Goal: Communication & Community: Answer question/provide support

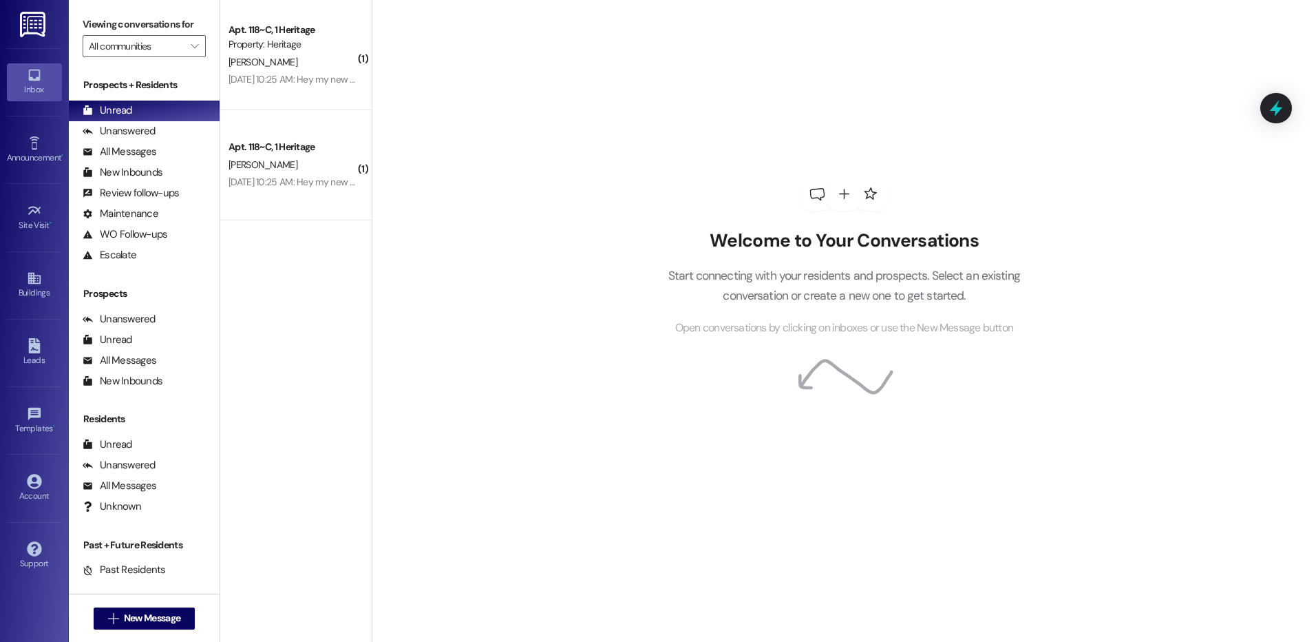
click at [139, 611] on span "New Message" at bounding box center [152, 618] width 56 height 14
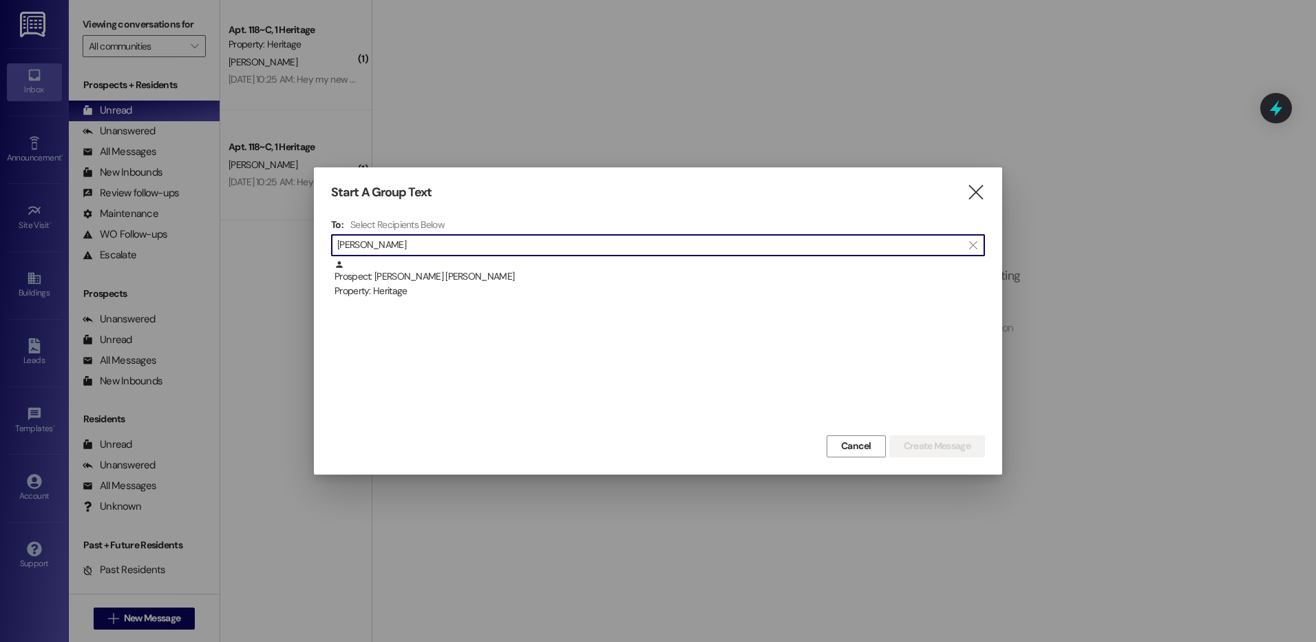
type input "[PERSON_NAME]"
click at [604, 255] on div " [PERSON_NAME] " at bounding box center [658, 245] width 654 height 22
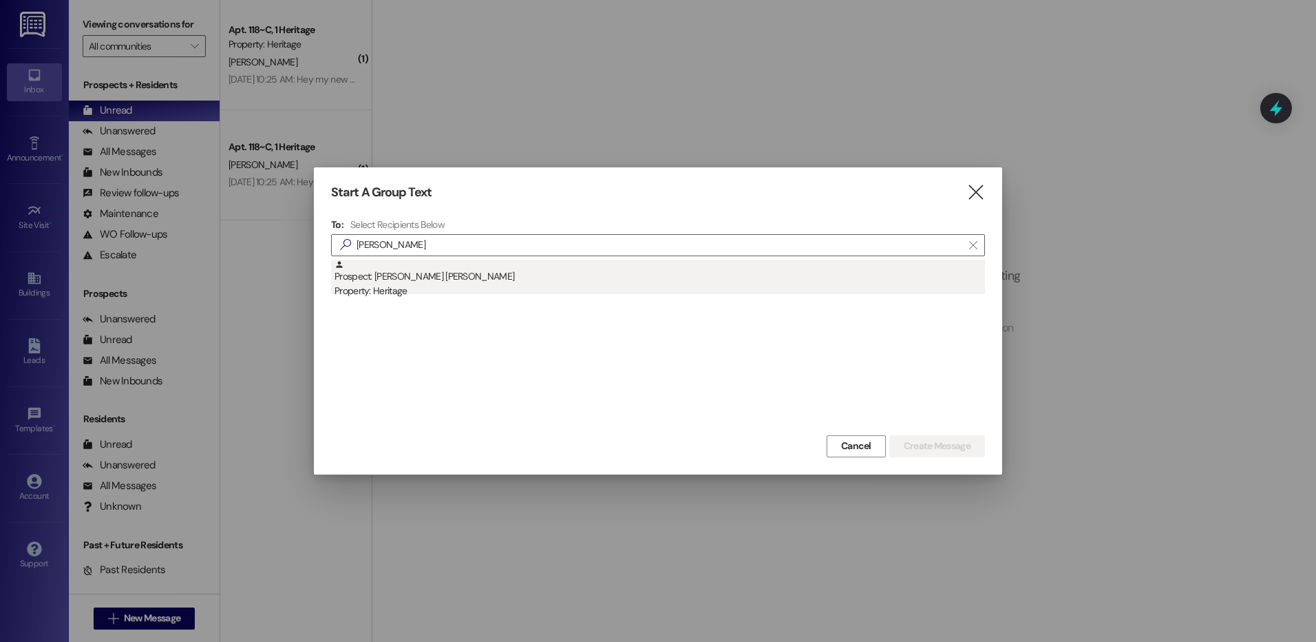
click at [609, 274] on div "Prospect: [PERSON_NAME] [PERSON_NAME] Property: Heritage" at bounding box center [660, 279] width 651 height 39
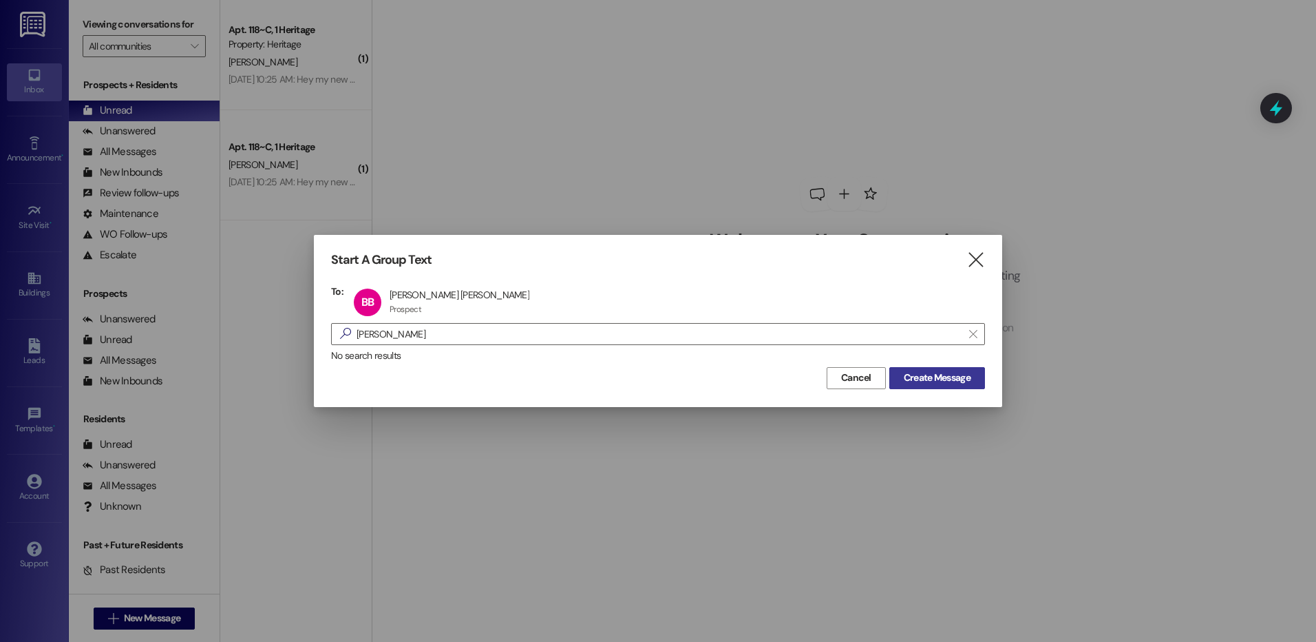
click at [895, 376] on button "Create Message" at bounding box center [937, 378] width 96 height 22
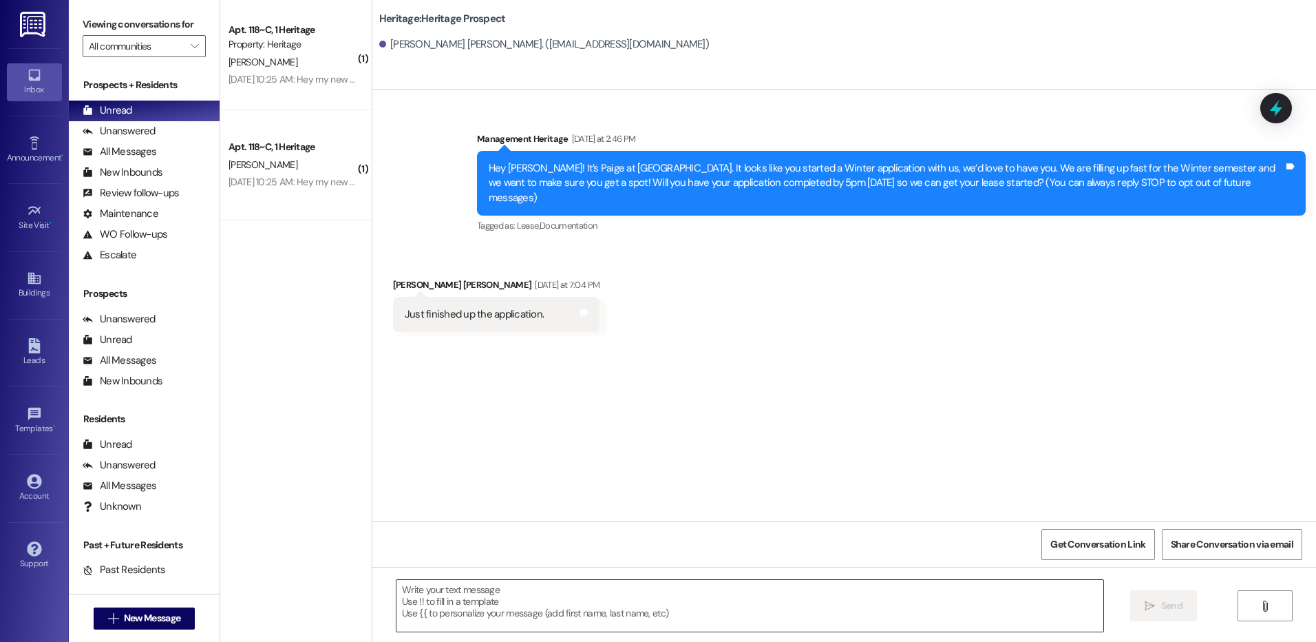
click at [417, 606] on textarea at bounding box center [750, 606] width 706 height 52
paste textarea "Hi ____! This is [PERSON_NAME] with Heritage Apartments. I just sent your ____ …"
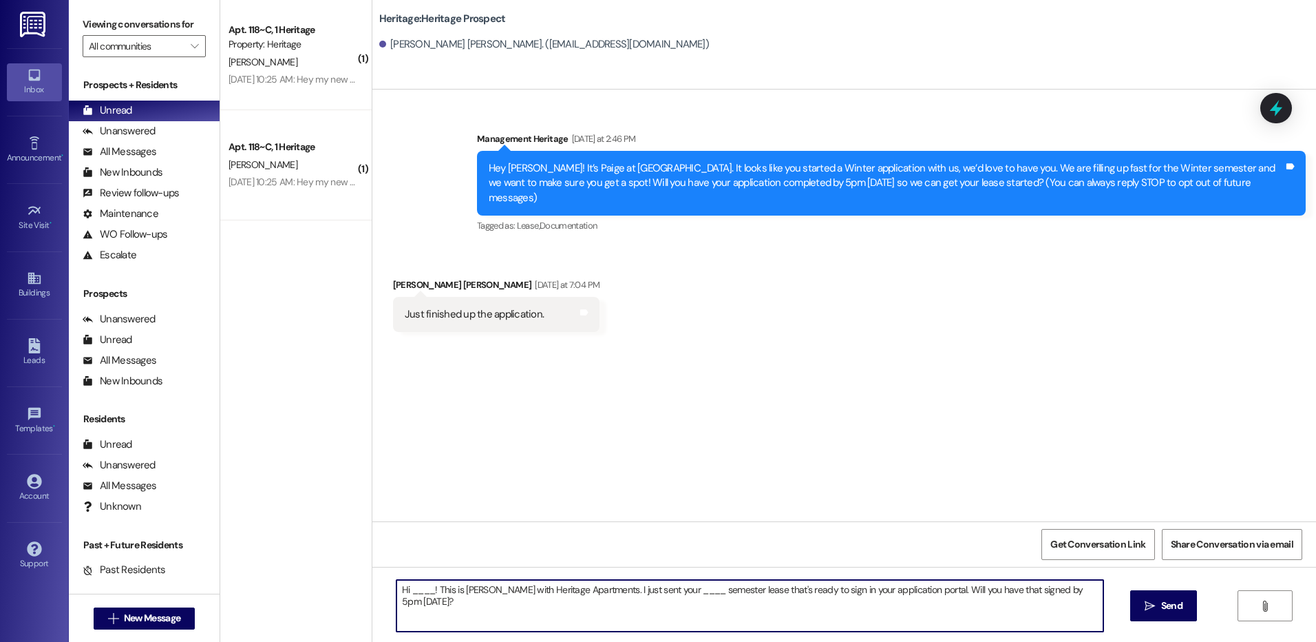
click at [412, 586] on textarea "Hi ____! This is [PERSON_NAME] with Heritage Apartments. I just sent your ____ …" at bounding box center [750, 606] width 706 height 52
click at [656, 580] on textarea "Hi [PERSON_NAME]! This is [PERSON_NAME] with Heritage Apartments. I just sent y…" at bounding box center [750, 606] width 706 height 52
click at [1038, 590] on textarea "Hi [PERSON_NAME]! This is [PERSON_NAME] with Heritage Apartments. I just sent y…" at bounding box center [750, 606] width 706 height 52
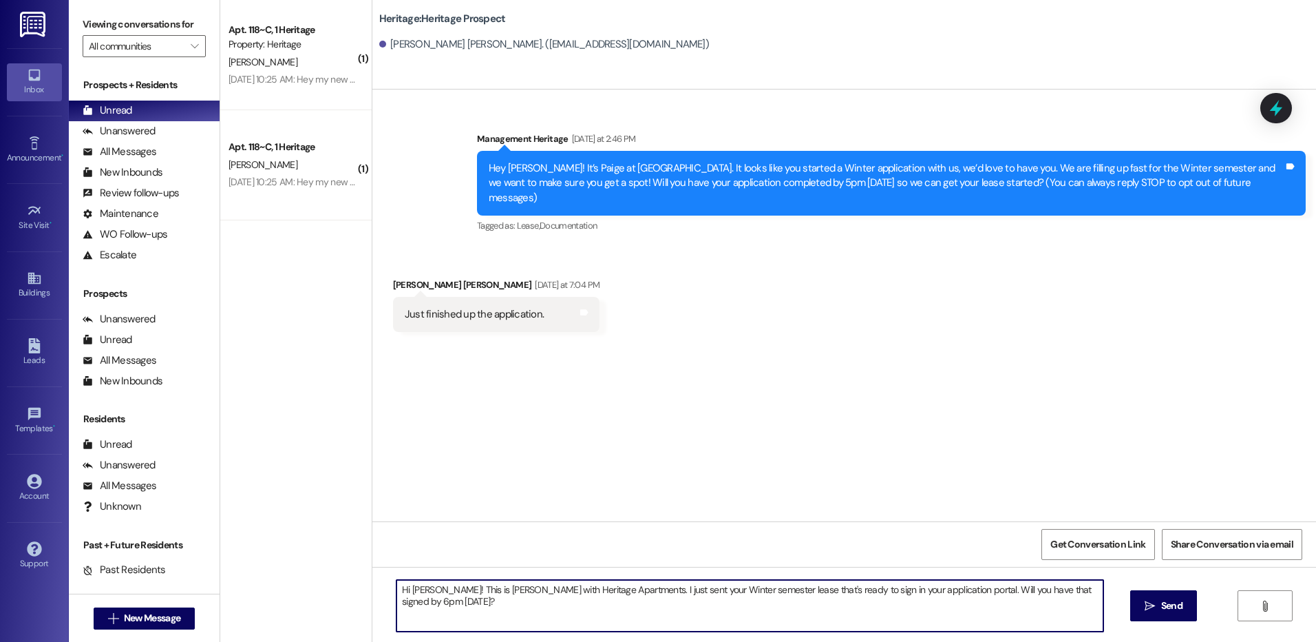
click at [1037, 590] on textarea "Hi [PERSON_NAME]! This is [PERSON_NAME] with Heritage Apartments. I just sent y…" at bounding box center [750, 606] width 706 height 52
type textarea "Hi [PERSON_NAME]! This is [PERSON_NAME] with Heritage Apartments. I just sent y…"
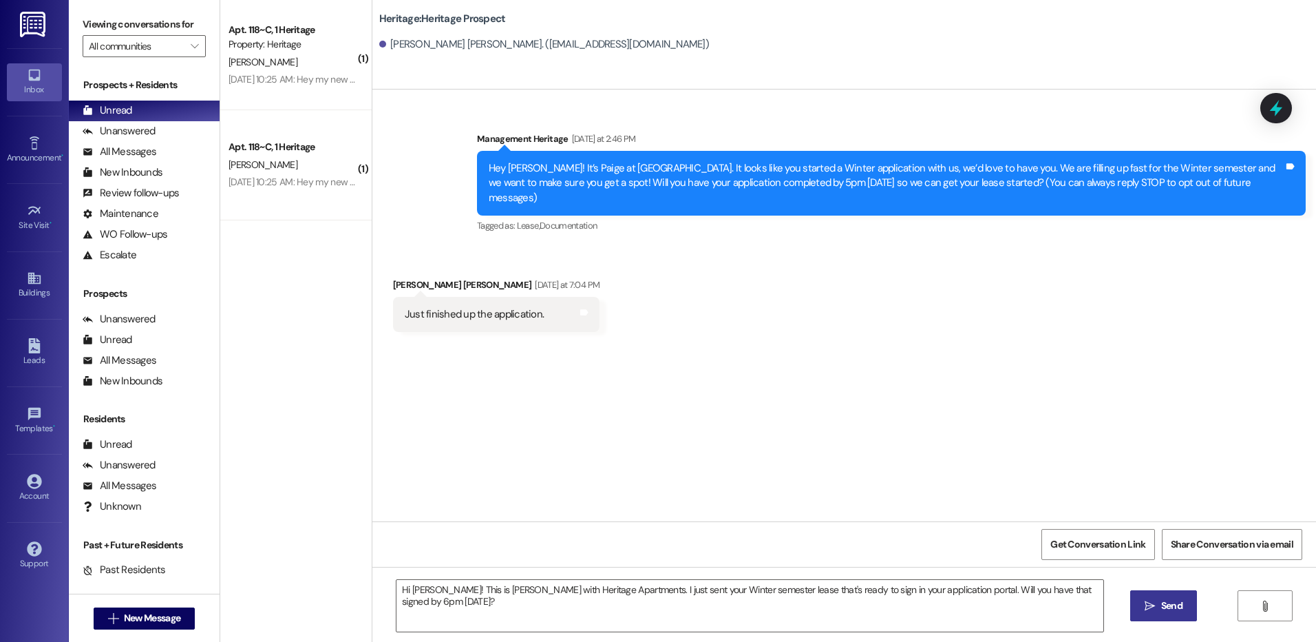
click at [1154, 601] on span " Send" at bounding box center [1163, 605] width 43 height 14
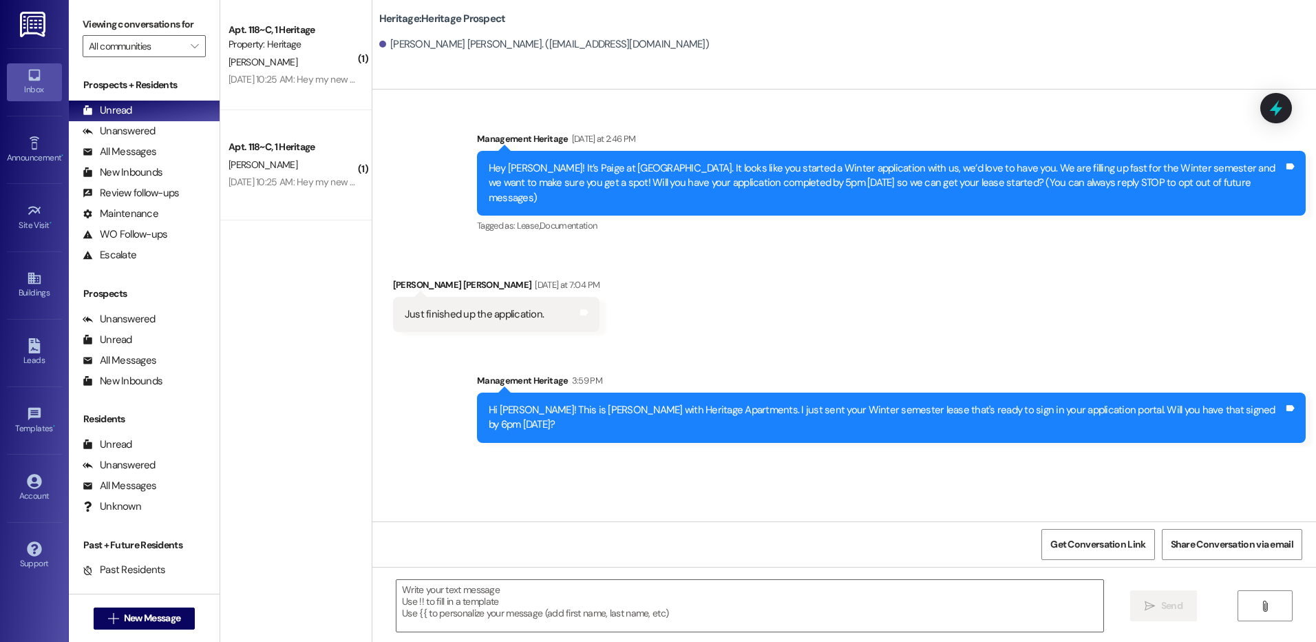
click at [108, 622] on icon "" at bounding box center [113, 618] width 10 height 11
type input "[PERSON_NAME]"
click div "Prospect: [PERSON_NAME] Property: Heritage"
click span "Create Message"
click textarea
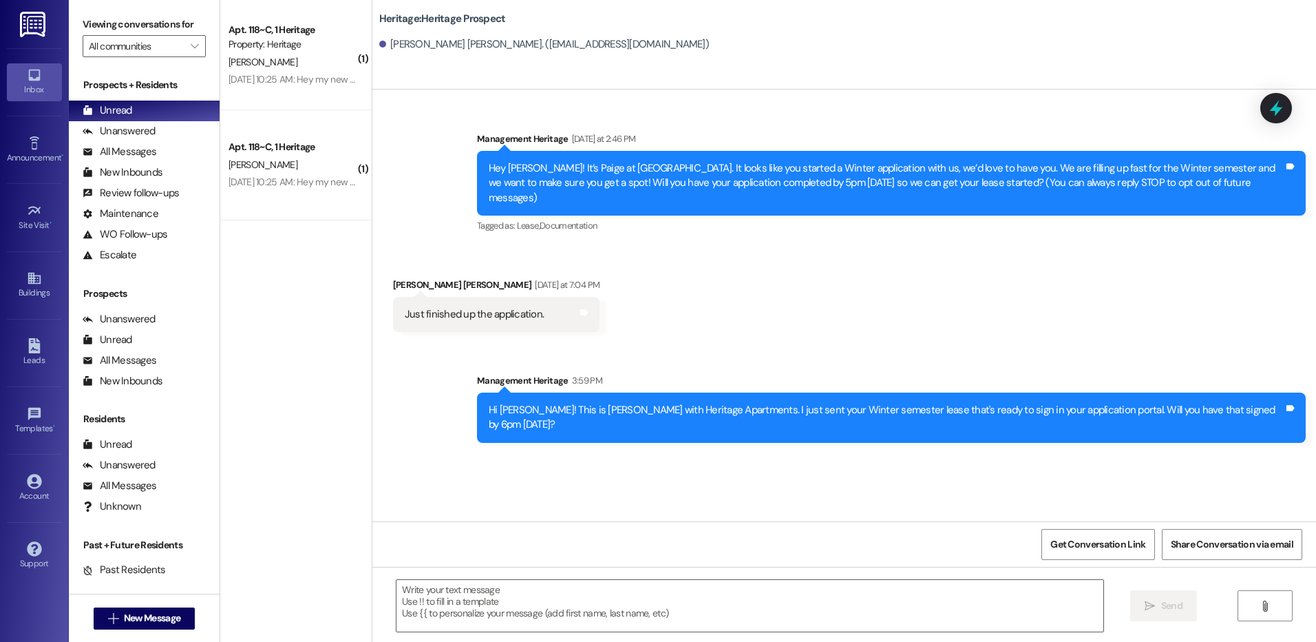
paste textarea "Hi ____! This is [PERSON_NAME] with Heritage Apartments. I just sent your ____ …"
click textarea "Hi ____! This is [PERSON_NAME] with Heritage Apartments. I just sent your ____ …"
click textarea "Hi [PERSON_NAME]! This is [PERSON_NAME] with Heritage Apartments. I just sent y…"
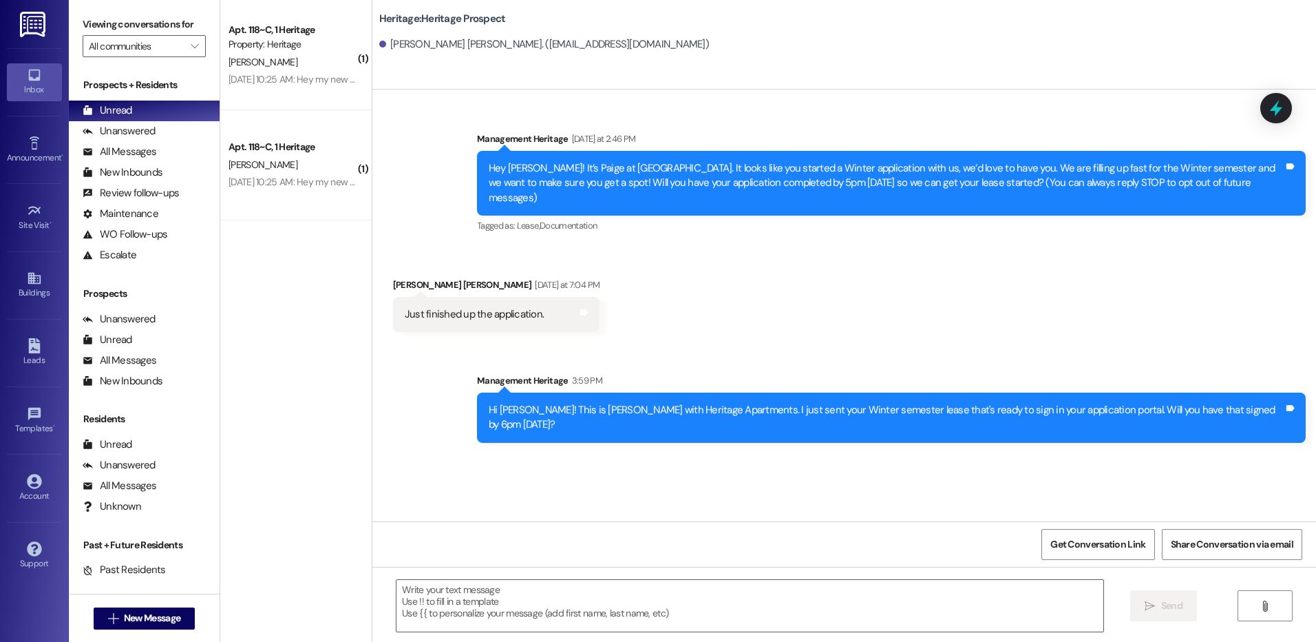
drag, startPoint x: 651, startPoint y: 592, endPoint x: 664, endPoint y: 584, distance: 15.7
drag, startPoint x: 664, startPoint y: 585, endPoint x: 654, endPoint y: 585, distance: 10.3
click textarea "Hi [PERSON_NAME]! This is [PERSON_NAME] with Heritage Apartments. I just sent y…"
type textarea "Hi [PERSON_NAME]! This is [PERSON_NAME] with Heritage Apartments. I just sent y…"
click at [813, 641] on div "Hi [PERSON_NAME]! This is [PERSON_NAME] with Heritage Apartments. I just sent y…" at bounding box center [844, 618] width 944 height 103
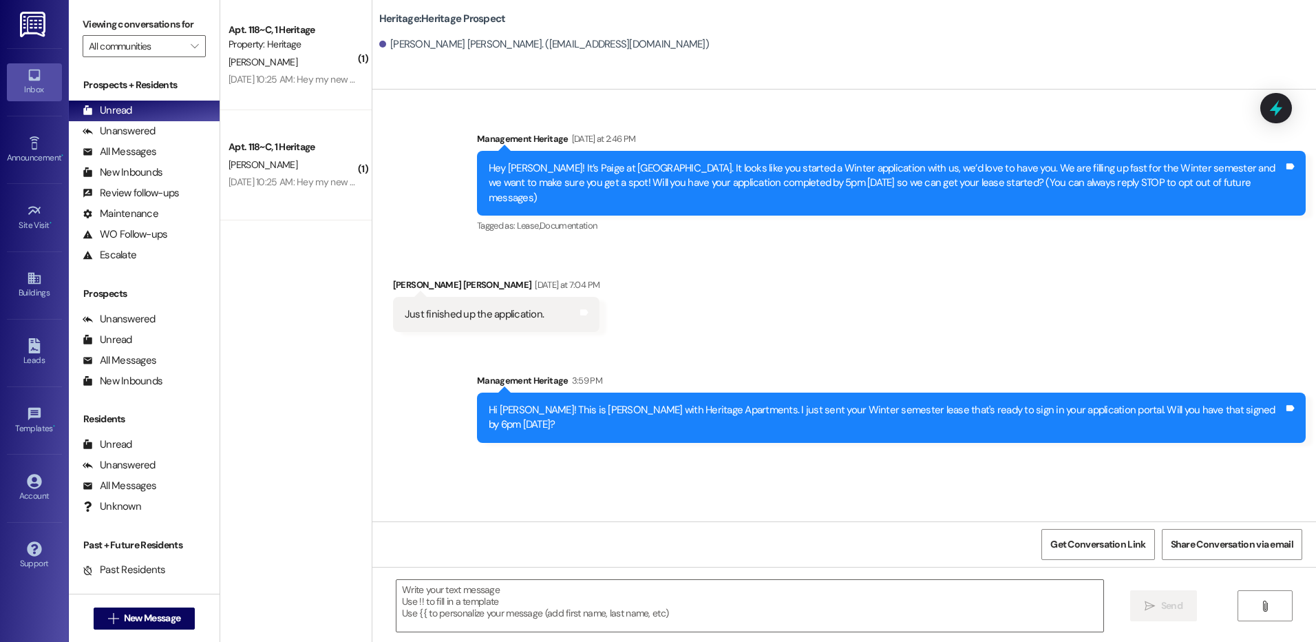
click textarea "Hi [PERSON_NAME]! This is [PERSON_NAME] with Heritage Apartments. I just sent y…"
click at [1146, 617] on button " Send" at bounding box center [1163, 605] width 67 height 31
click at [121, 615] on span "New Message" at bounding box center [152, 618] width 62 height 14
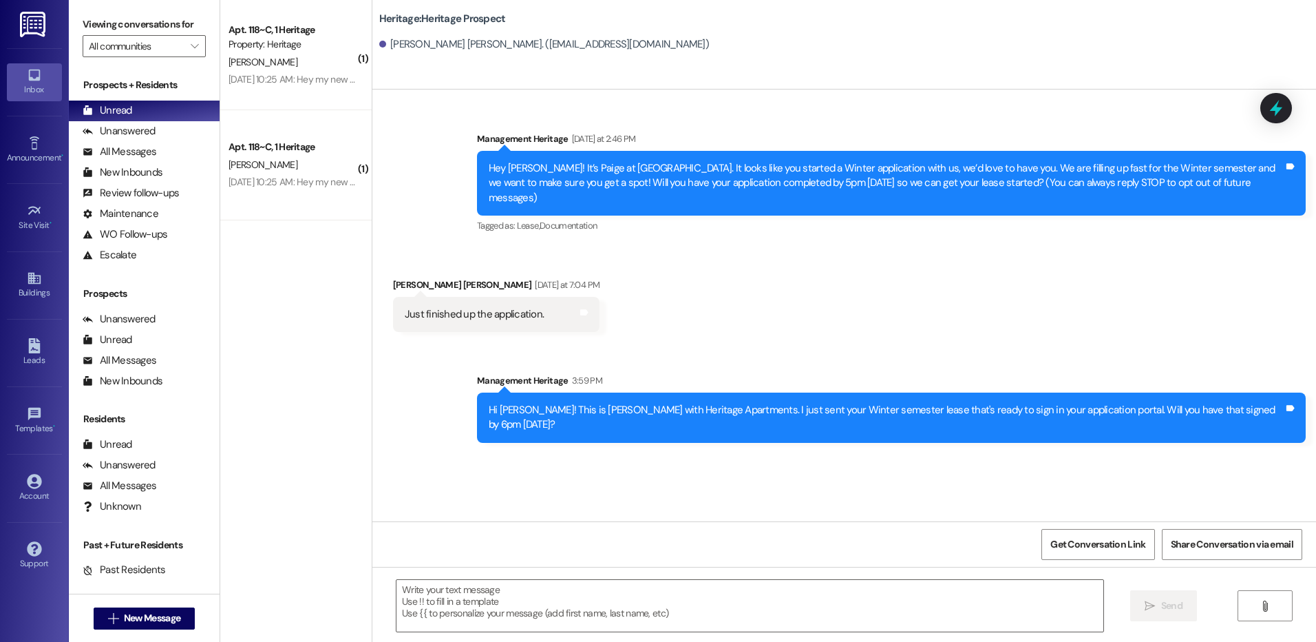
type input "v"
type input "eve coll"
click div "Prospect: [PERSON_NAME] Property: Heritage"
click span "Create Message"
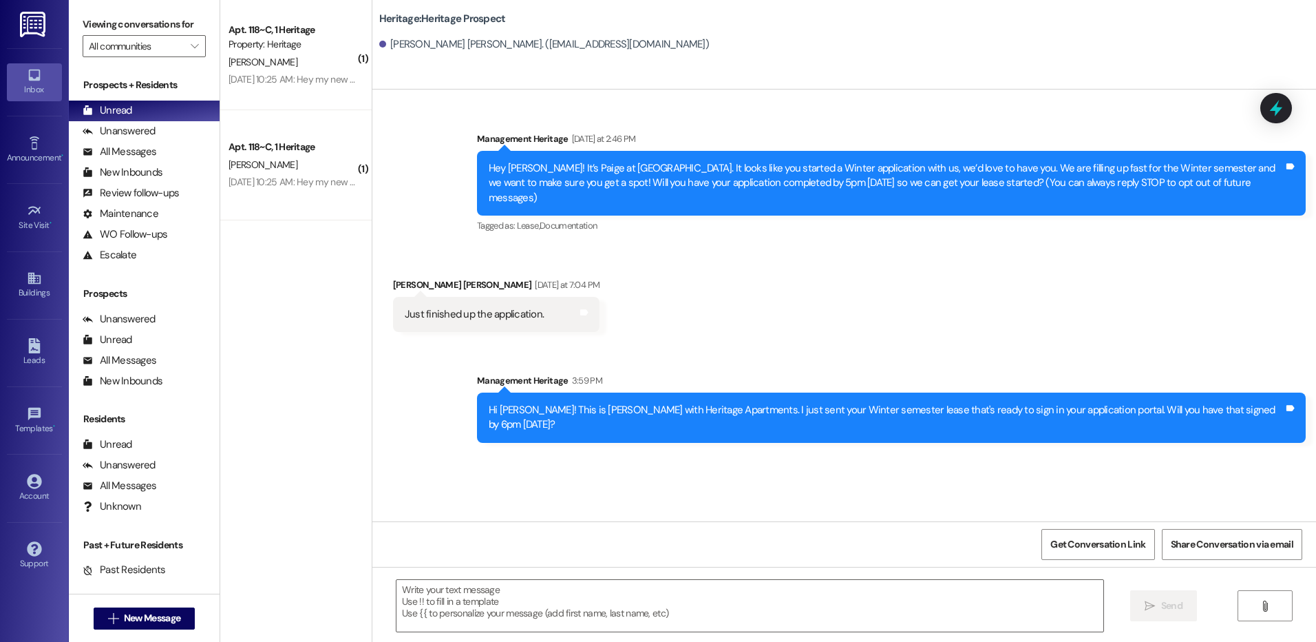
click at [148, 613] on span "New Message" at bounding box center [152, 618] width 56 height 14
type input "washin"
click div "Prospect: [PERSON_NAME][US_STATE] Property: Heritage"
click button "Create Message"
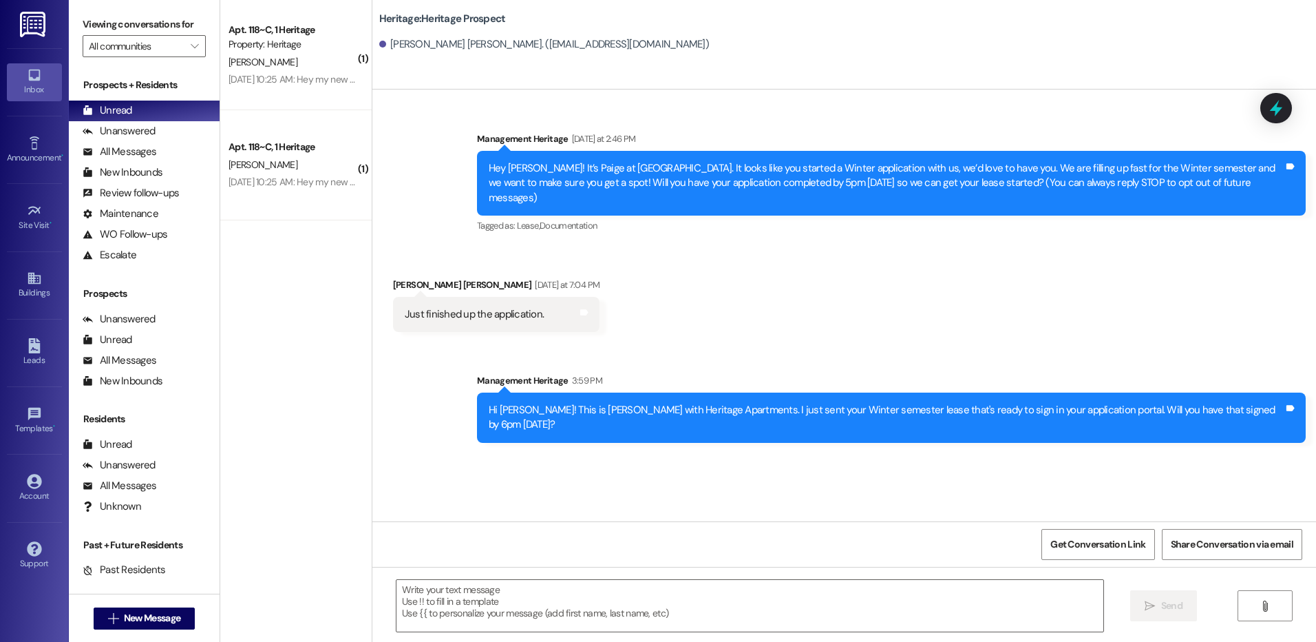
click textarea
paste textarea "Hey _____! This is [PERSON_NAME] at Heritage Apartments. Thanks again for check…"
click textarea "Hey _____! This is [PERSON_NAME] at Heritage Apartments. Thanks again for check…"
drag, startPoint x: 431, startPoint y: 593, endPoint x: 421, endPoint y: 597, distance: 10.2
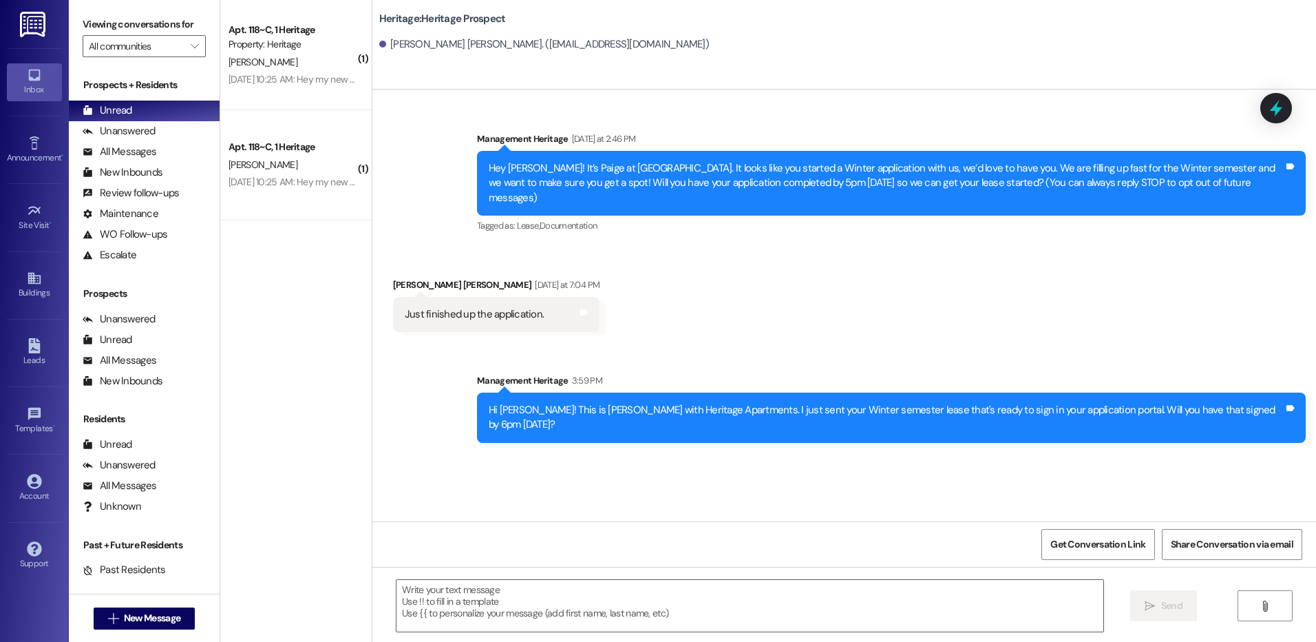
click textarea "Hey [PERSON_NAME]! This is [PERSON_NAME] at Heritage Apartments. Thanks again f…"
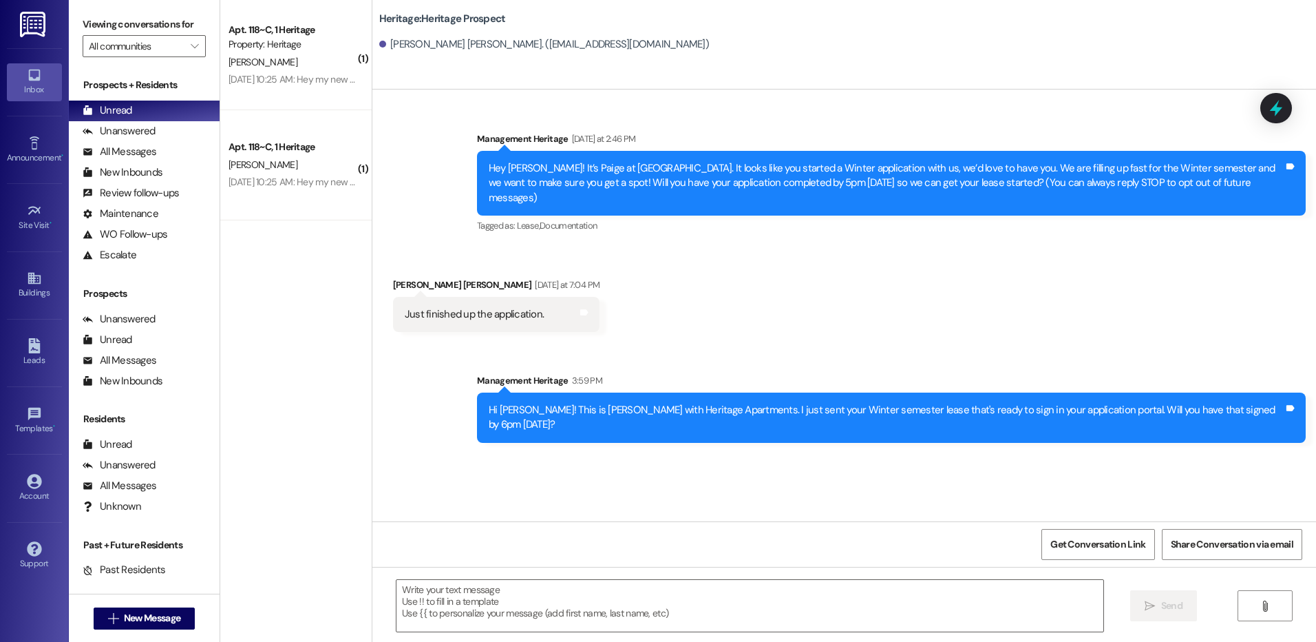
click textarea "Hey [PERSON_NAME]! This is [PERSON_NAME] at Heritage Apartments. Thanks again f…"
type textarea "Hey [PERSON_NAME]! This is [PERSON_NAME] at Heritage Apartments. Thanks again f…"
click at [1186, 604] on button " Send" at bounding box center [1163, 605] width 67 height 31
click at [134, 631] on div " New Message" at bounding box center [145, 618] width 102 height 34
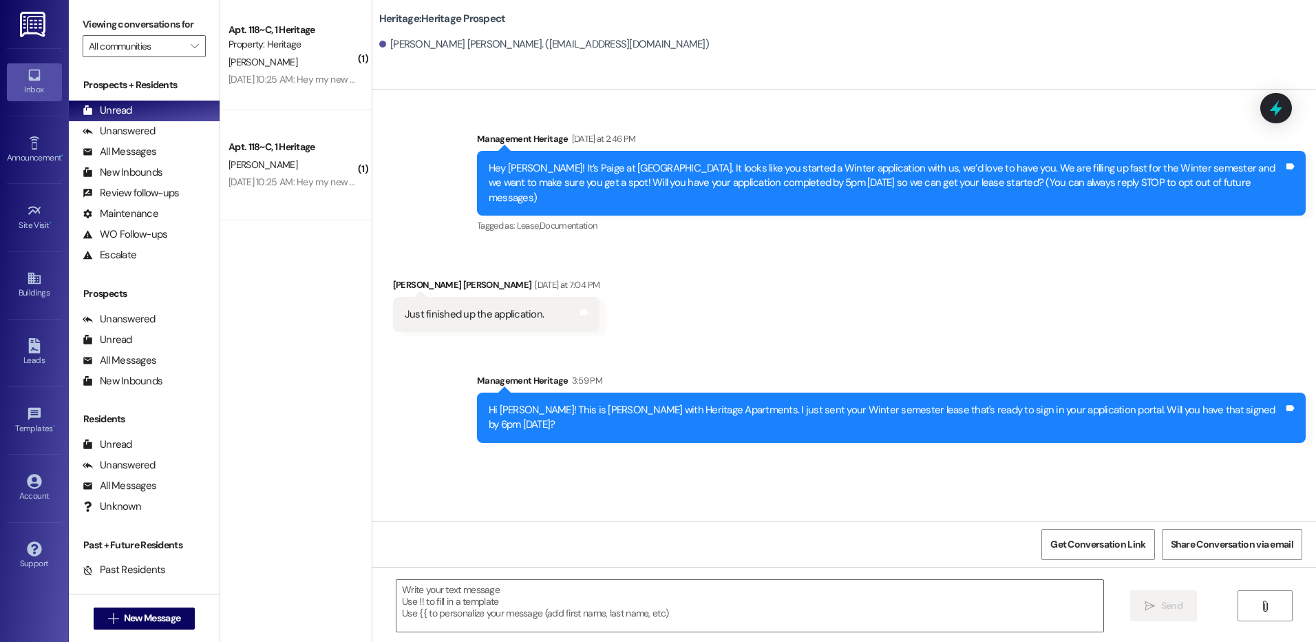
click at [136, 619] on span "New Message" at bounding box center [152, 618] width 56 height 14
type input "saran"
click div "Prospect: [PERSON_NAME] Property: Heritage"
click button "Create Message"
click textarea
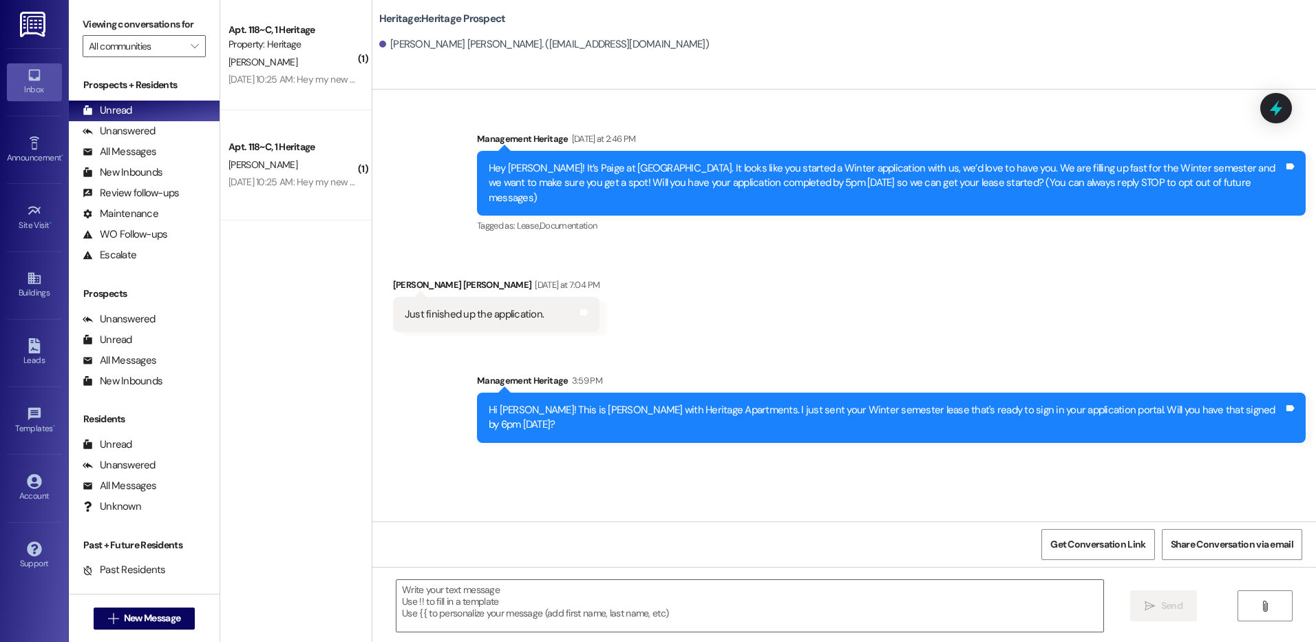
paste textarea "Hey [PERSON_NAME]! This is [PERSON_NAME] at Heritage Apartments. Thanks again f…"
click textarea "Hey [PERSON_NAME]! This is [PERSON_NAME] at Heritage Apartments. Thanks again f…"
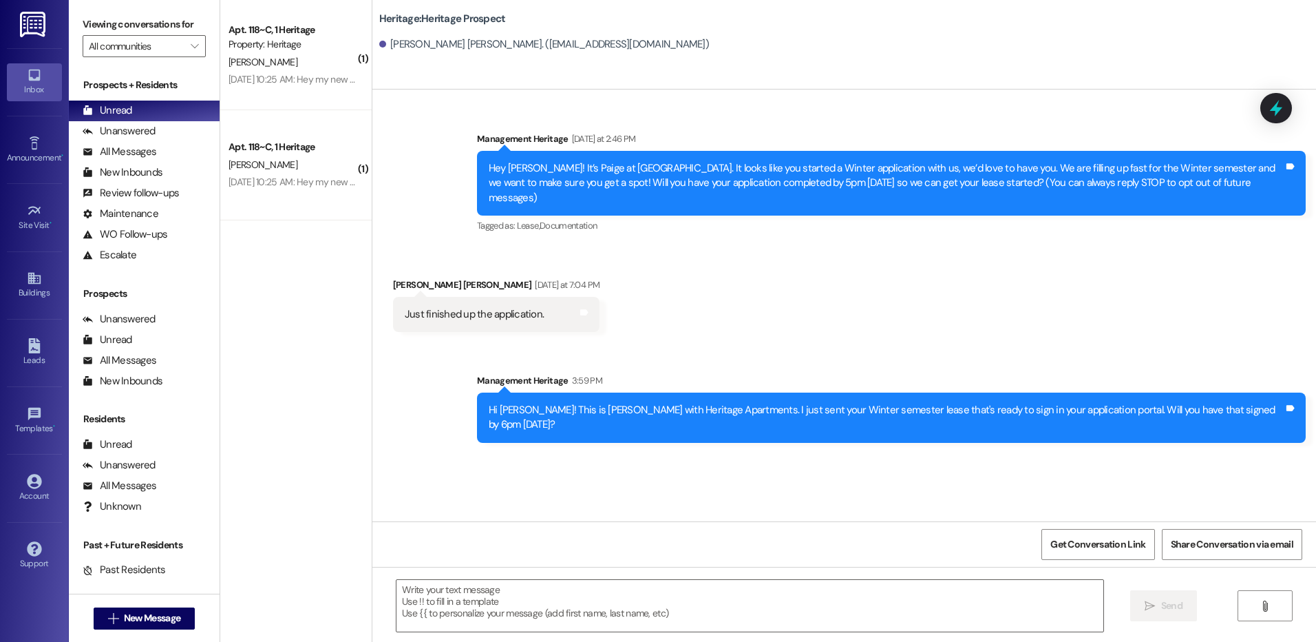
click textarea "Hey [PERSON_NAME]! This is [PERSON_NAME] at Heritage Apartments. Thanks again f…"
type textarea "Hey [PERSON_NAME]! This is [PERSON_NAME] at Heritage Apartments. Thanks again f…"
click at [1153, 598] on button " Send" at bounding box center [1163, 605] width 67 height 31
click at [147, 607] on button " New Message" at bounding box center [145, 618] width 102 height 22
click div "Start A Group Text  To: Select Recipients Below  Unit: 212~F - 1 Heritage Res…"
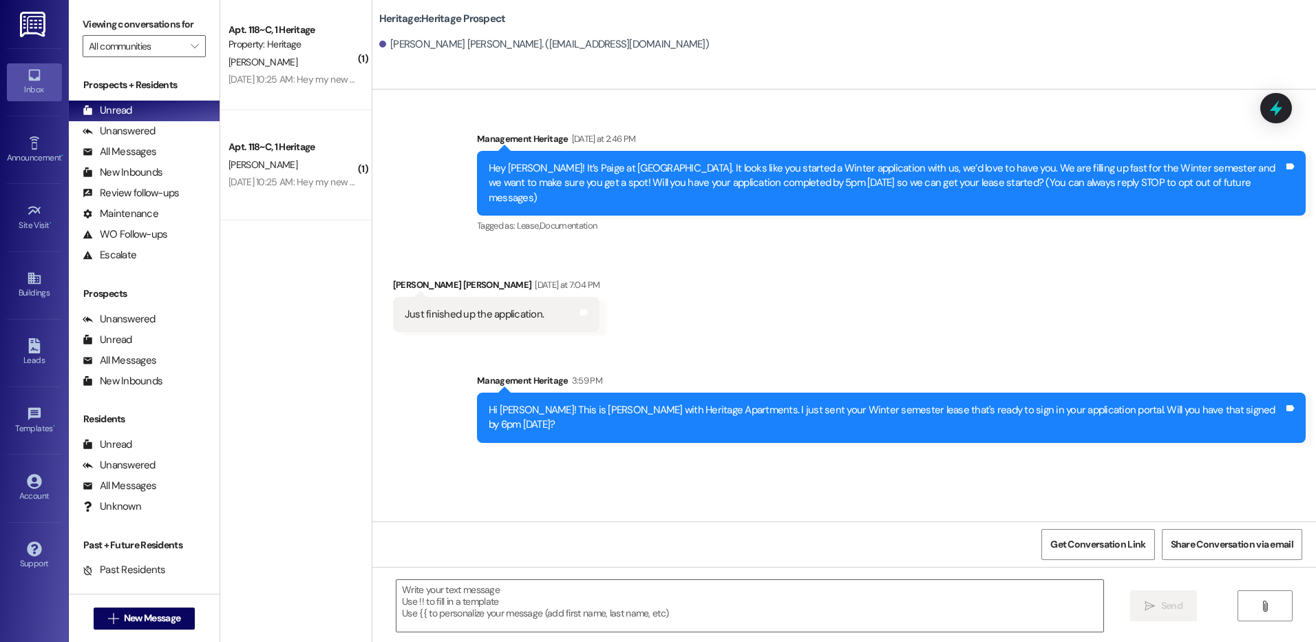
click icon ""
click at [157, 619] on span "New Message" at bounding box center [152, 618] width 56 height 14
type input "[PERSON_NAME]"
click div "Prospect: [PERSON_NAME] Property: Heritage"
click button "Create Message"
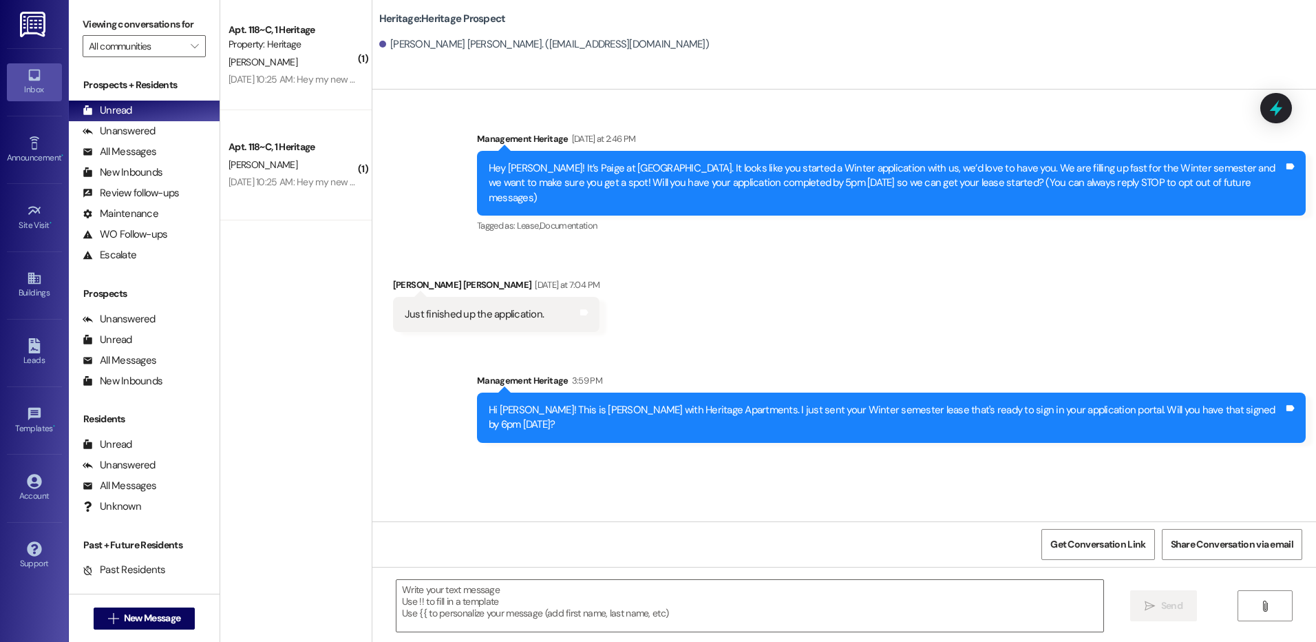
click textarea
paste textarea "Hey [PERSON_NAME]! This is [PERSON_NAME] at Heritage Apartments. Thanks again f…"
click textarea "Hey [PERSON_NAME]! This is [PERSON_NAME] at Heritage Apartments. Thanks again f…"
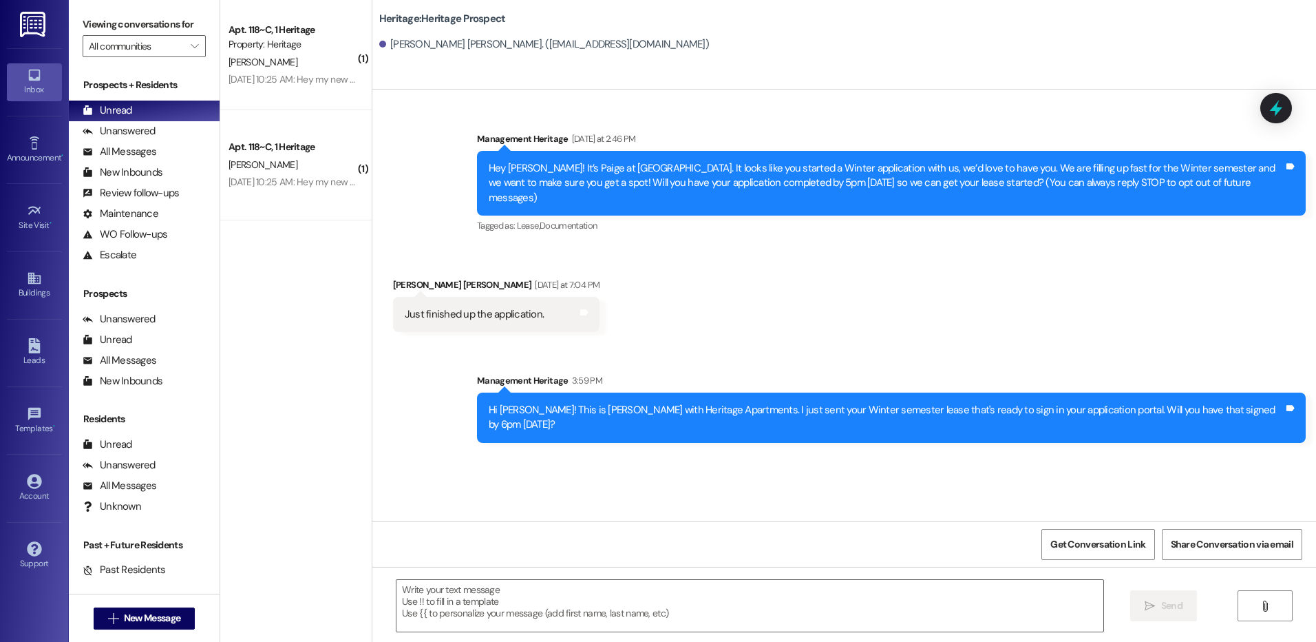
click textarea "Hey [PERSON_NAME]! This is [PERSON_NAME] at Heritage Apartments. Thanks again f…"
type textarea "Hey [PERSON_NAME]! This is [PERSON_NAME] at Heritage Apartments. Thanks again f…"
click span "Send"
click at [151, 623] on span "New Message" at bounding box center [152, 618] width 56 height 14
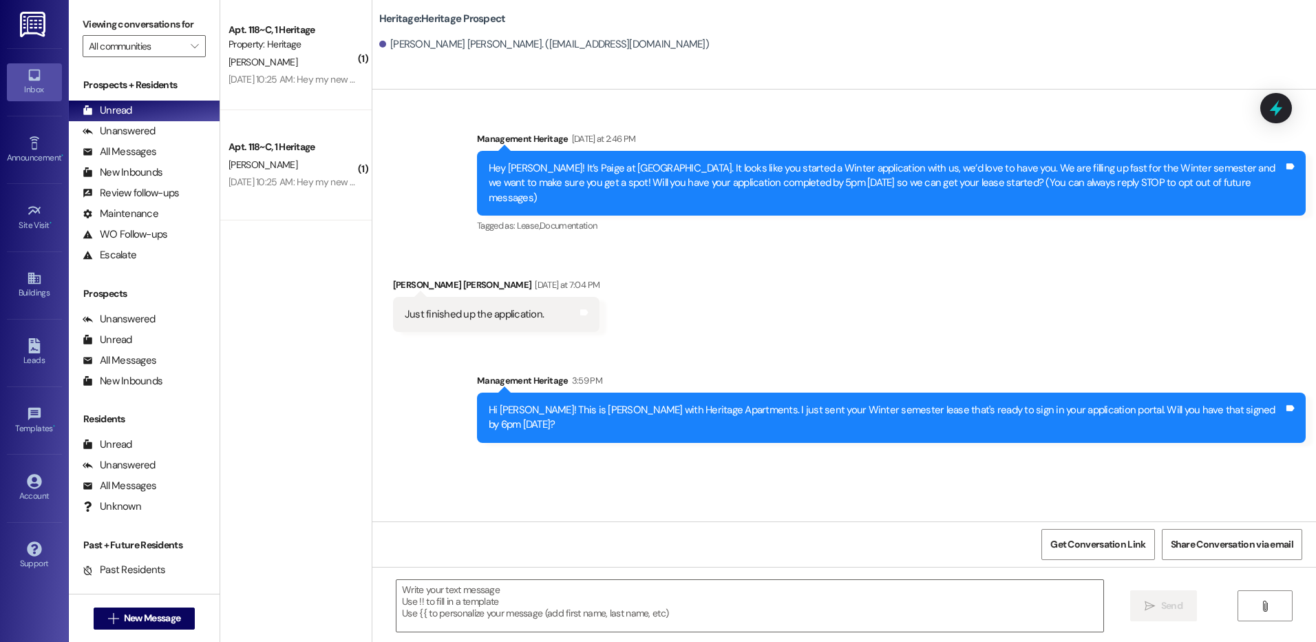
type input "munner"
click div "Property: Heritage"
click span "Create Message"
click textarea
paste textarea "Hey [PERSON_NAME]! This is [PERSON_NAME] at Heritage Apartments. Thanks again f…"
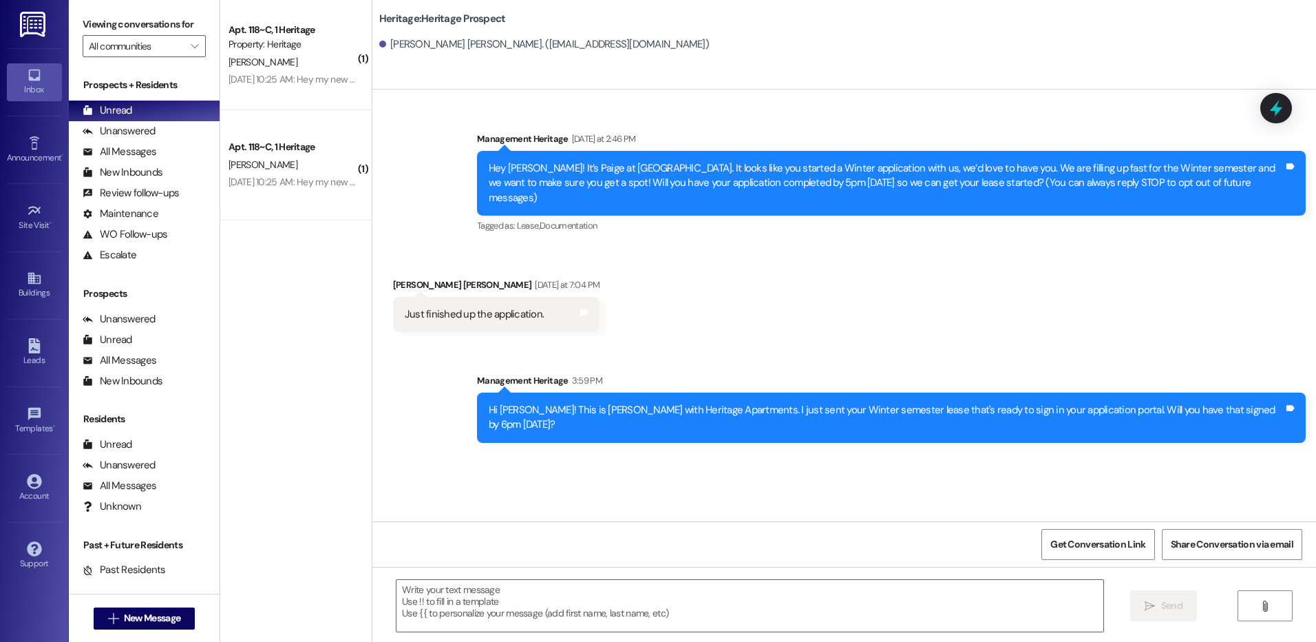
click textarea "Hey [PERSON_NAME]! This is [PERSON_NAME] at Heritage Apartments. Thanks again f…"
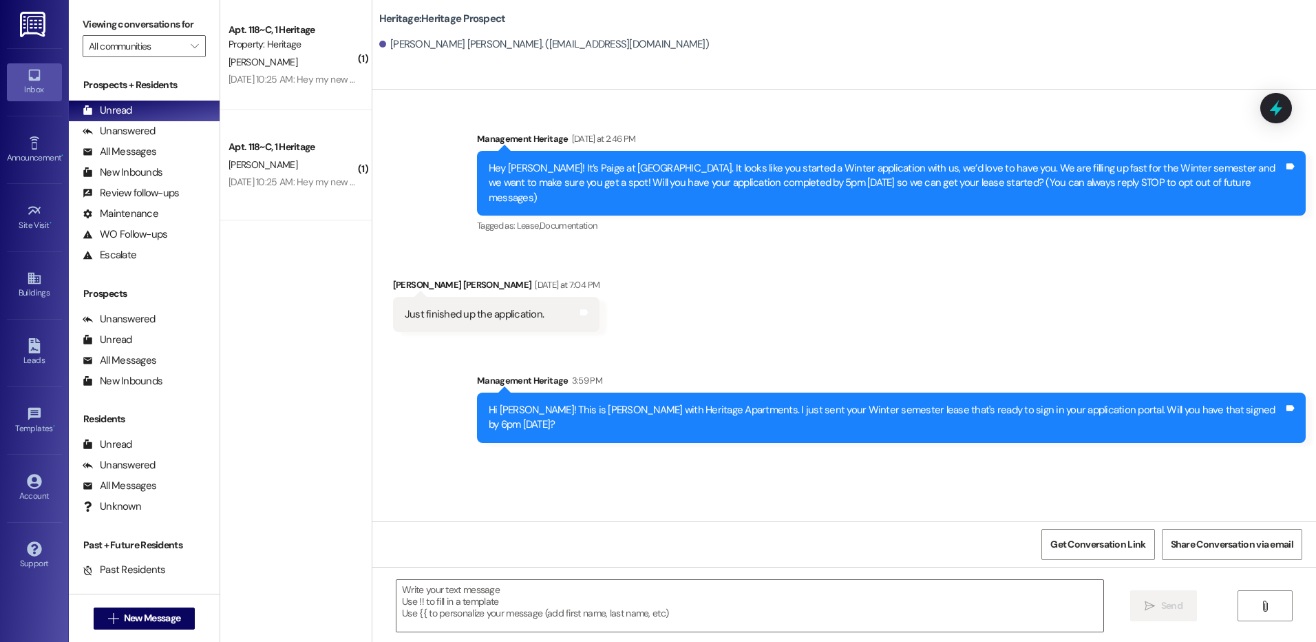
type textarea "Hey [PERSON_NAME]! This is [PERSON_NAME] at Heritage Apartments. Thanks again f…"
click at [1168, 597] on button " Send" at bounding box center [1163, 605] width 67 height 31
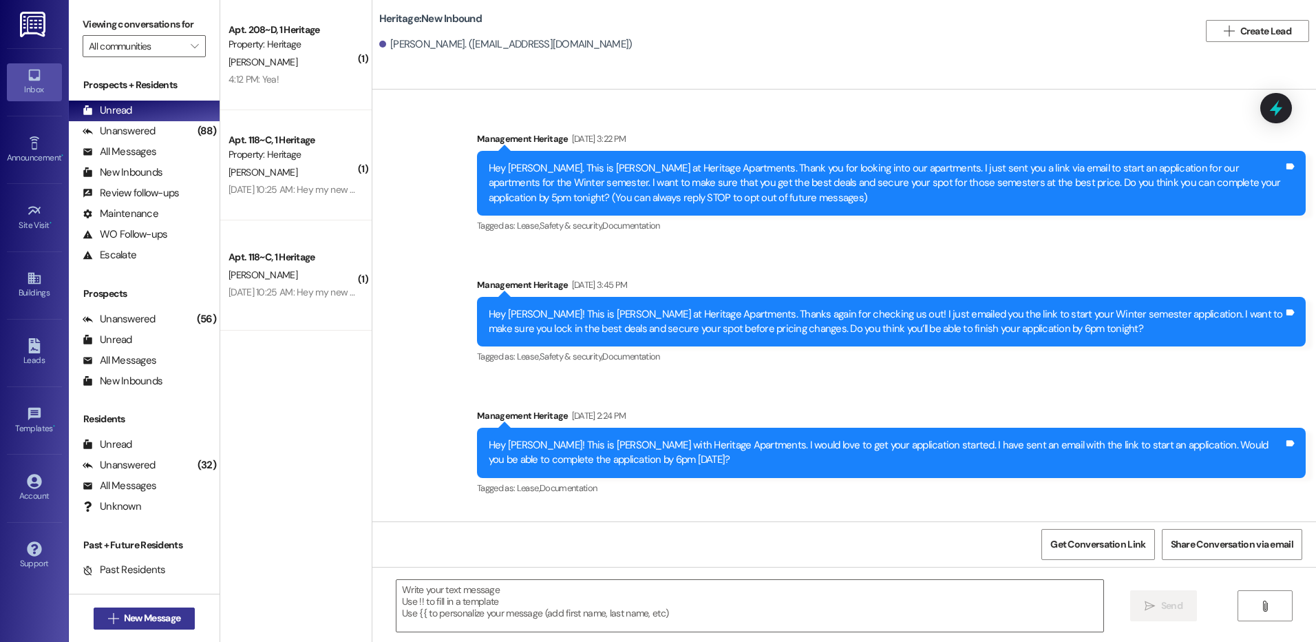
click at [153, 615] on span "New Message" at bounding box center [152, 618] width 56 height 14
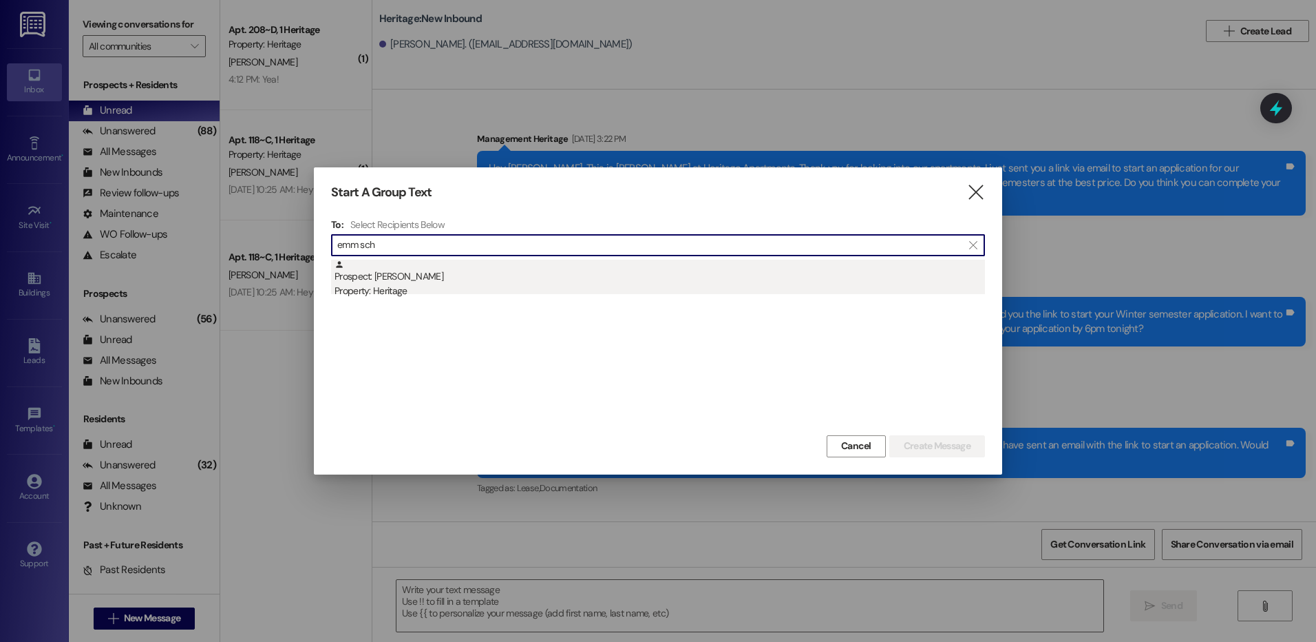
type input "emm sch"
click at [759, 280] on div "Prospect: [PERSON_NAME] Property: Heritage" at bounding box center [660, 279] width 651 height 39
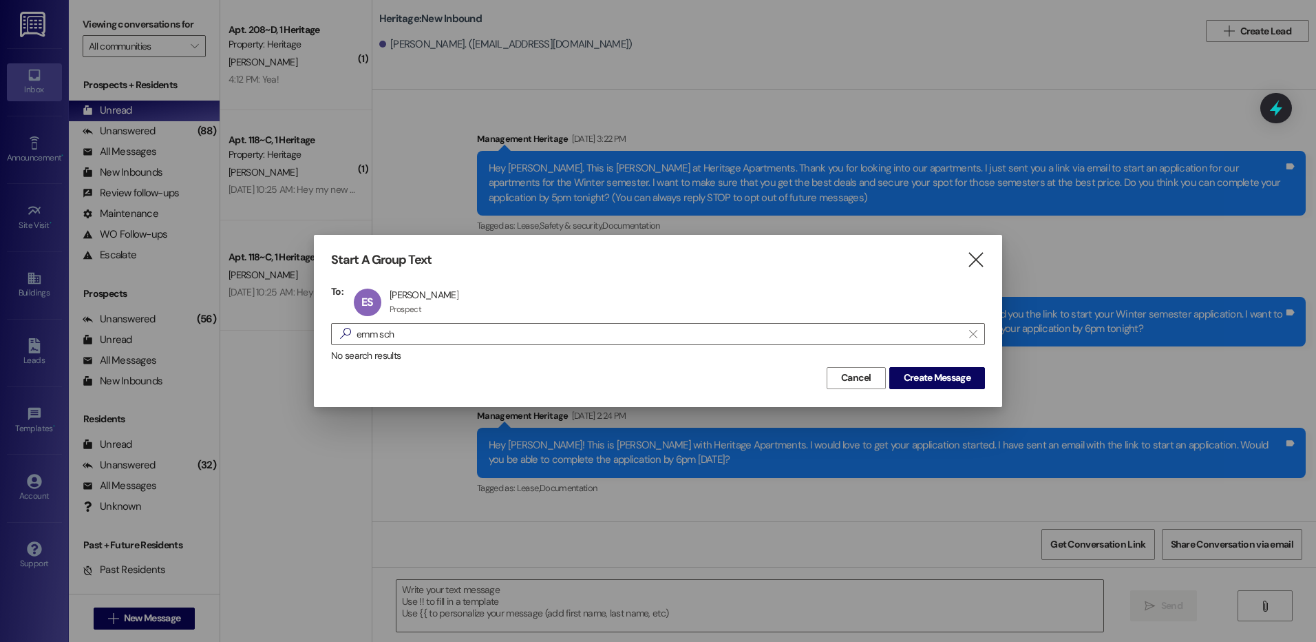
click at [973, 393] on div "Start A Group Text  To: ES [PERSON_NAME] [PERSON_NAME] Prospect Prospect click…" at bounding box center [658, 320] width 688 height 171
click at [967, 380] on span "Create Message" at bounding box center [937, 377] width 67 height 14
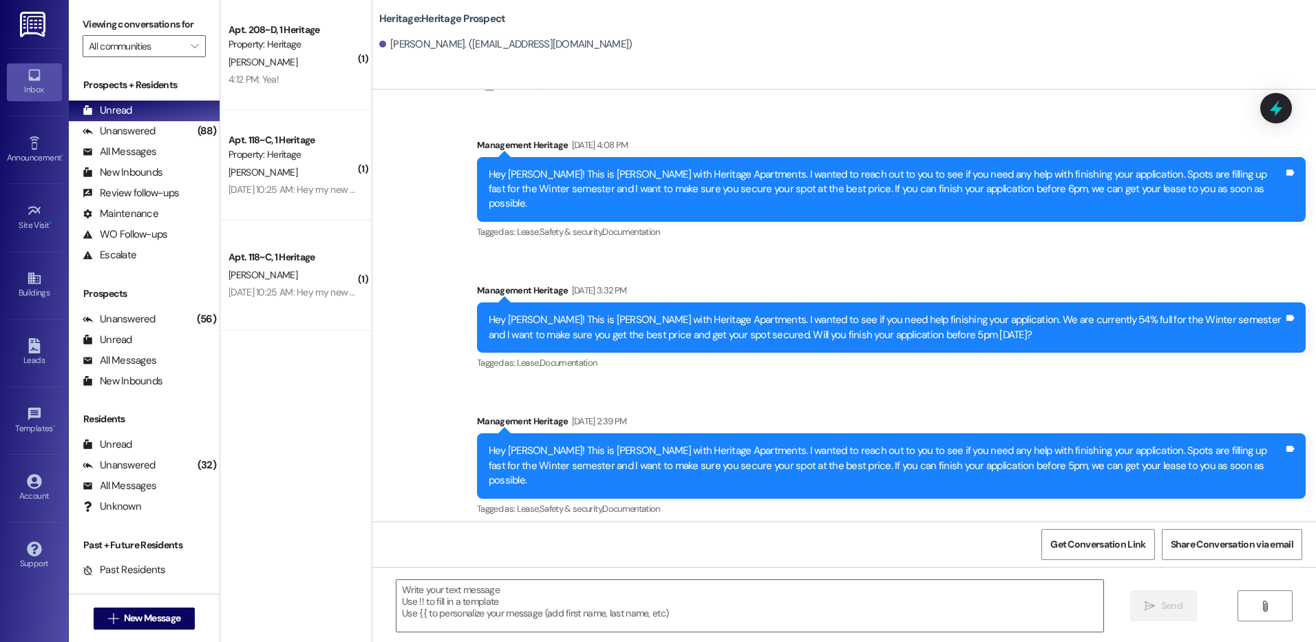
scroll to position [235, 0]
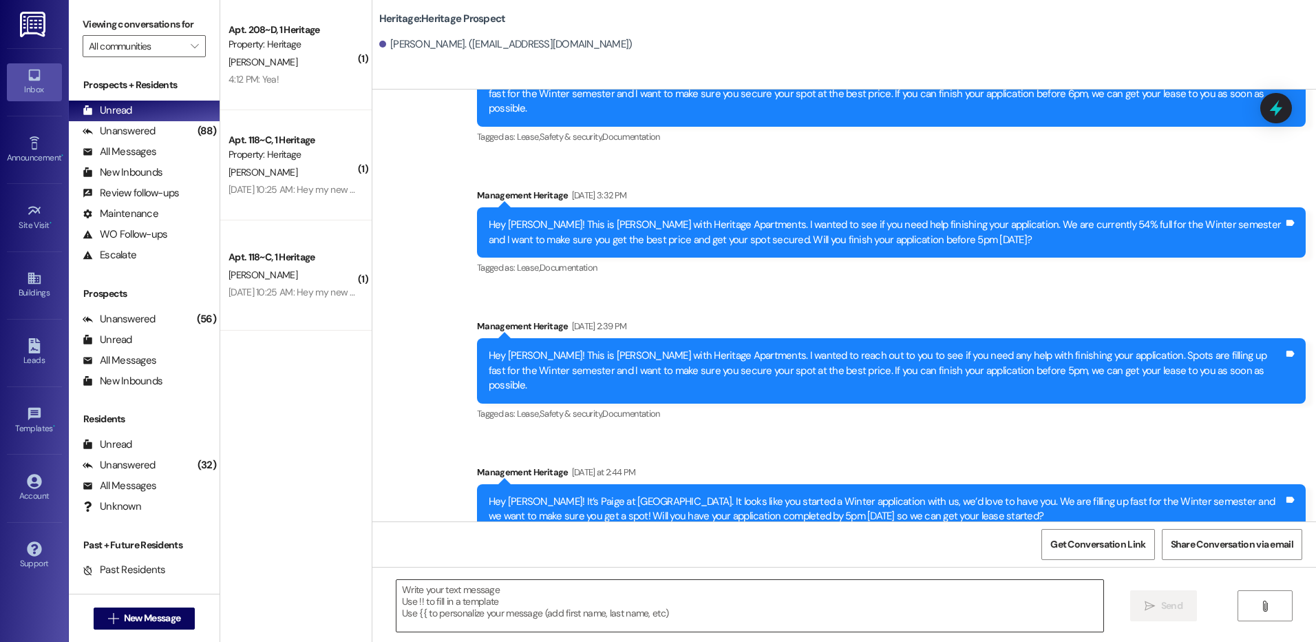
drag, startPoint x: 547, startPoint y: 589, endPoint x: 456, endPoint y: 589, distance: 90.9
click at [546, 589] on textarea at bounding box center [750, 606] width 706 height 52
paste textarea "Hey ___! This is [PERSON_NAME] with Heritage Apartments. I wanted to reach out …"
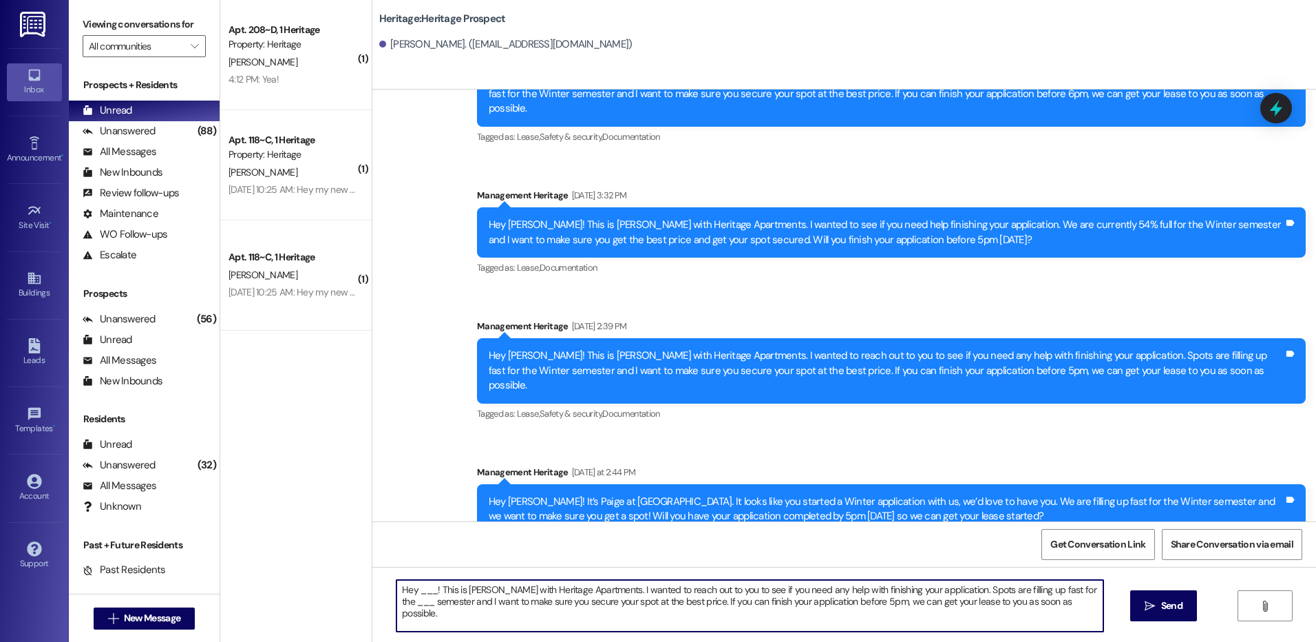
click at [417, 587] on textarea "Hey ___! This is [PERSON_NAME] with Heritage Apartments. I wanted to reach out …" at bounding box center [750, 606] width 706 height 52
click at [1064, 587] on textarea "Hey [PERSON_NAME]! This is [PERSON_NAME] with Heritage Apartments. I wanted to …" at bounding box center [750, 606] width 706 height 52
click at [1049, 594] on textarea "Hey [PERSON_NAME]! This is [PERSON_NAME] with Heritage Apartments. I wanted to …" at bounding box center [750, 606] width 706 height 52
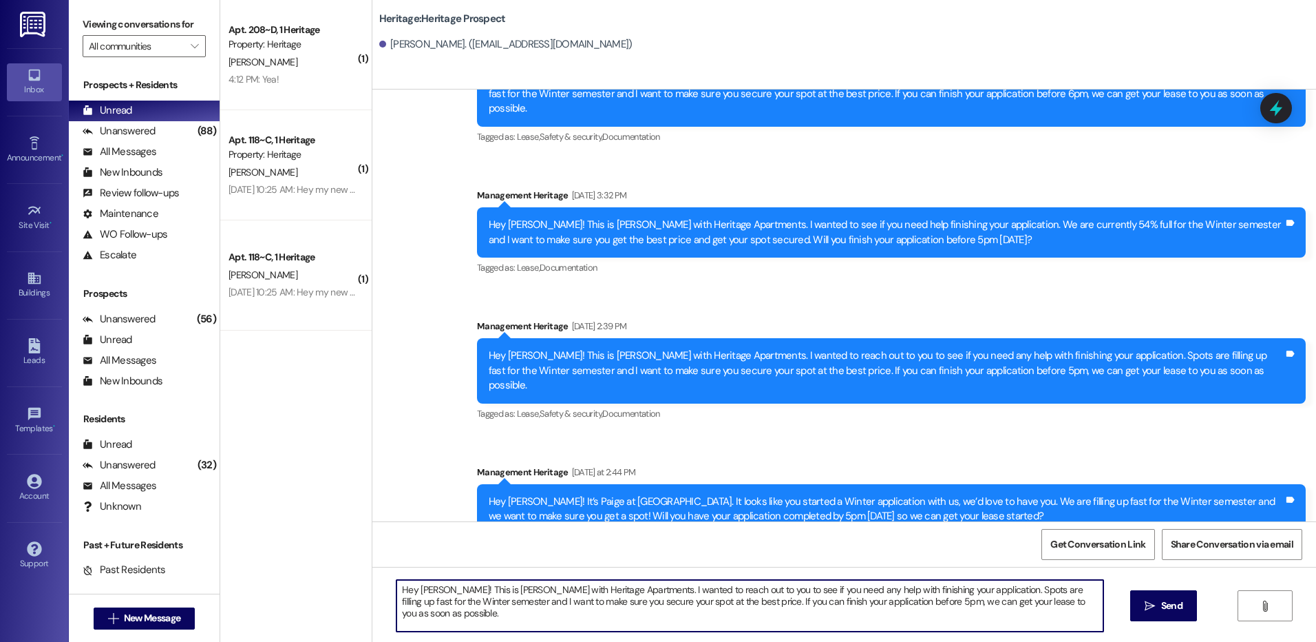
click at [1049, 594] on textarea "Hey [PERSON_NAME]! This is [PERSON_NAME] with Heritage Apartments. I wanted to …" at bounding box center [750, 606] width 706 height 52
type textarea "Hey [PERSON_NAME]! This is [PERSON_NAME] with Heritage Apartments. I wanted to …"
click at [1170, 611] on span "Send" at bounding box center [1171, 605] width 21 height 14
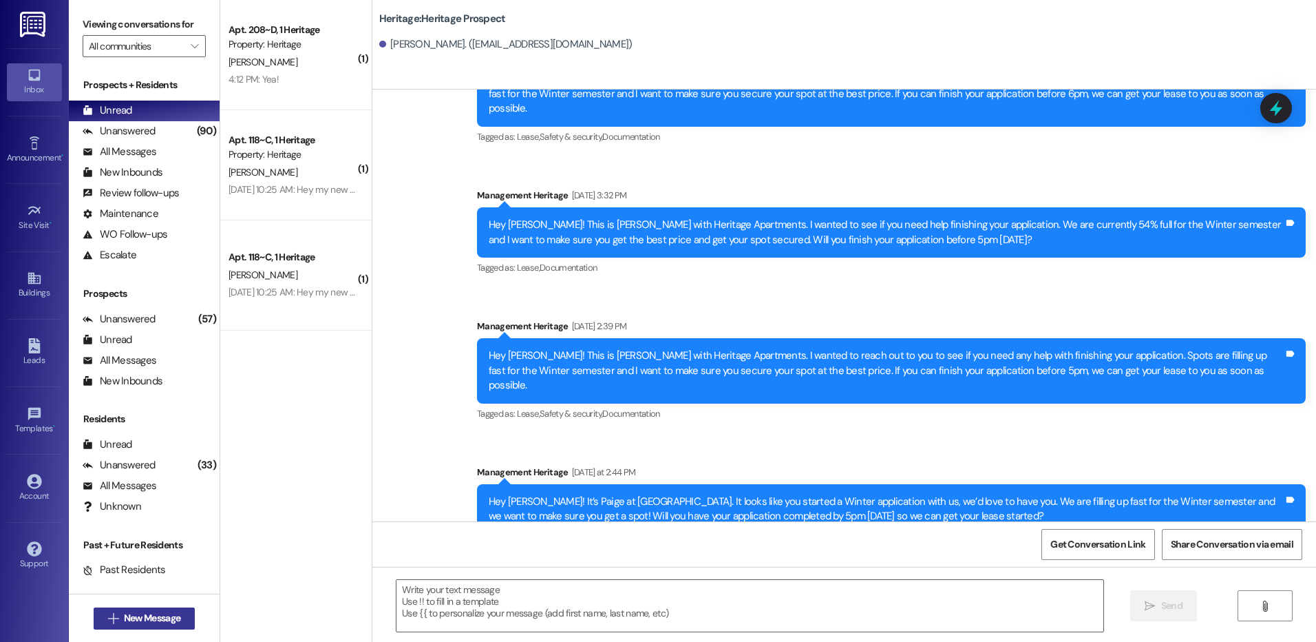
click at [96, 624] on button " New Message" at bounding box center [145, 618] width 102 height 22
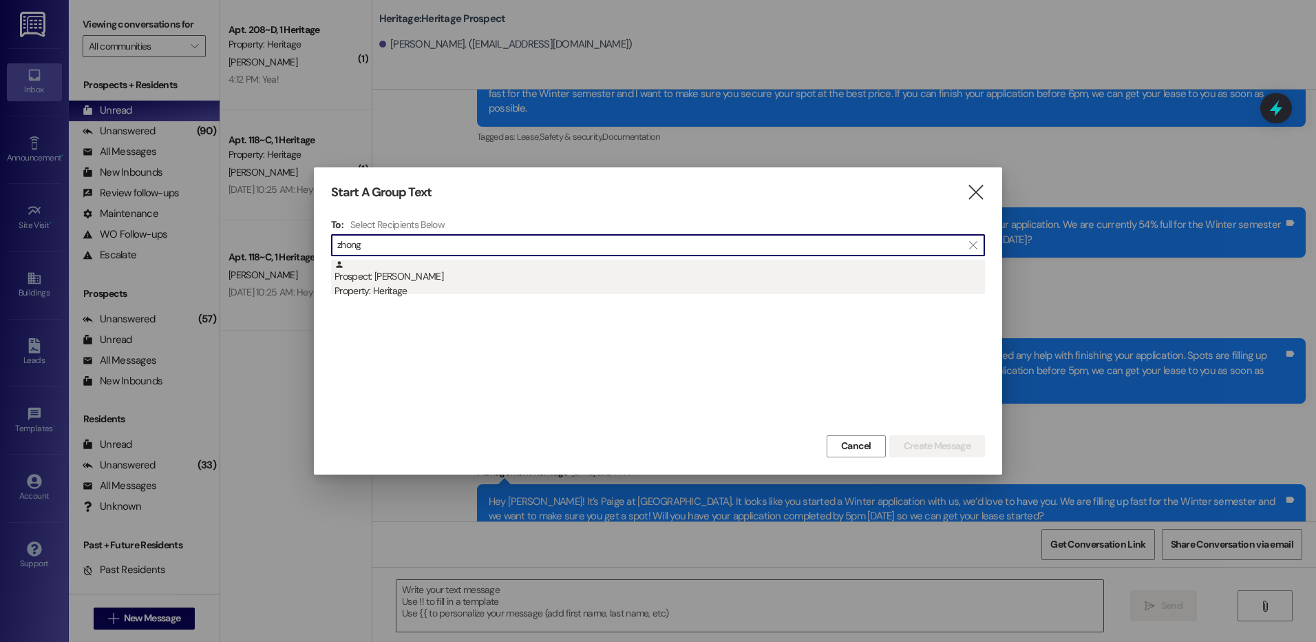
type input "zhong"
click at [542, 282] on div "Prospect: [PERSON_NAME] Property: Heritage" at bounding box center [660, 279] width 651 height 39
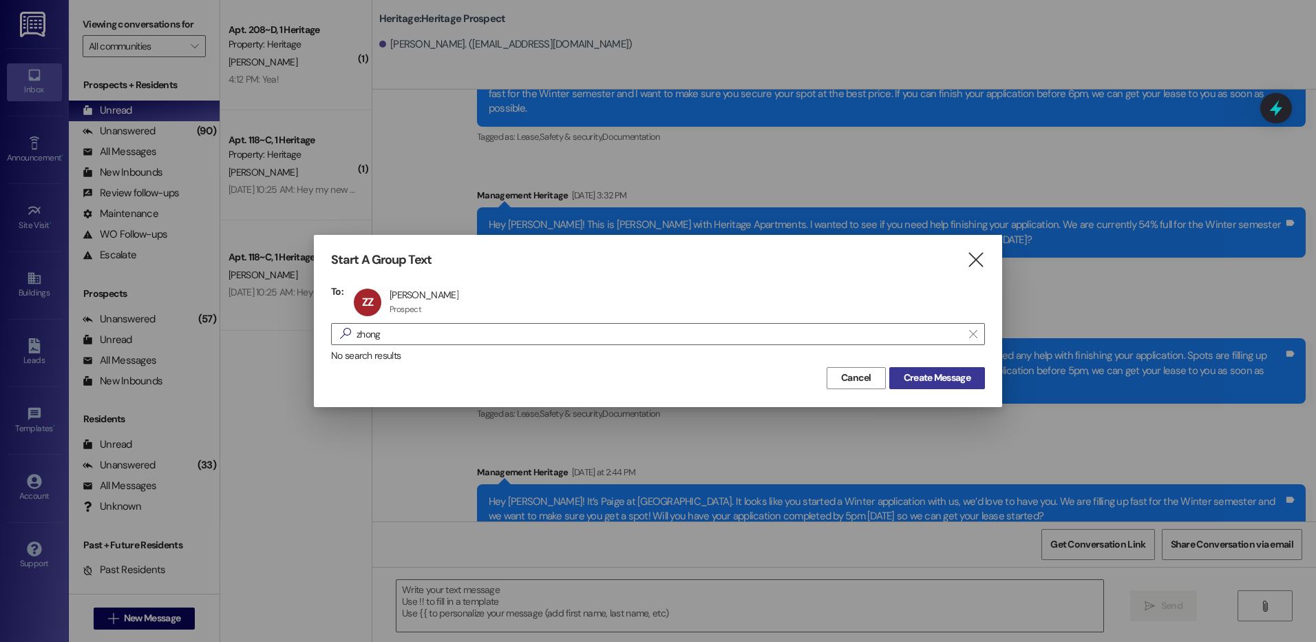
click at [944, 378] on span "Create Message" at bounding box center [937, 377] width 67 height 14
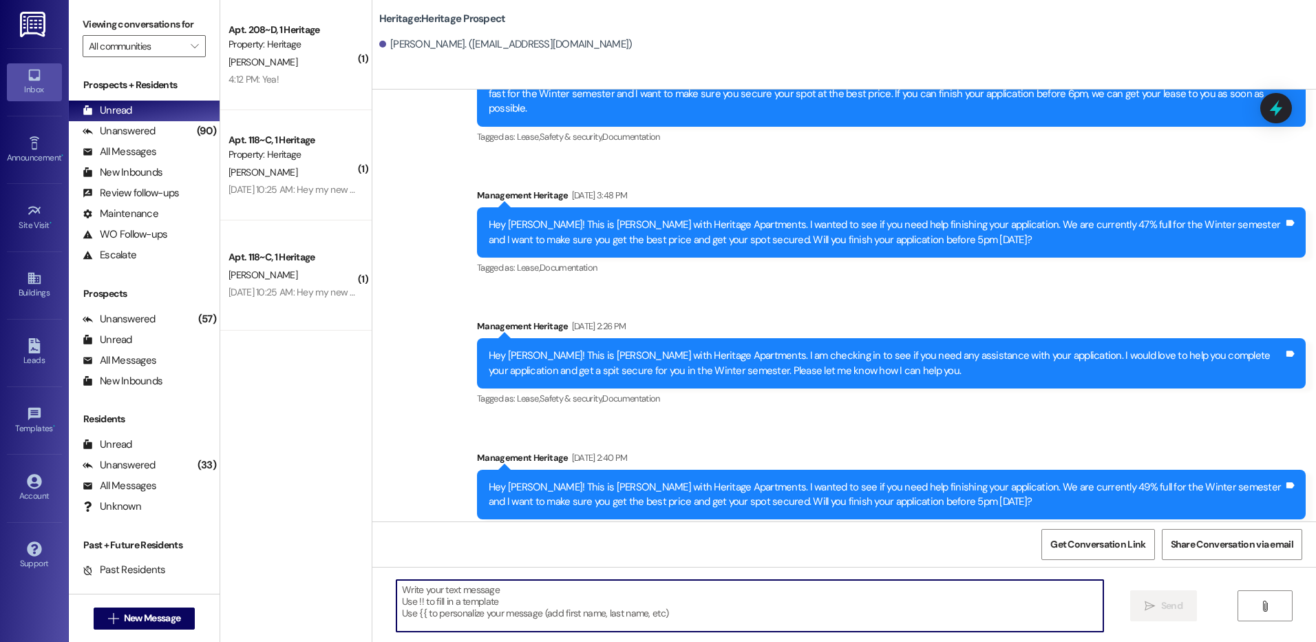
click at [531, 603] on textarea at bounding box center [750, 606] width 706 height 52
paste textarea "Hey [PERSON_NAME]! This is [PERSON_NAME] with Heritage Apartments. I wanted to …"
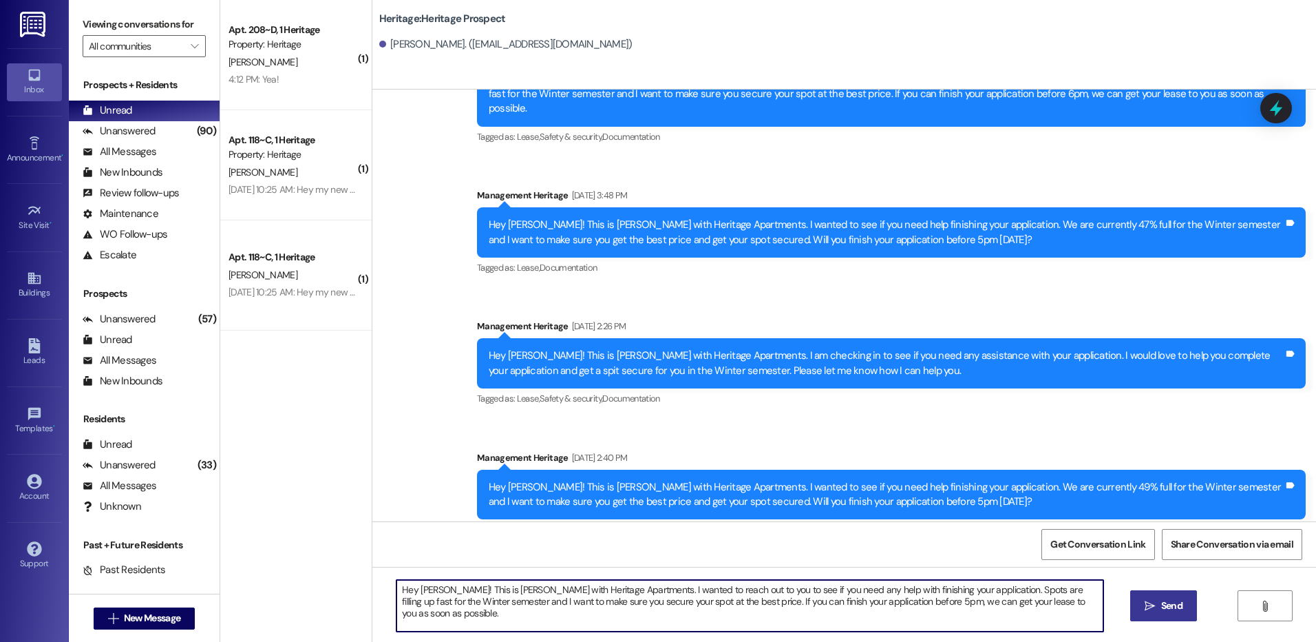
click at [423, 586] on textarea "Hey [PERSON_NAME]! This is [PERSON_NAME] with Heritage Apartments. I wanted to …" at bounding box center [750, 606] width 706 height 52
type textarea "Hey [PERSON_NAME]! This is [PERSON_NAME] with Heritage Apartments. I wanted to …"
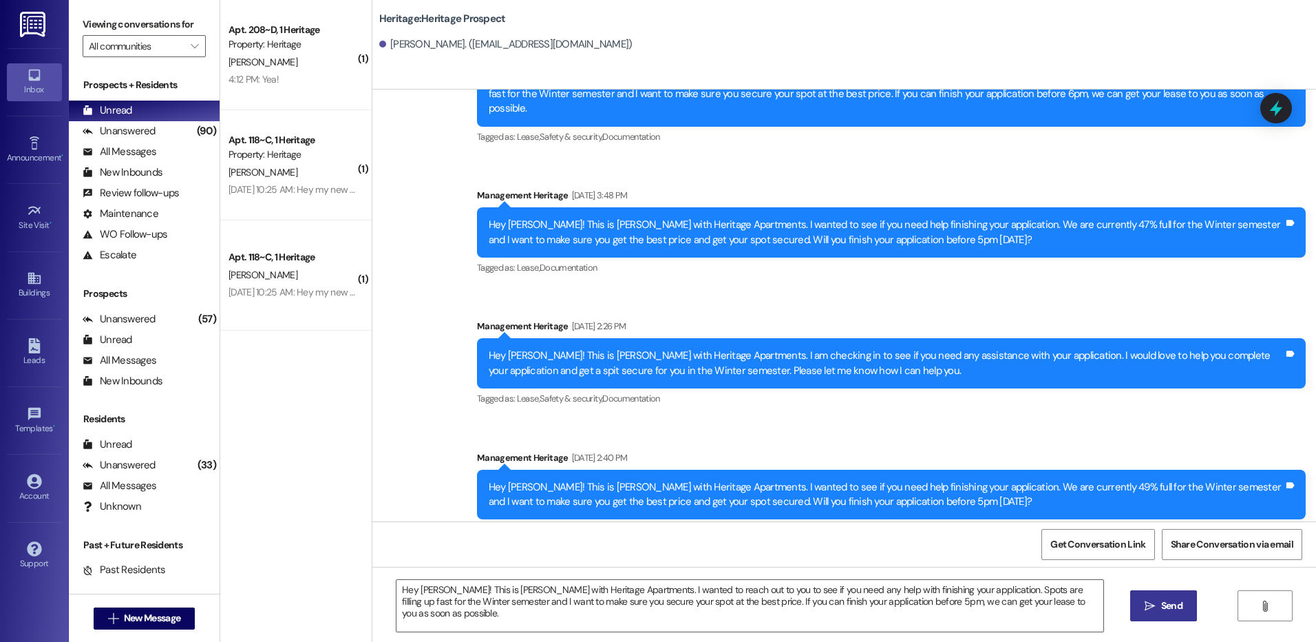
click at [453, 578] on div "Hey [PERSON_NAME]! This is [PERSON_NAME] with Heritage Apartments. I wanted to …" at bounding box center [844, 618] width 944 height 103
click at [456, 591] on textarea "Hey [PERSON_NAME]! This is [PERSON_NAME] with Heritage Apartments. I wanted to …" at bounding box center [750, 606] width 706 height 52
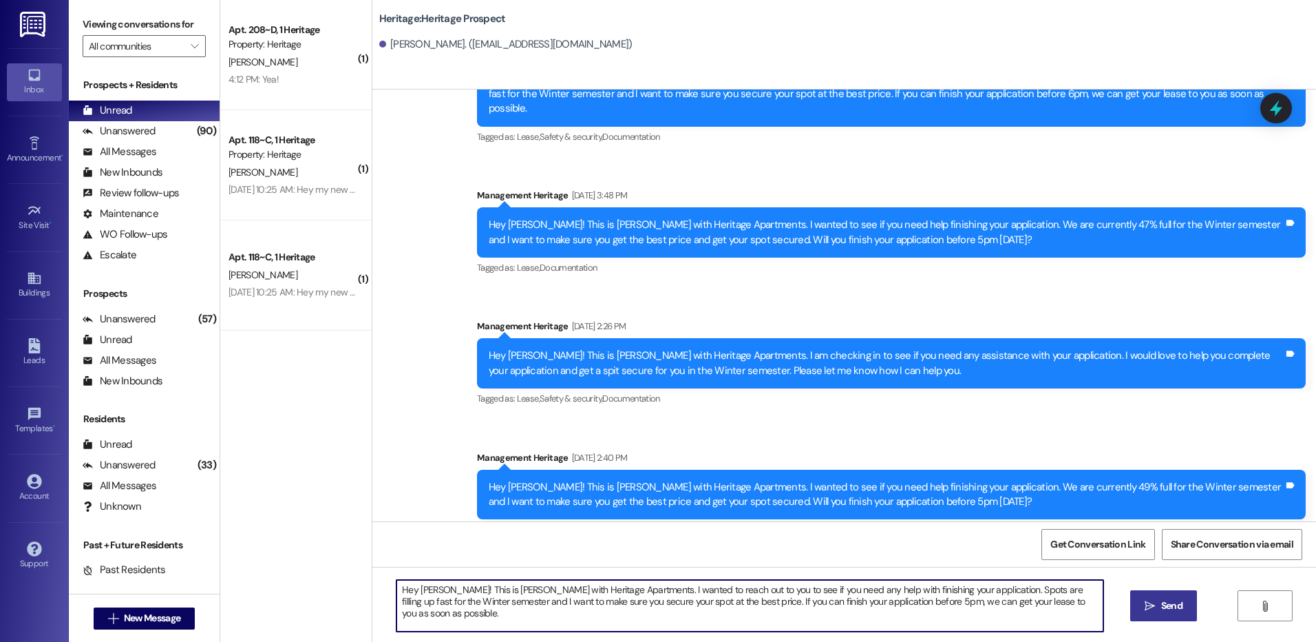
click at [456, 591] on textarea "Hey [PERSON_NAME]! This is [PERSON_NAME] with Heritage Apartments. I wanted to …" at bounding box center [750, 606] width 706 height 52
click at [458, 593] on textarea "Hey [PERSON_NAME]! This is [PERSON_NAME] with Heritage Apartments. I wanted to …" at bounding box center [750, 606] width 706 height 52
click at [1130, 599] on button " Send" at bounding box center [1163, 605] width 67 height 31
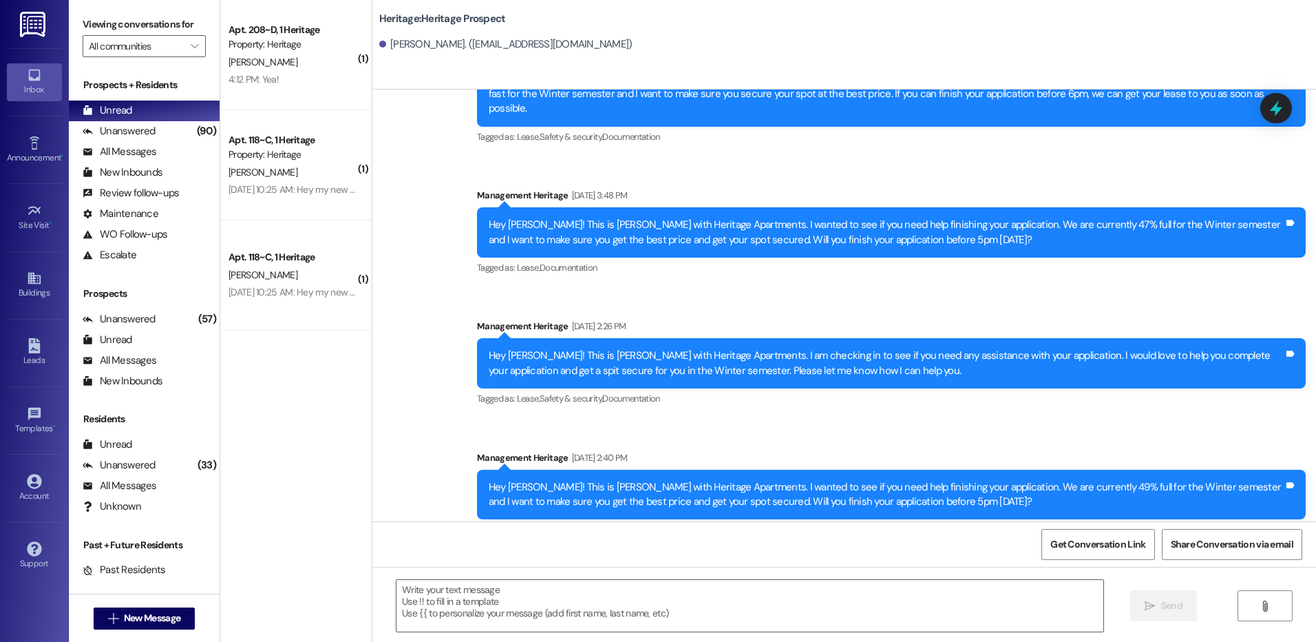
scroll to position [476, 0]
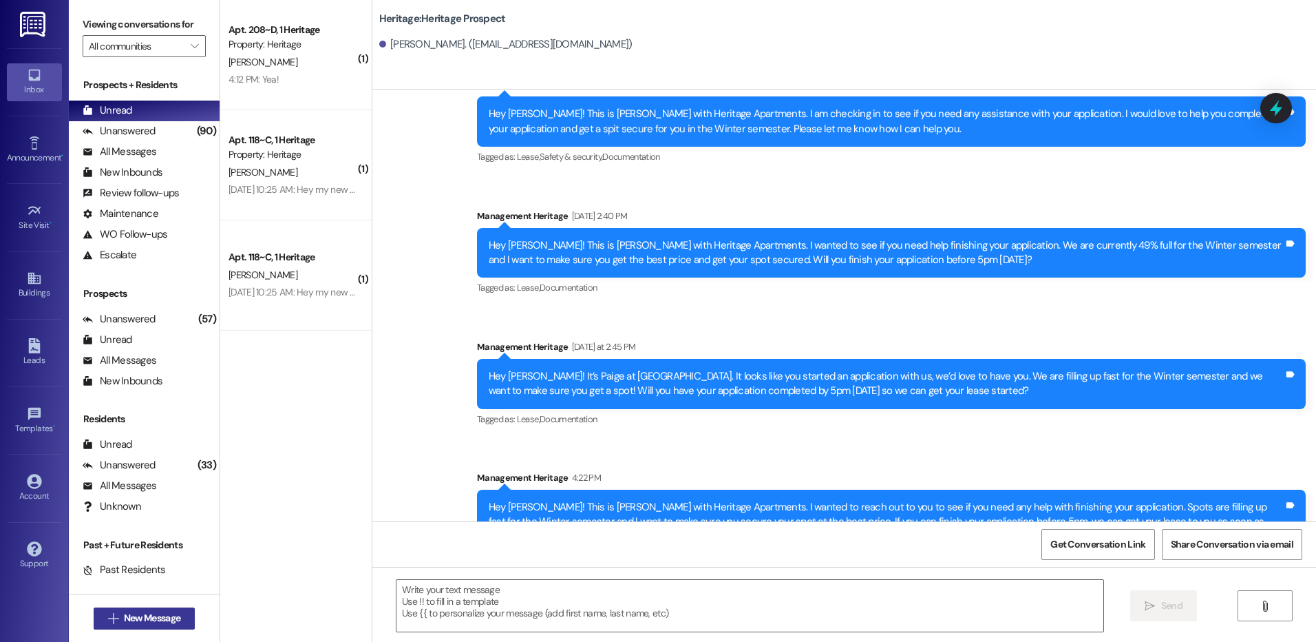
click at [135, 613] on span "New Message" at bounding box center [152, 618] width 56 height 14
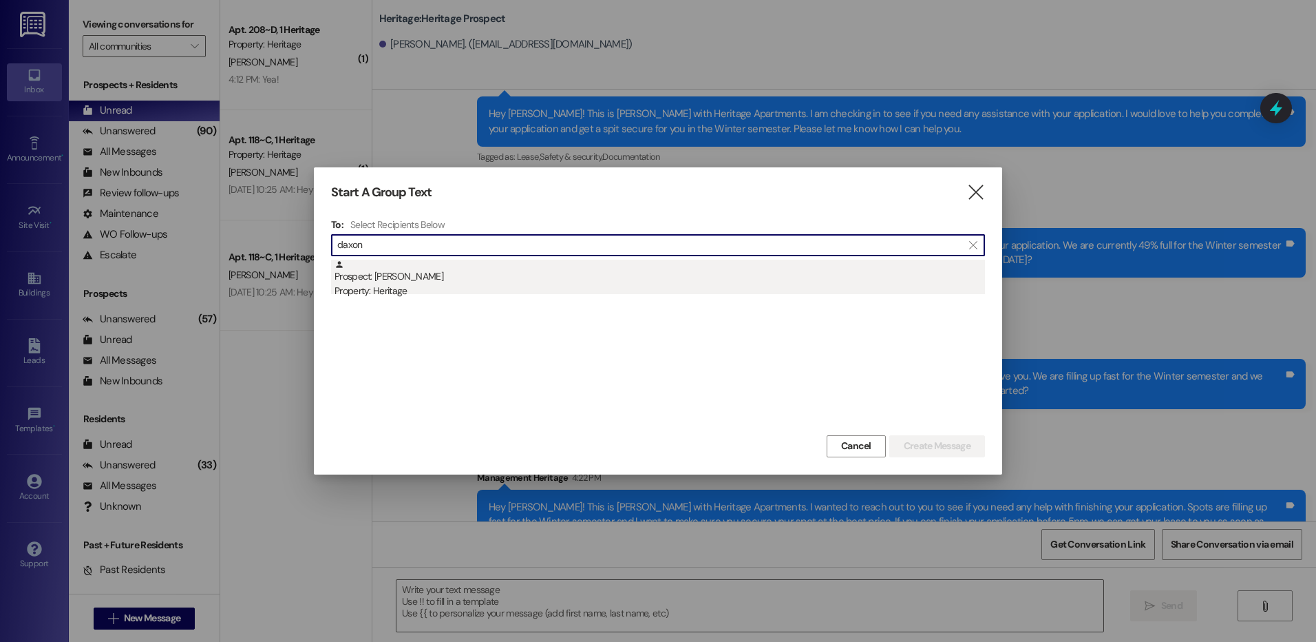
type input "daxon"
click at [439, 274] on div "Prospect: [PERSON_NAME] Property: Heritage" at bounding box center [660, 279] width 651 height 39
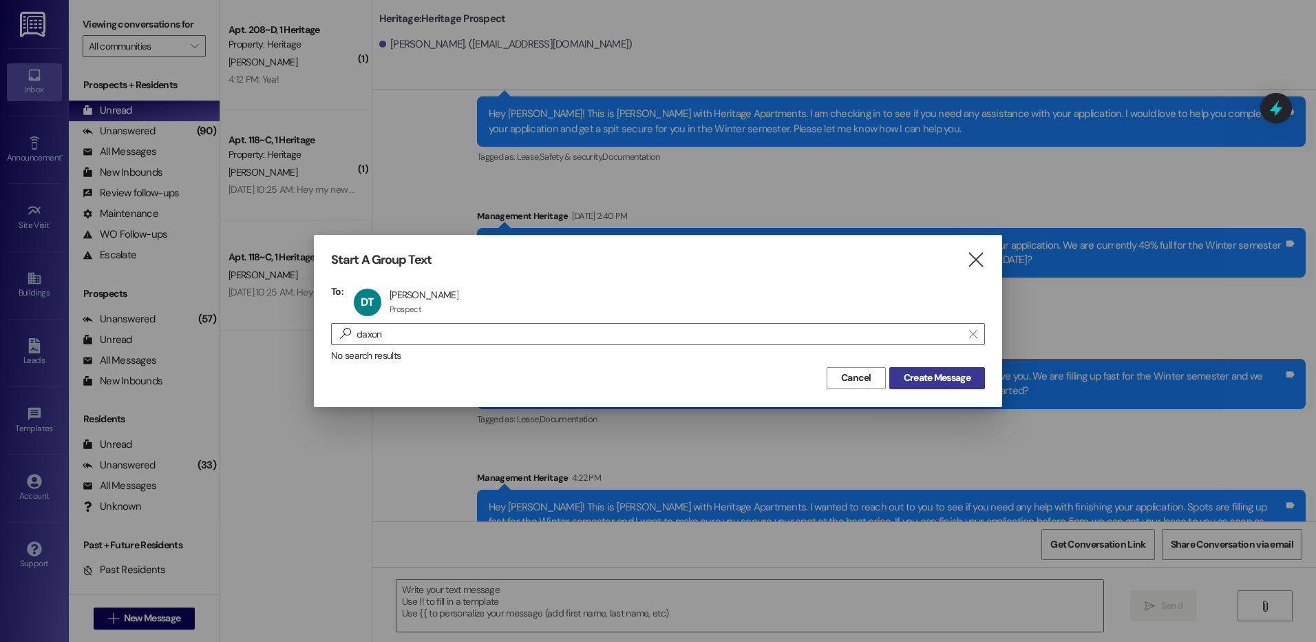
click at [930, 371] on span "Create Message" at bounding box center [937, 377] width 67 height 14
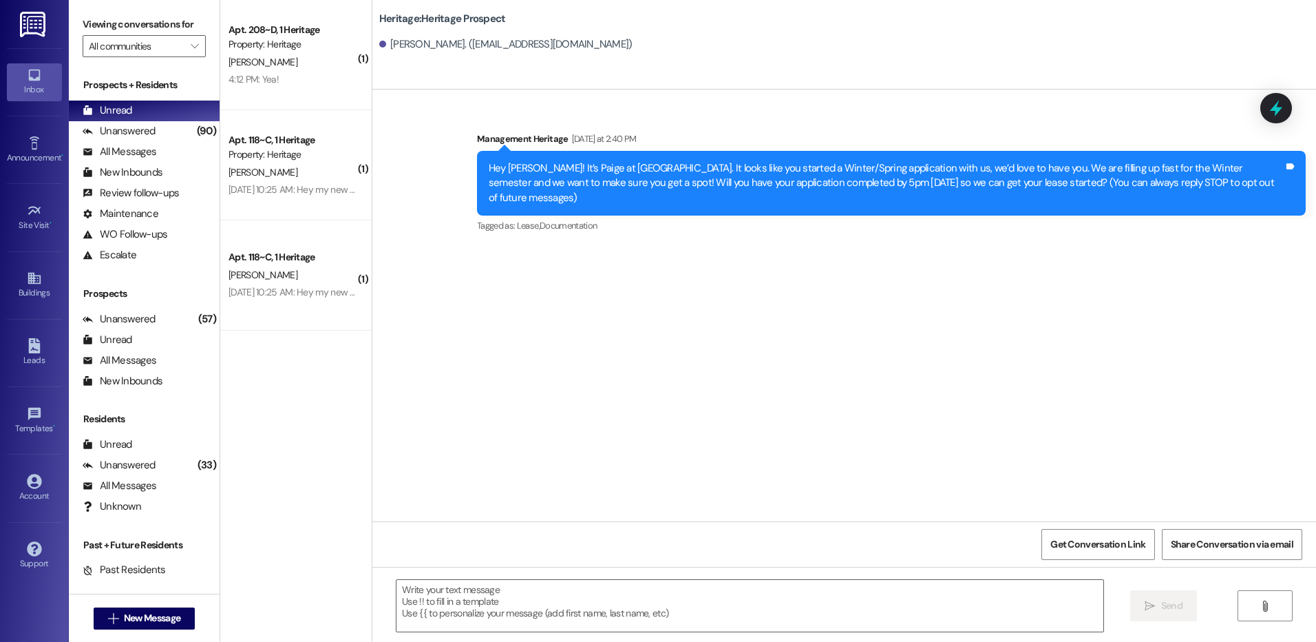
scroll to position [0, 0]
click at [476, 586] on textarea at bounding box center [750, 606] width 706 height 52
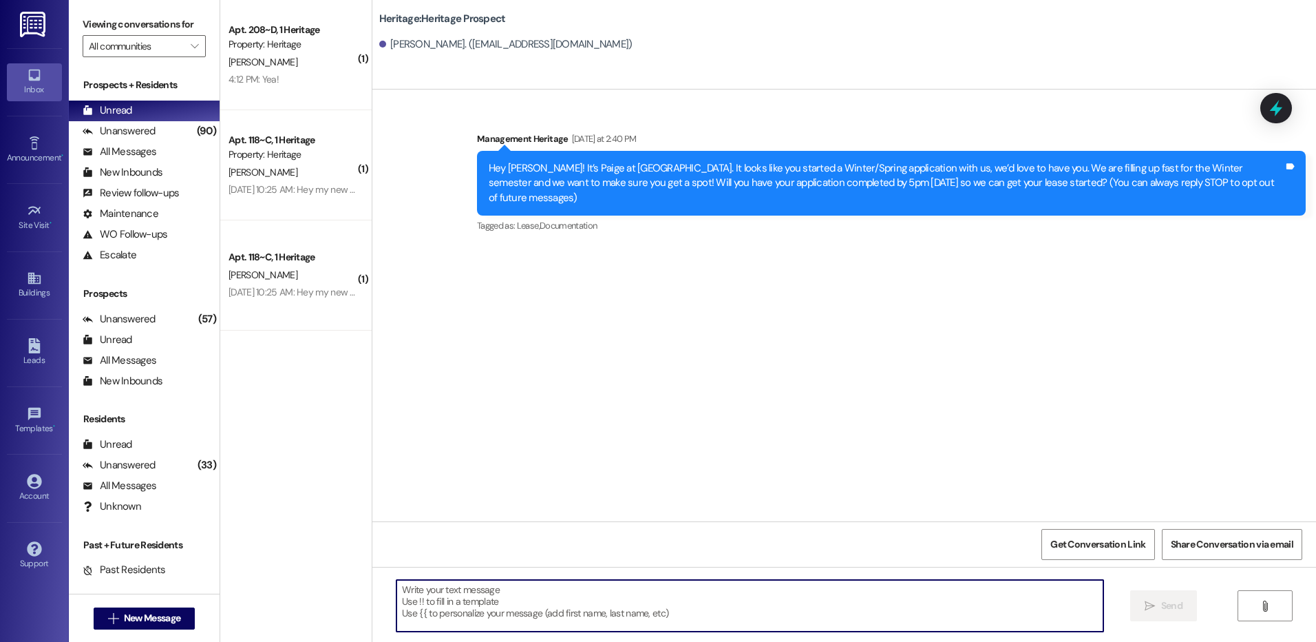
paste textarea "Hey [PERSON_NAME]! This is [PERSON_NAME] with Heritage Apartments. I wanted to …"
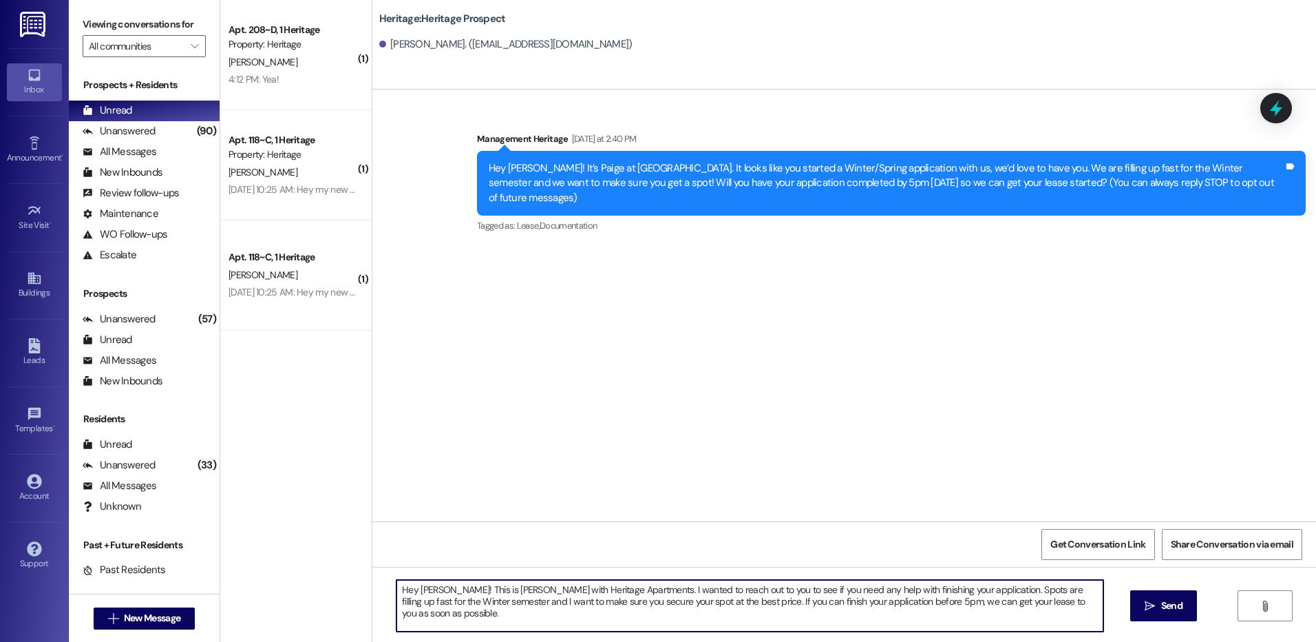
click at [434, 586] on textarea "Hey [PERSON_NAME]! This is [PERSON_NAME] with Heritage Apartments. I wanted to …" at bounding box center [750, 606] width 706 height 52
click at [848, 598] on textarea "Hey Daxon! This is [PERSON_NAME] with Heritage Apartments. I wanted to reach ou…" at bounding box center [750, 606] width 706 height 52
click at [850, 598] on textarea "Hey Daxon! This is [PERSON_NAME] with Heritage Apartments. I wanted to reach ou…" at bounding box center [750, 606] width 706 height 52
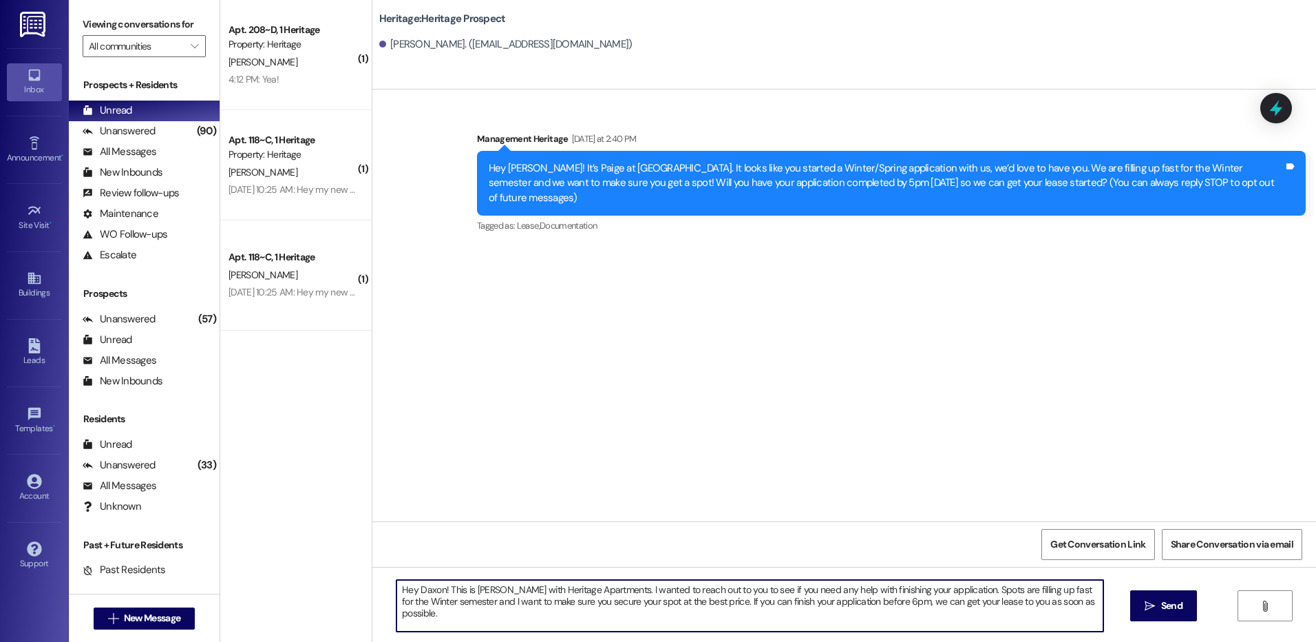
type textarea "Hey Daxon! This is [PERSON_NAME] with Heritage Apartments. I wanted to reach ou…"
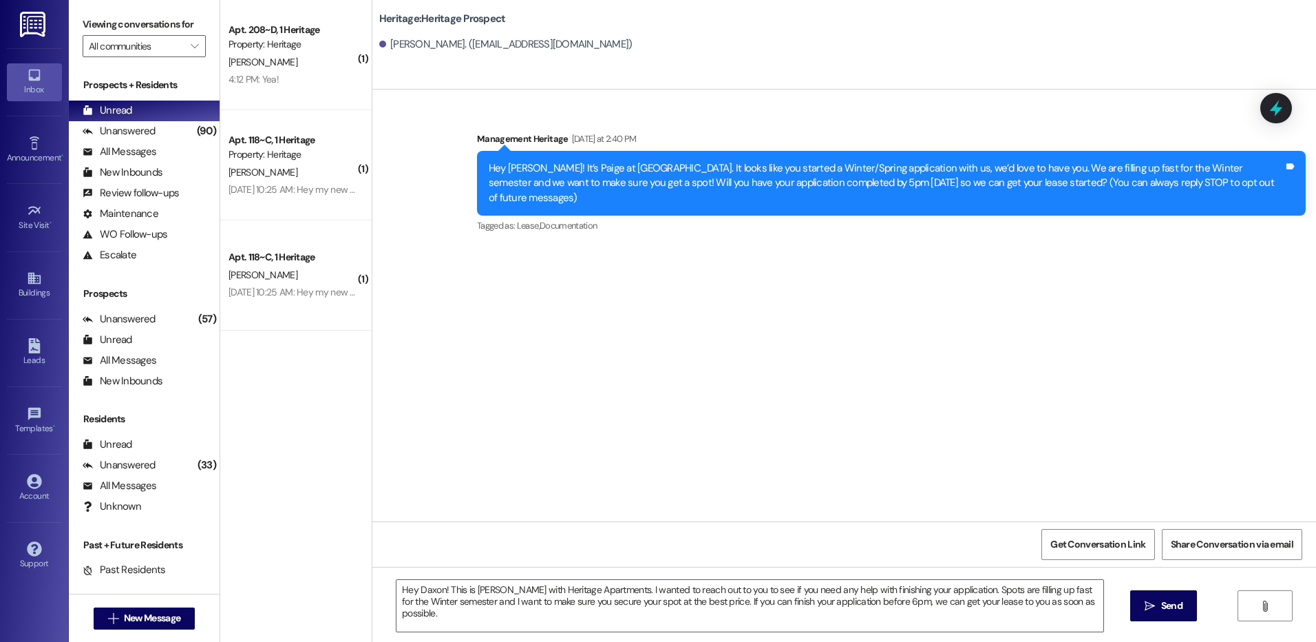
click at [1165, 604] on span "Send" at bounding box center [1171, 605] width 21 height 14
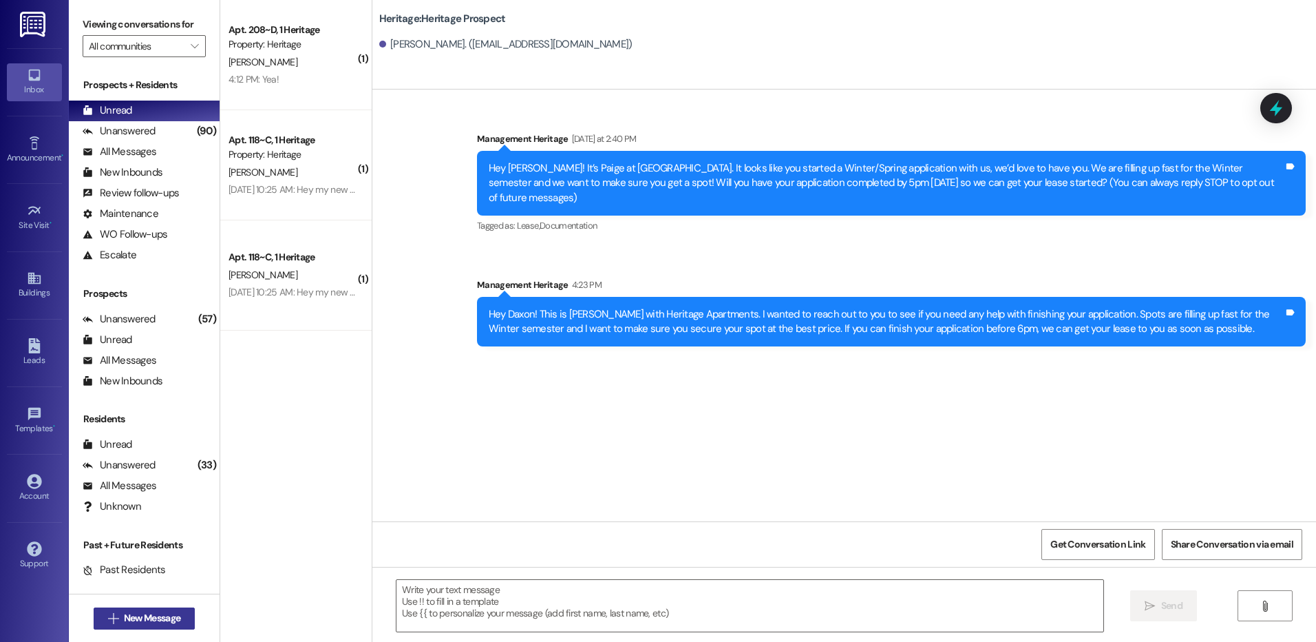
click at [147, 615] on span "New Message" at bounding box center [152, 618] width 56 height 14
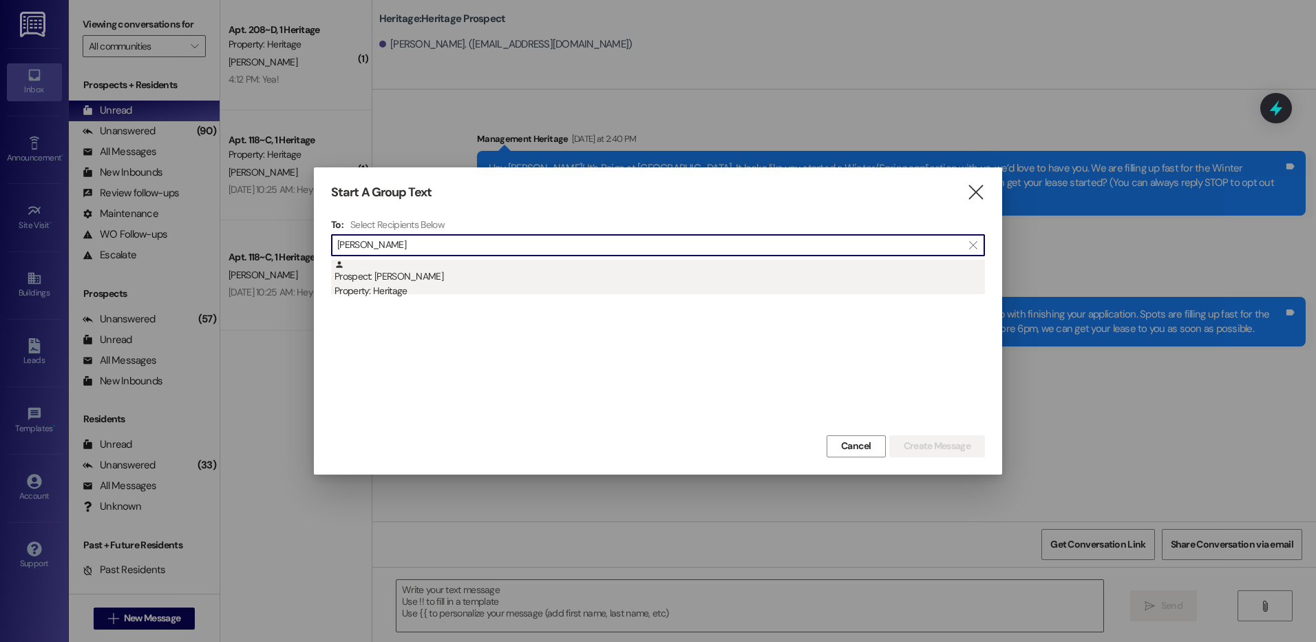
type input "[PERSON_NAME]"
click at [514, 288] on div "Property: Heritage" at bounding box center [660, 291] width 651 height 14
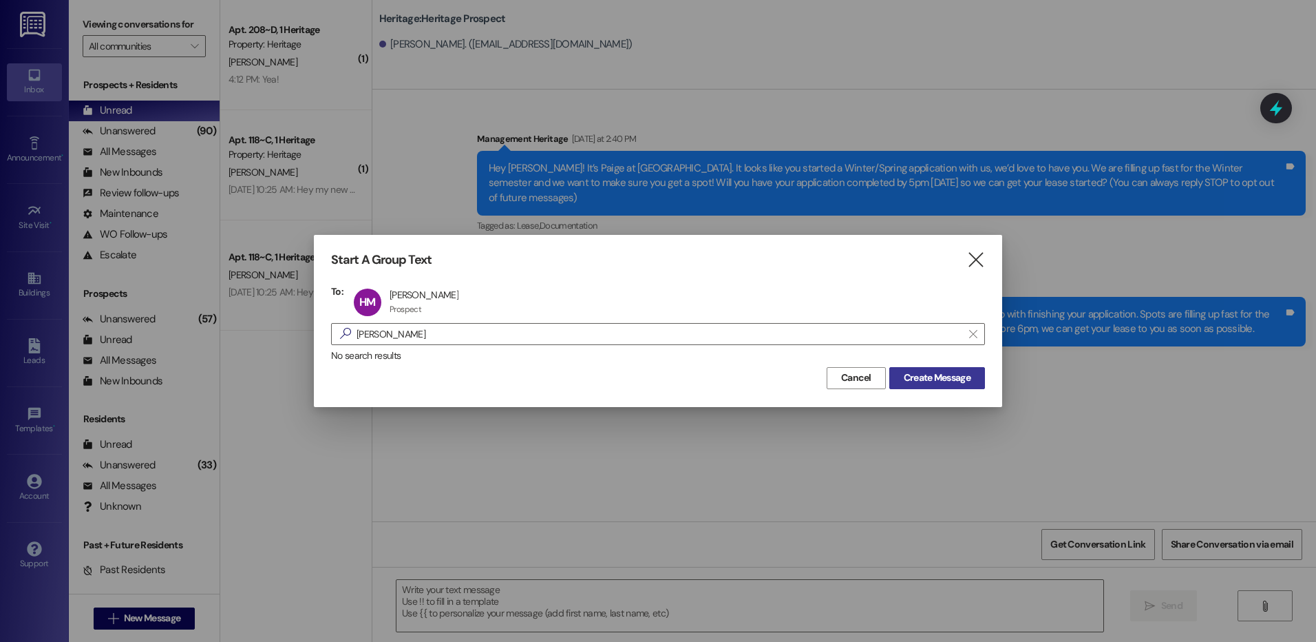
click at [958, 379] on span "Create Message" at bounding box center [937, 377] width 67 height 14
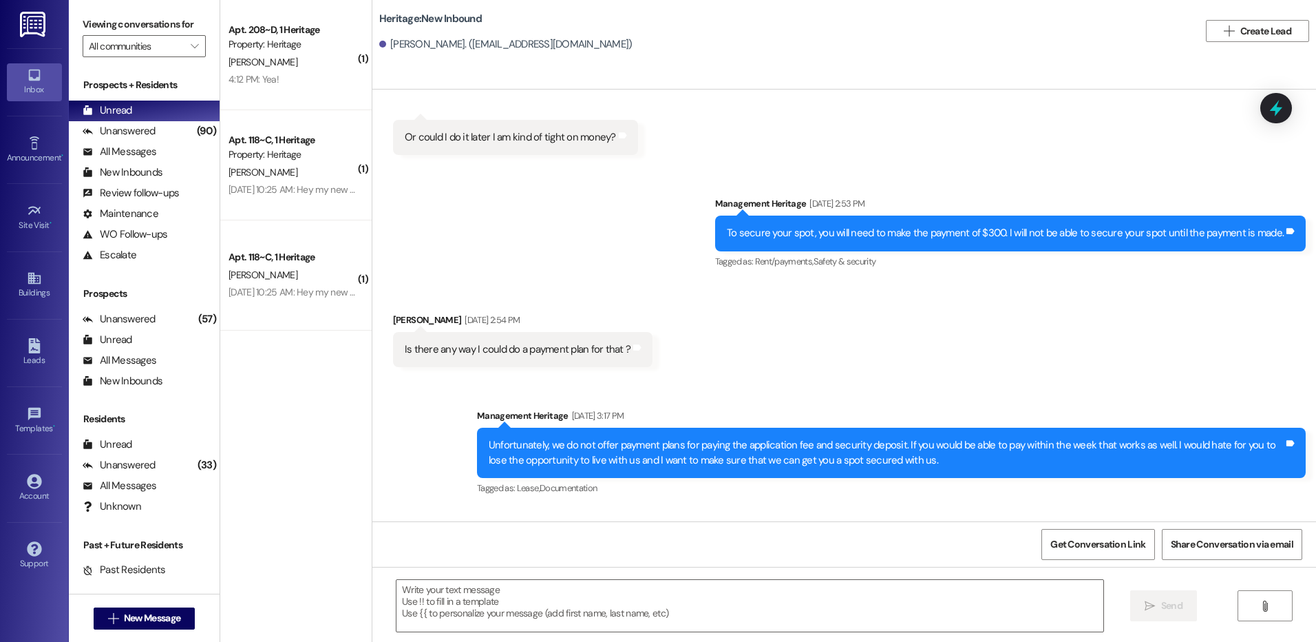
scroll to position [984, 0]
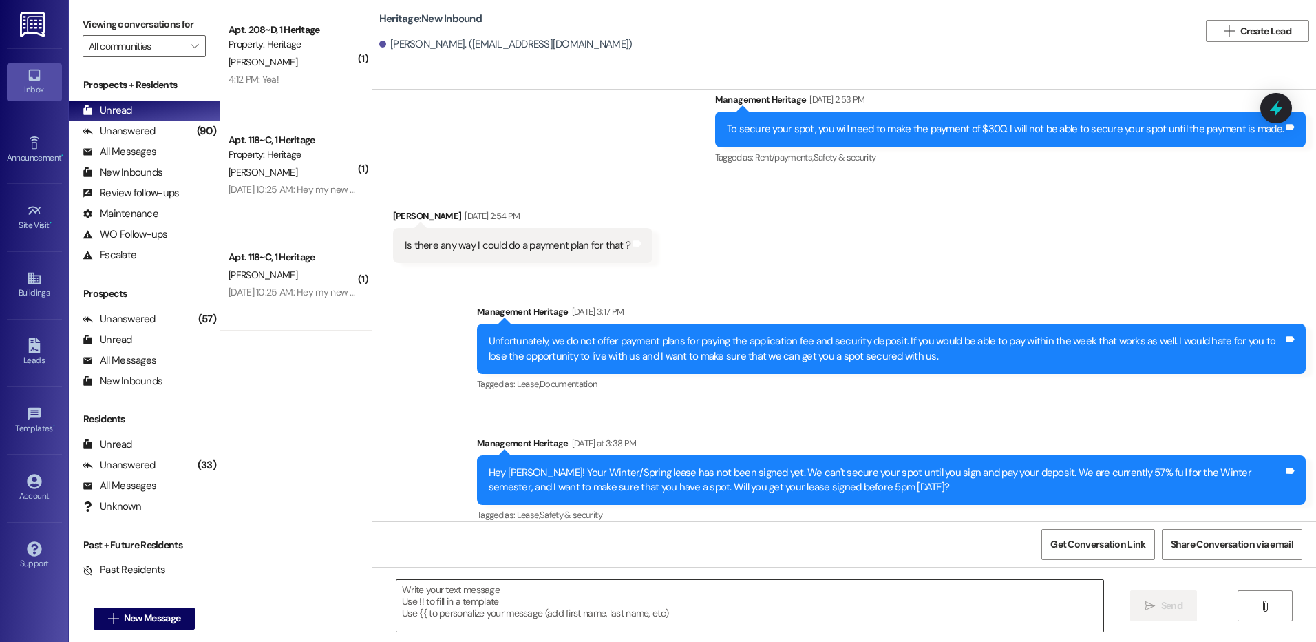
click at [560, 599] on textarea at bounding box center [750, 606] width 706 height 52
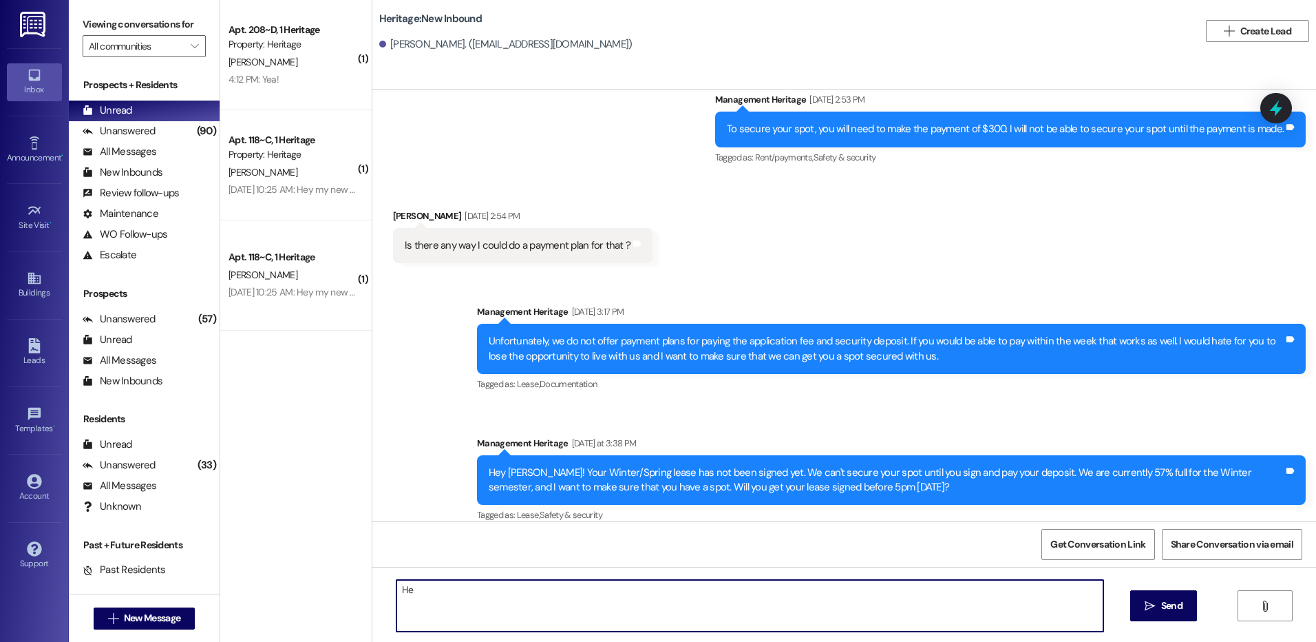
type textarea "H"
click at [587, 455] on div "Hey [PERSON_NAME]! Your Winter/Spring lease has not been signed yet. We can't s…" at bounding box center [891, 480] width 829 height 50
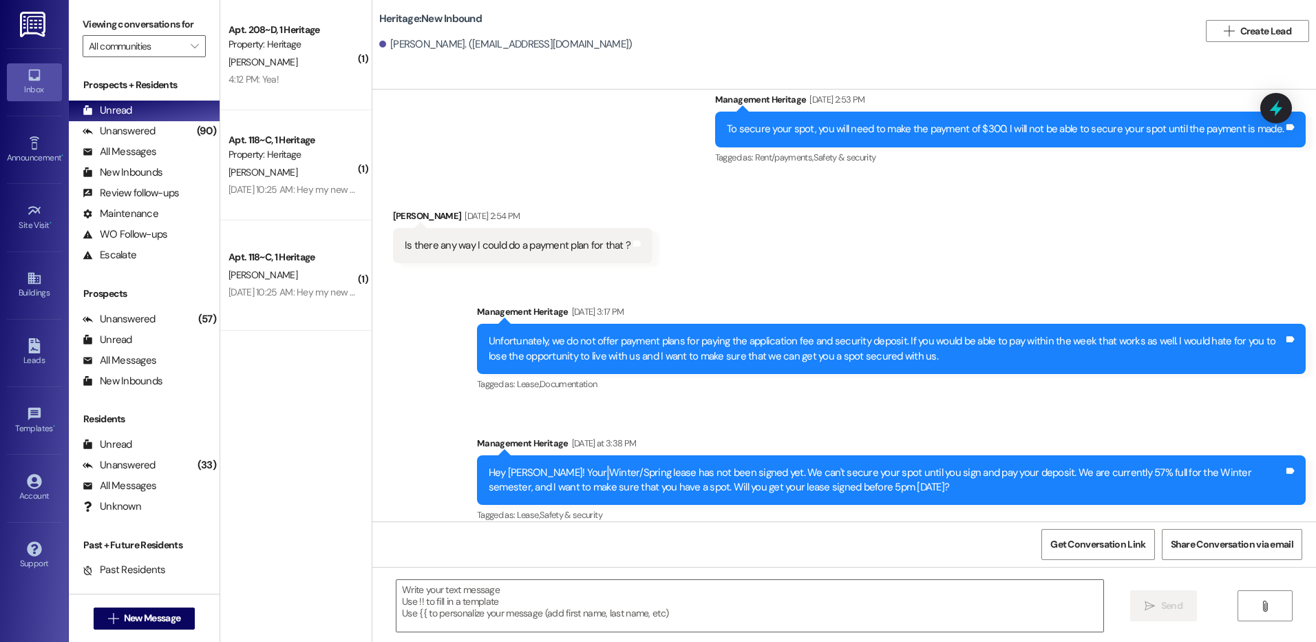
click at [587, 455] on div "Hey [PERSON_NAME]! Your Winter/Spring lease has not been signed yet. We can't s…" at bounding box center [891, 480] width 829 height 50
click at [592, 465] on div "Hey [PERSON_NAME]! Your Winter/Spring lease has not been signed yet. We can't s…" at bounding box center [886, 480] width 795 height 30
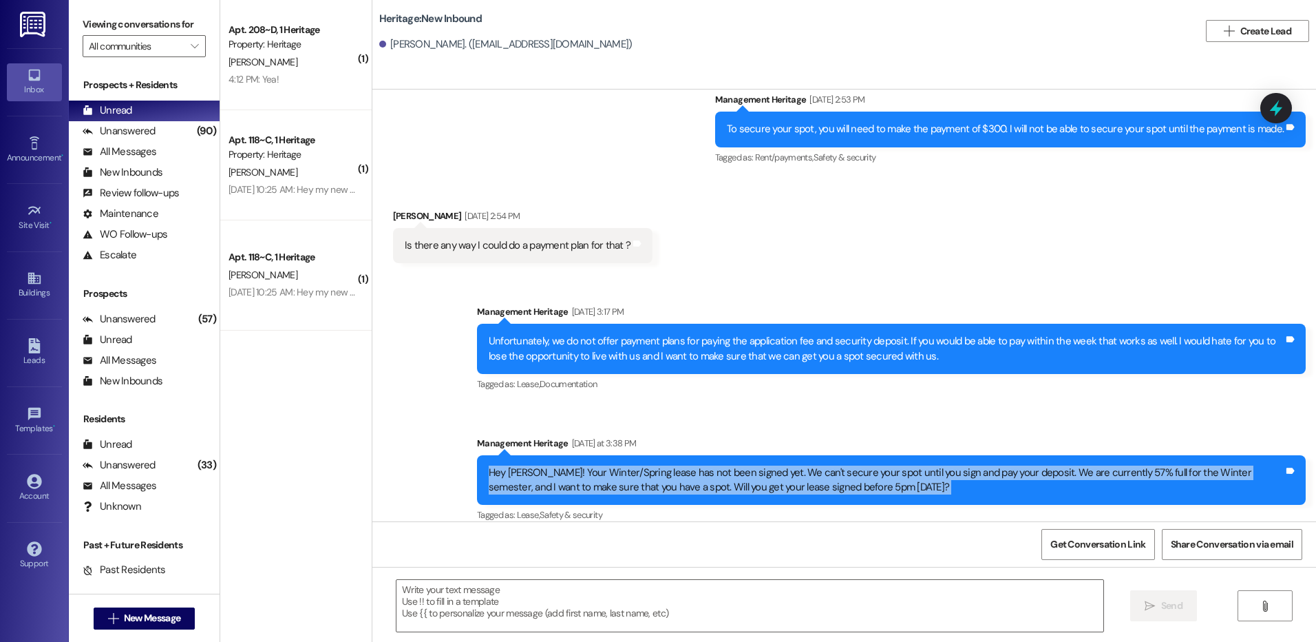
click at [592, 465] on div "Hey [PERSON_NAME]! Your Winter/Spring lease has not been signed yet. We can't s…" at bounding box center [886, 480] width 795 height 30
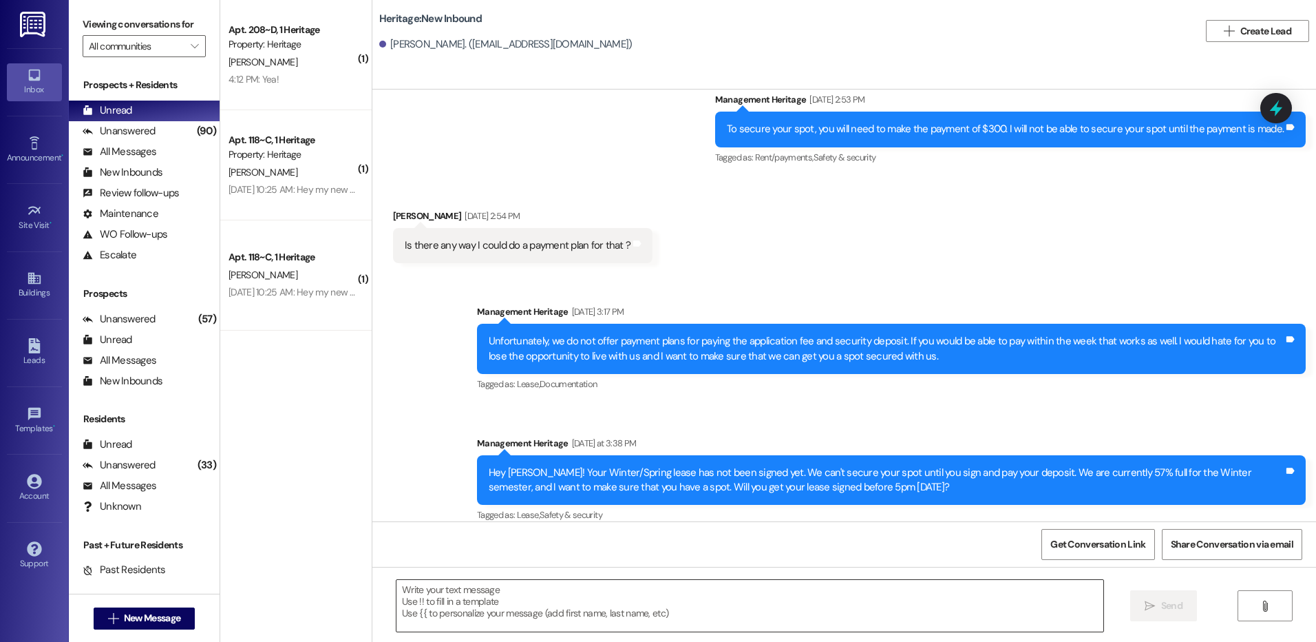
click at [415, 626] on textarea at bounding box center [750, 606] width 706 height 52
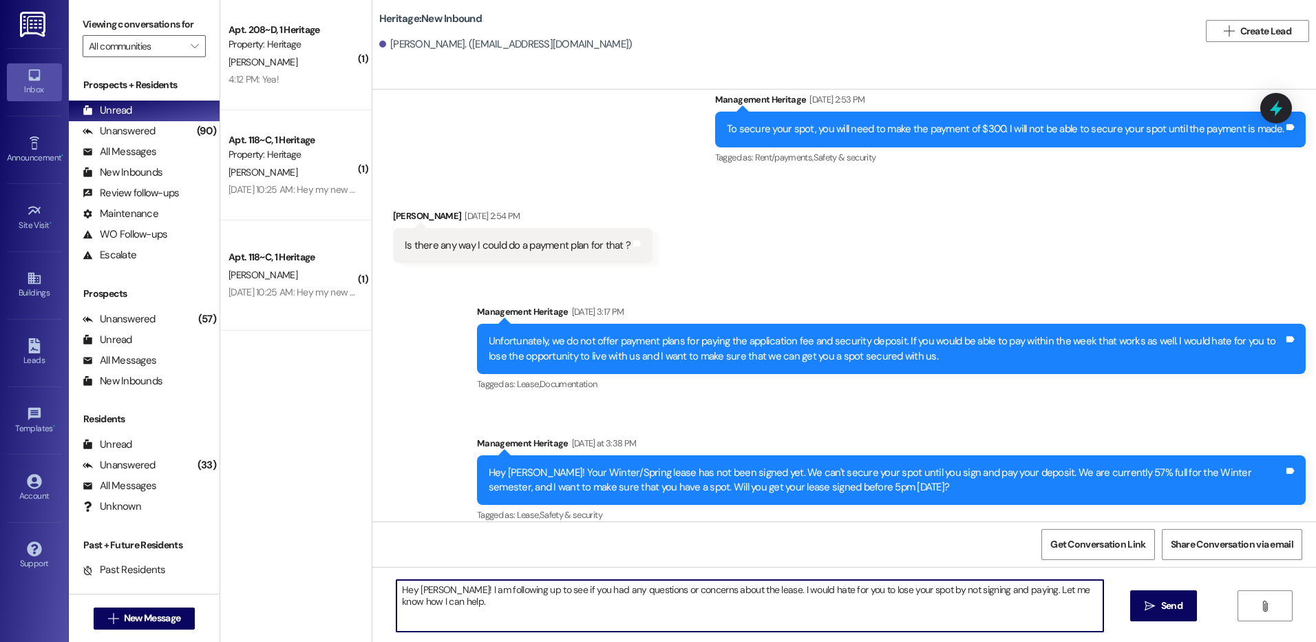
type textarea "Hey [PERSON_NAME]! I am following up to see if you had any questions or concern…"
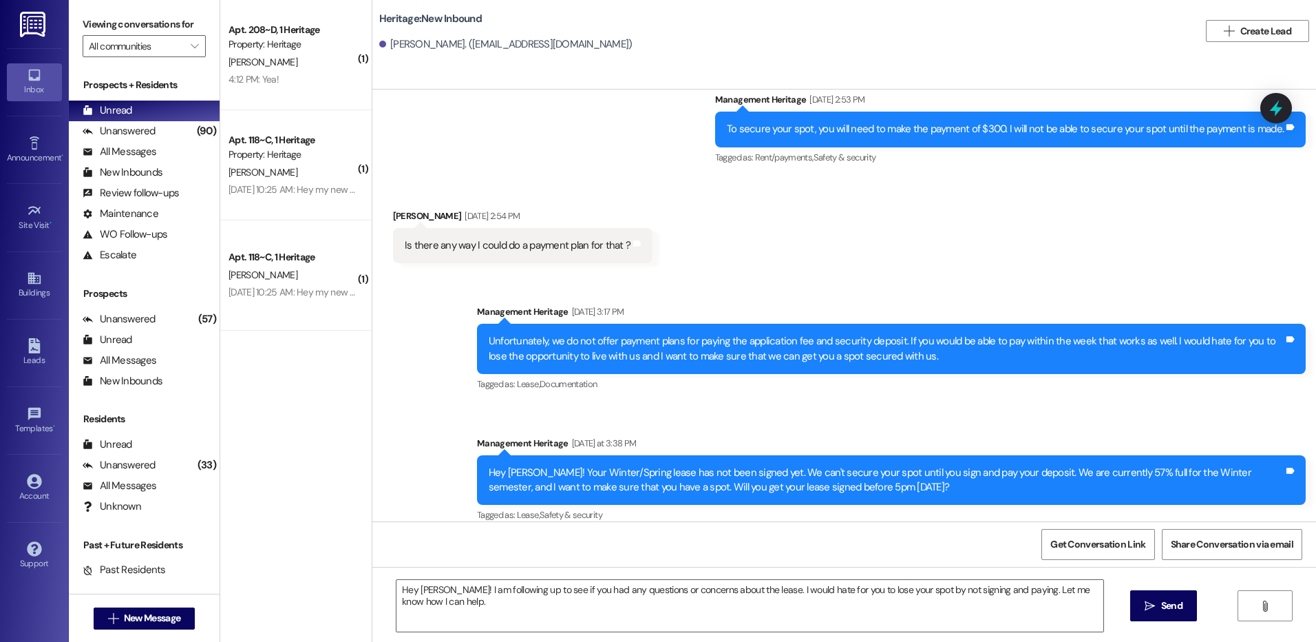
click at [554, 576] on div "Hey [PERSON_NAME]! I am following up to see if you had any questions or concern…" at bounding box center [844, 618] width 944 height 103
click at [560, 583] on textarea "Hey [PERSON_NAME]! I am following up to see if you had any questions or concern…" at bounding box center [750, 606] width 706 height 52
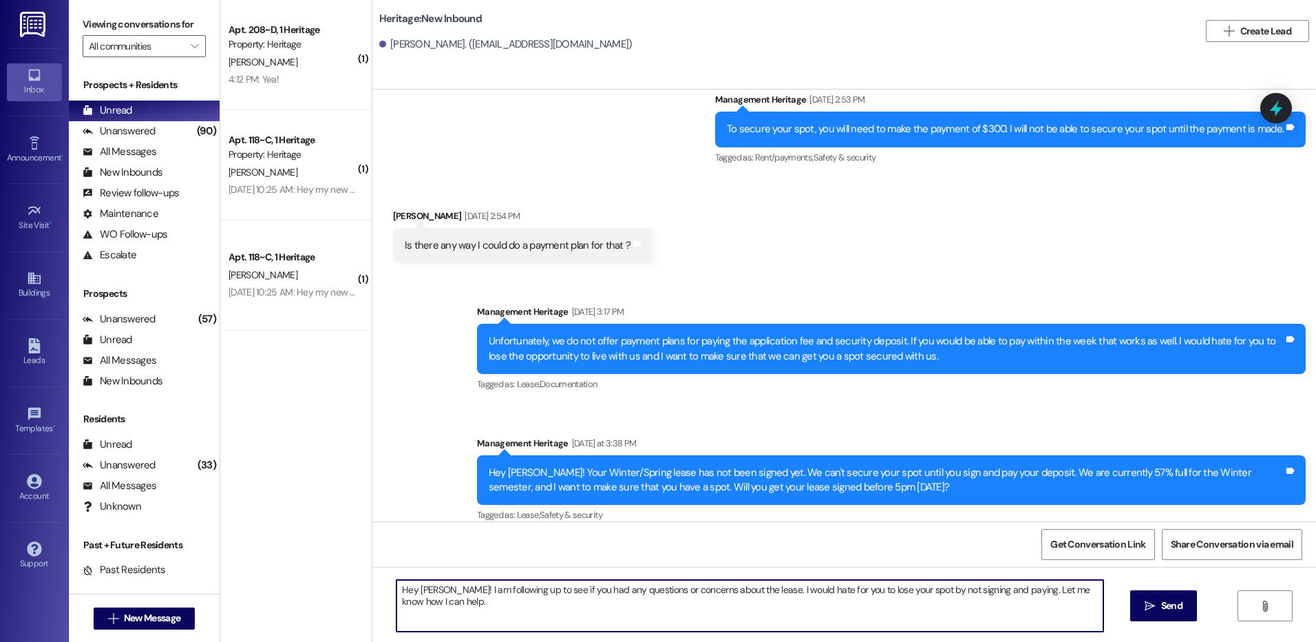
click at [560, 583] on textarea "Hey [PERSON_NAME]! I am following up to see if you had any questions or concern…" at bounding box center [750, 606] width 706 height 52
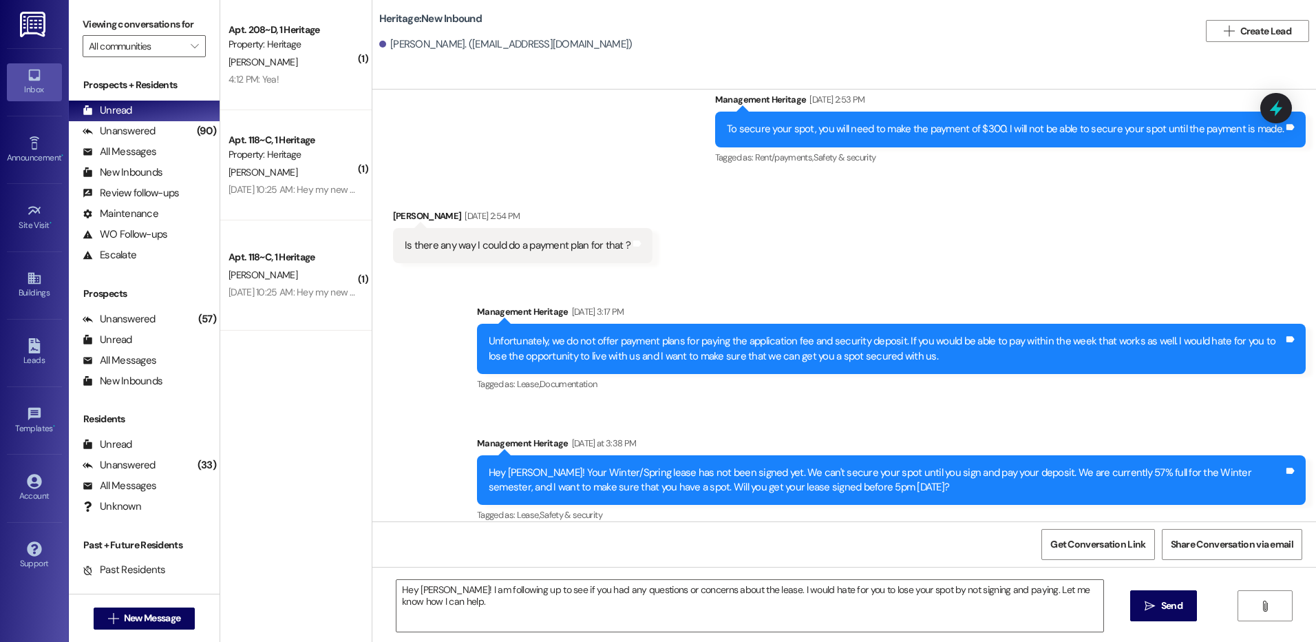
click at [1151, 611] on span " Send" at bounding box center [1163, 605] width 43 height 14
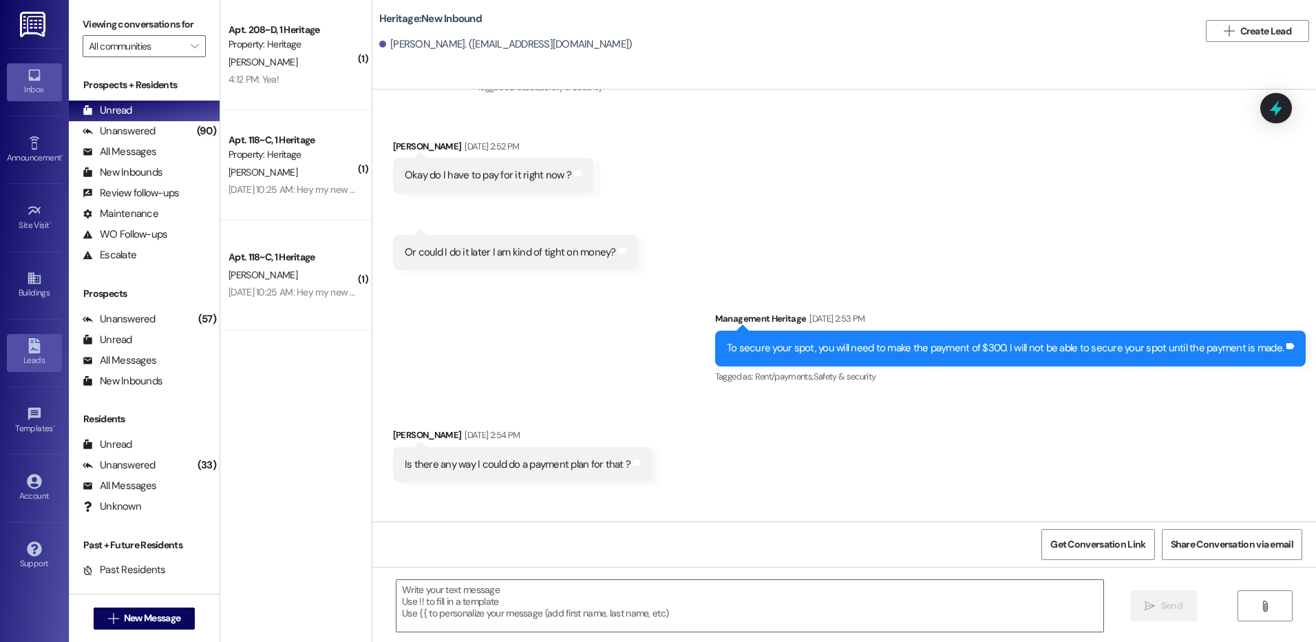
scroll to position [721, 0]
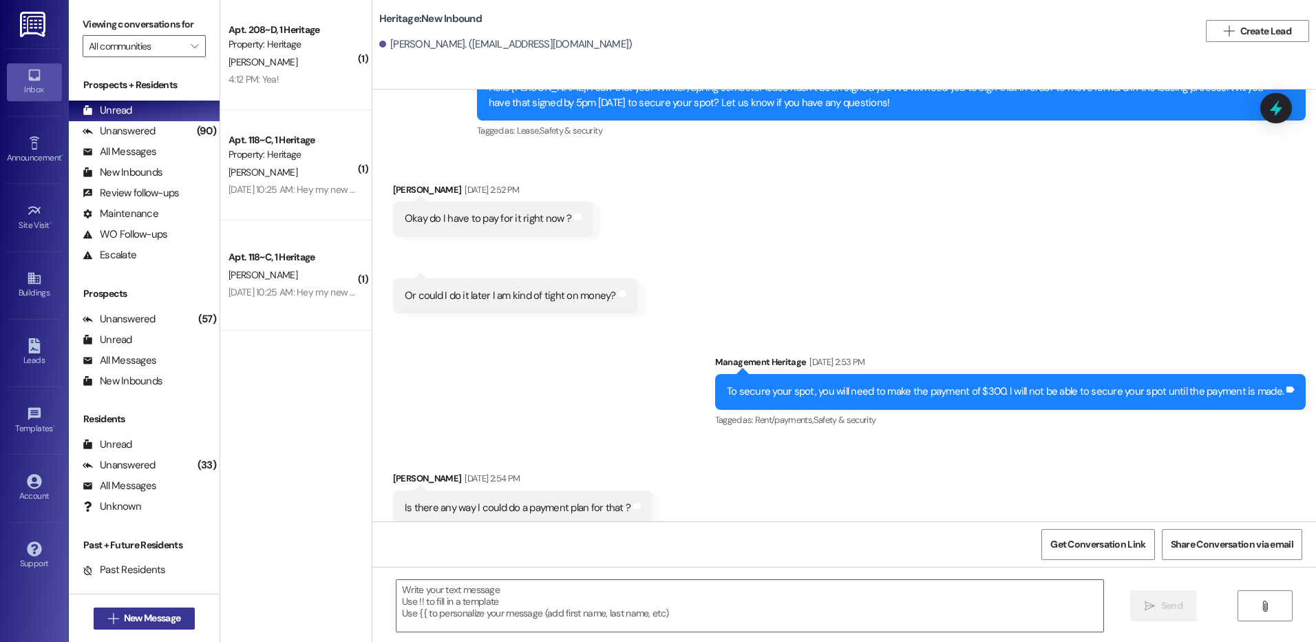
click at [138, 626] on button " New Message" at bounding box center [145, 618] width 102 height 22
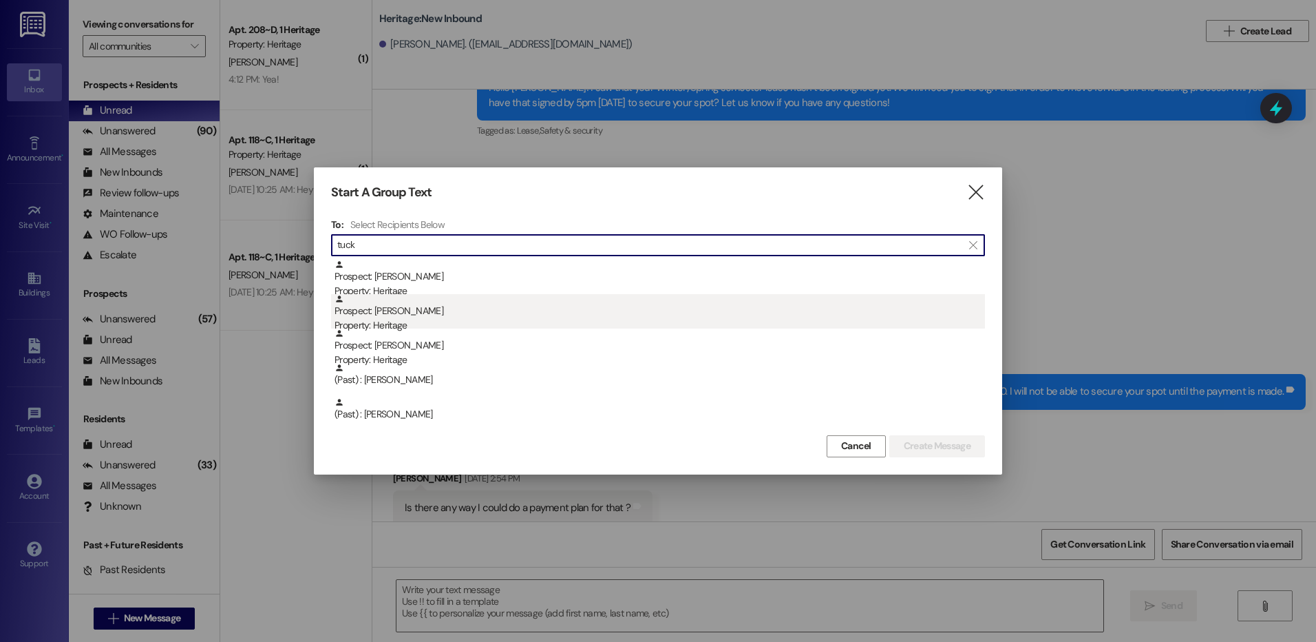
type input "tuck"
click at [452, 302] on div "Prospect: [PERSON_NAME] Property: Heritage" at bounding box center [660, 313] width 651 height 39
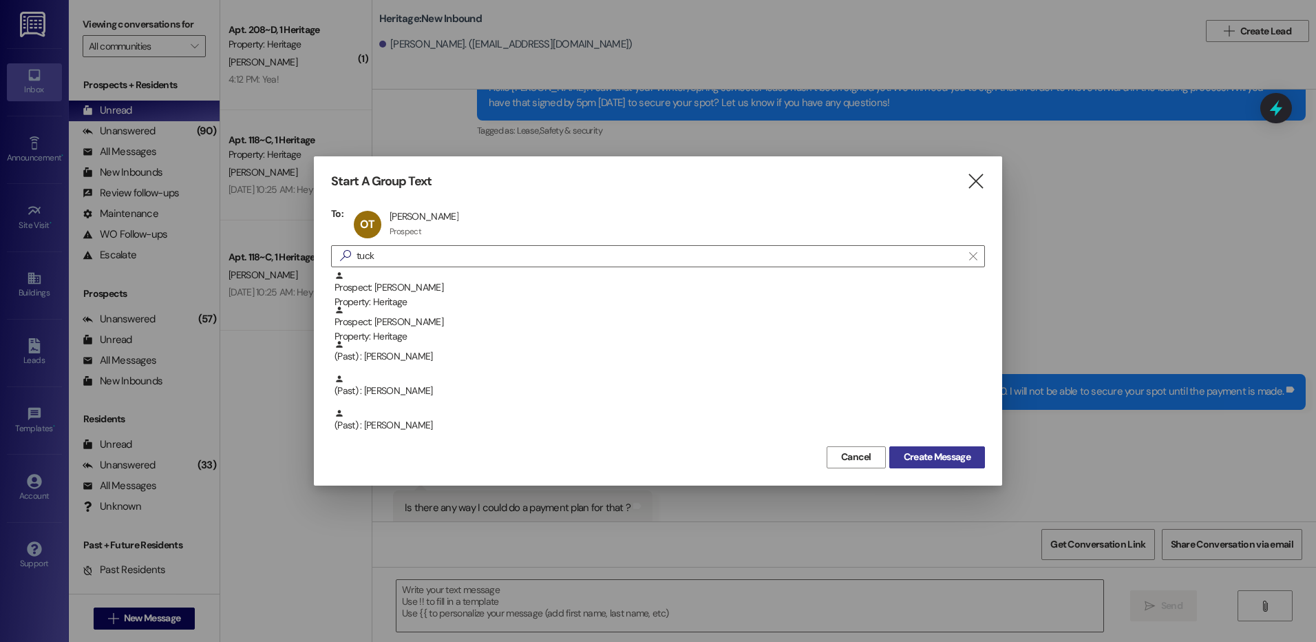
click at [931, 453] on span "Create Message" at bounding box center [937, 457] width 67 height 14
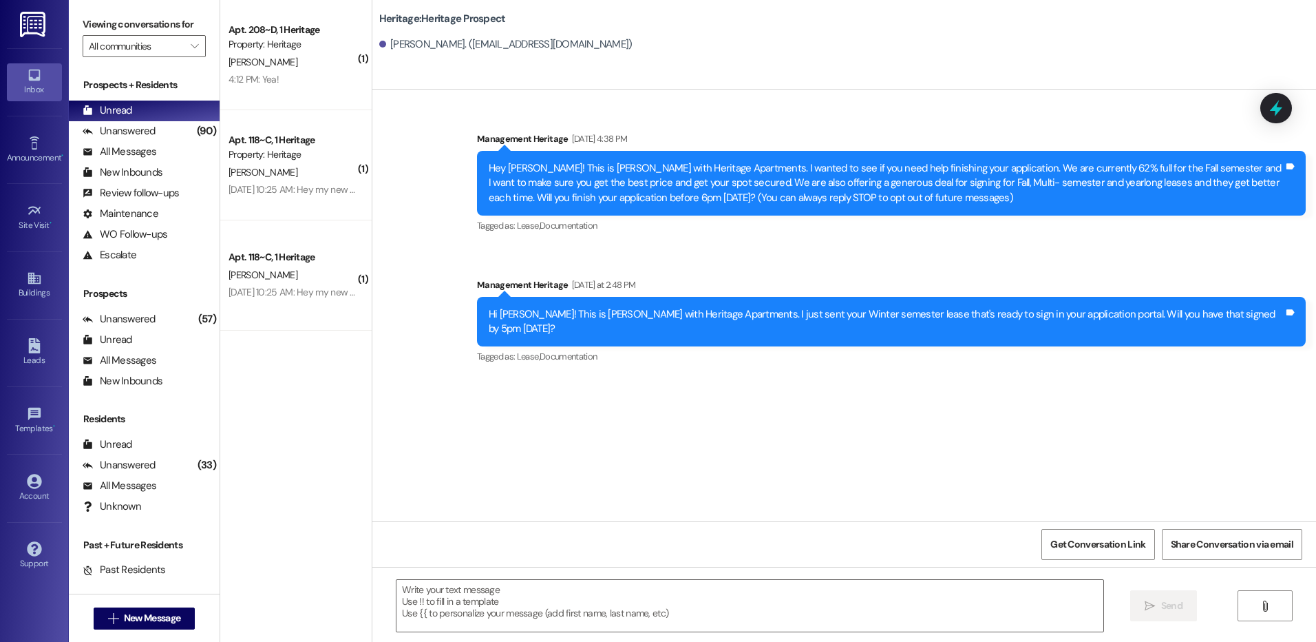
scroll to position [0, 0]
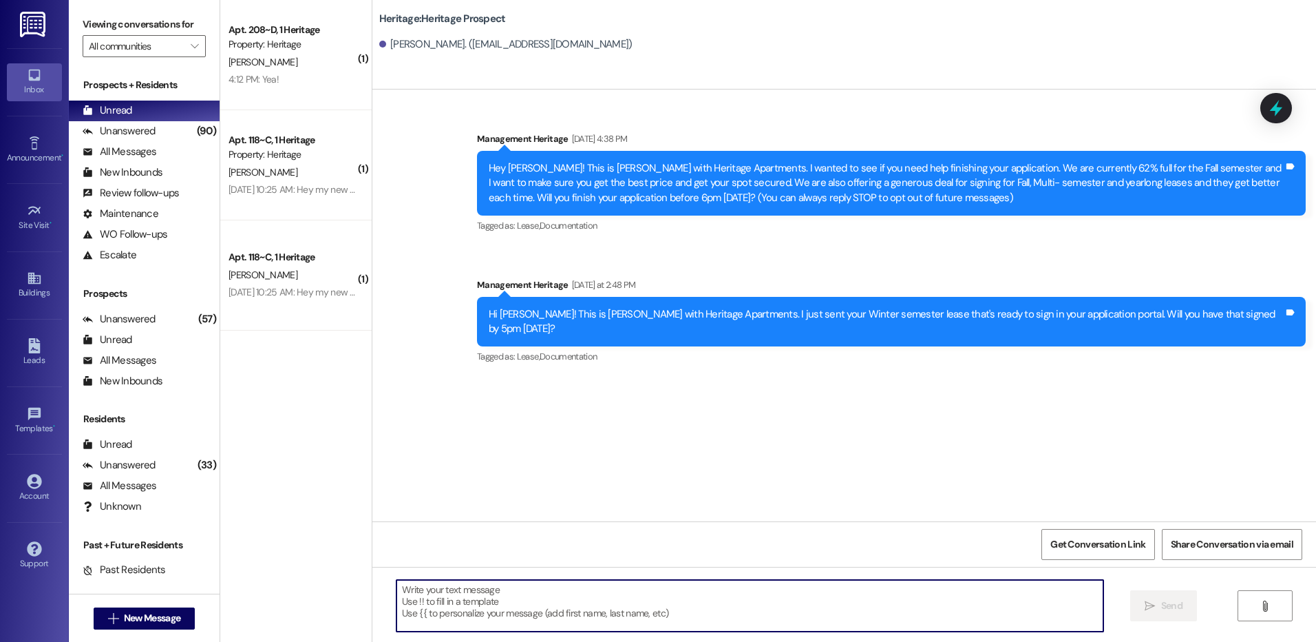
click at [558, 592] on textarea at bounding box center [750, 606] width 706 height 52
paste textarea "Hello ___! I saw that your ___ semester lease hasn’t been signed yet. We will n…"
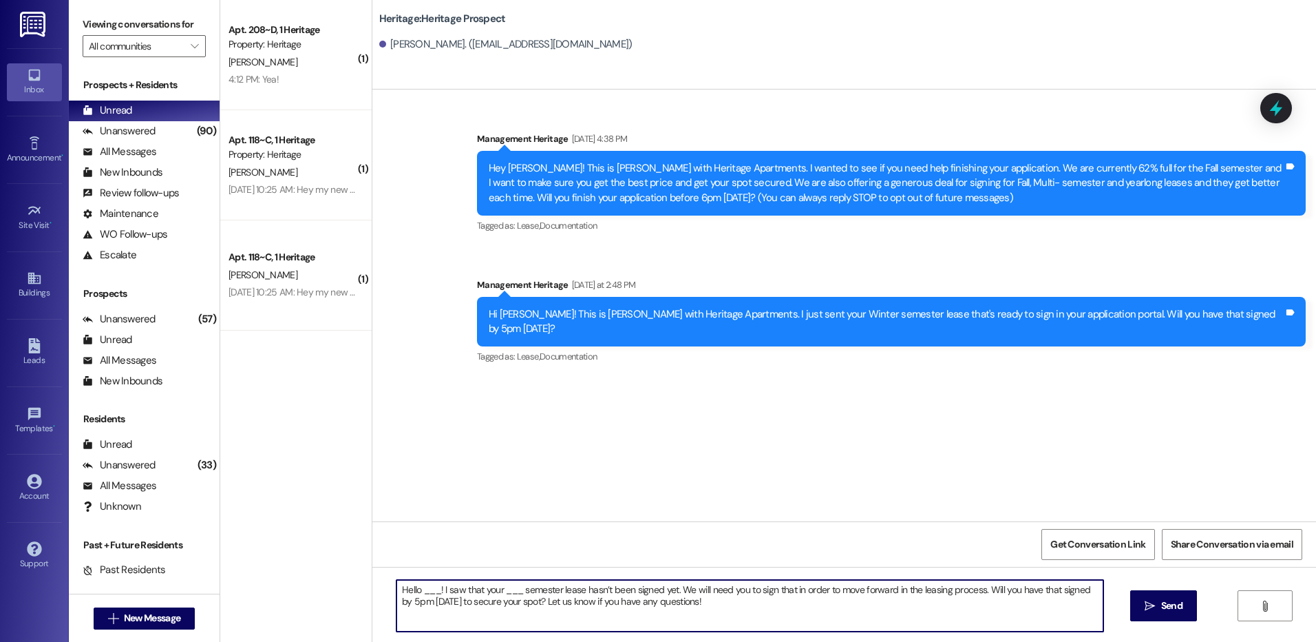
click at [421, 583] on textarea "Hello ___! I saw that your ___ semester lease hasn’t been signed yet. We will n…" at bounding box center [750, 606] width 706 height 52
click at [421, 583] on textarea "Hello [PERSON_NAME]! I saw that your ___ semester lease hasn’t been signed yet.…" at bounding box center [750, 606] width 706 height 52
click at [421, 586] on textarea "Hello [PERSON_NAME]! I saw that your ___ semester lease hasn’t been signed yet.…" at bounding box center [750, 606] width 706 height 52
click at [504, 590] on textarea "Hello [PERSON_NAME]! I saw that your ___ semester lease hasn’t been signed yet.…" at bounding box center [750, 606] width 706 height 52
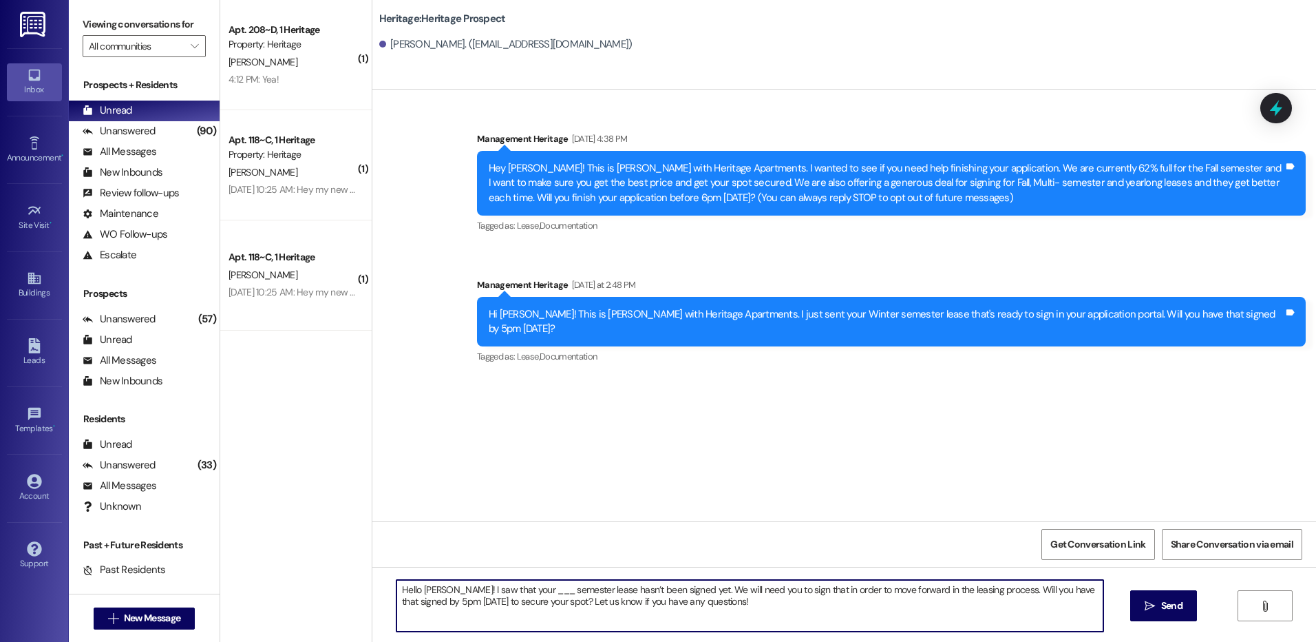
click at [504, 590] on textarea "Hello [PERSON_NAME]! I saw that your ___ semester lease hasn’t been signed yet.…" at bounding box center [750, 606] width 706 height 52
click at [405, 604] on textarea "Hello [PERSON_NAME]! I saw that your Winter semester lease hasn’t been signed y…" at bounding box center [750, 606] width 706 height 52
click at [416, 613] on textarea "Hello [PERSON_NAME]! I saw that your Winter semester lease hasn’t been signed y…" at bounding box center [750, 606] width 706 height 52
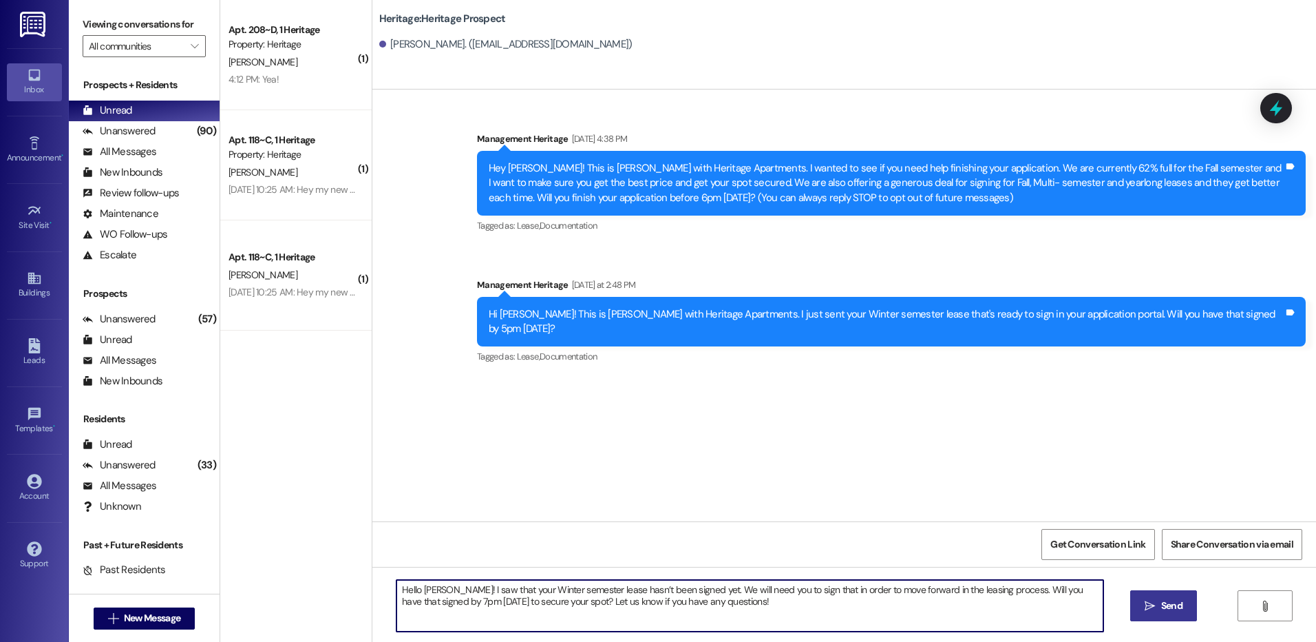
type textarea "Hello [PERSON_NAME]! I saw that your Winter semester lease hasn’t been signed y…"
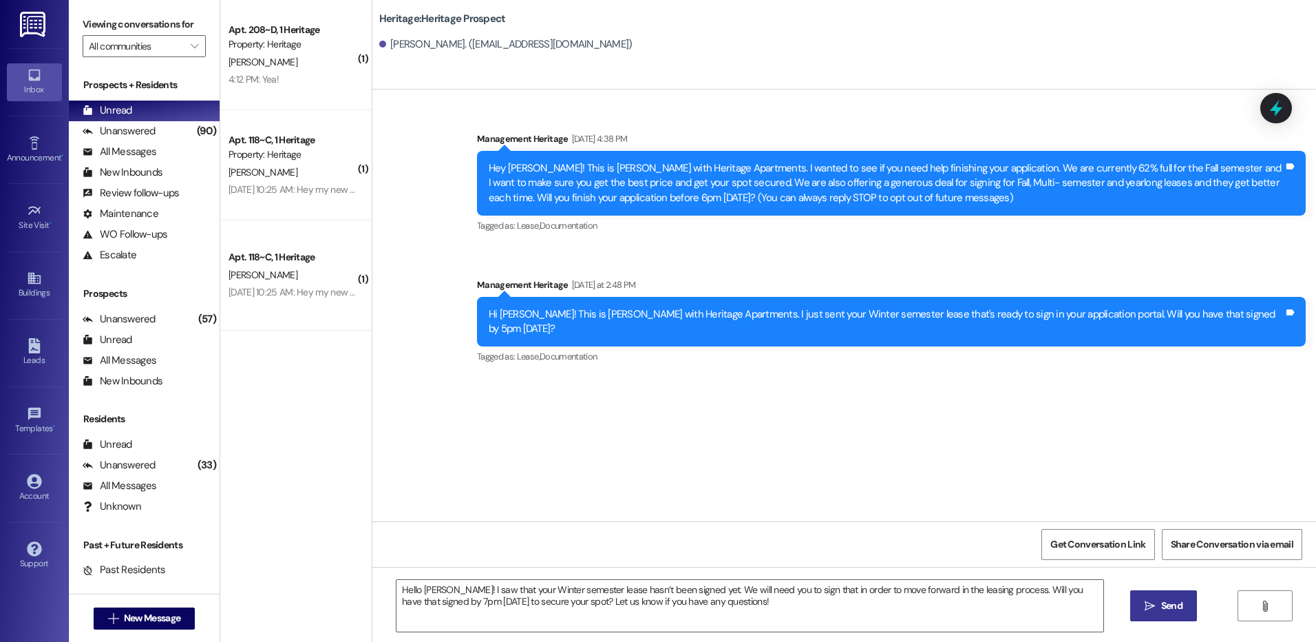
click at [1138, 601] on button " Send" at bounding box center [1163, 605] width 67 height 31
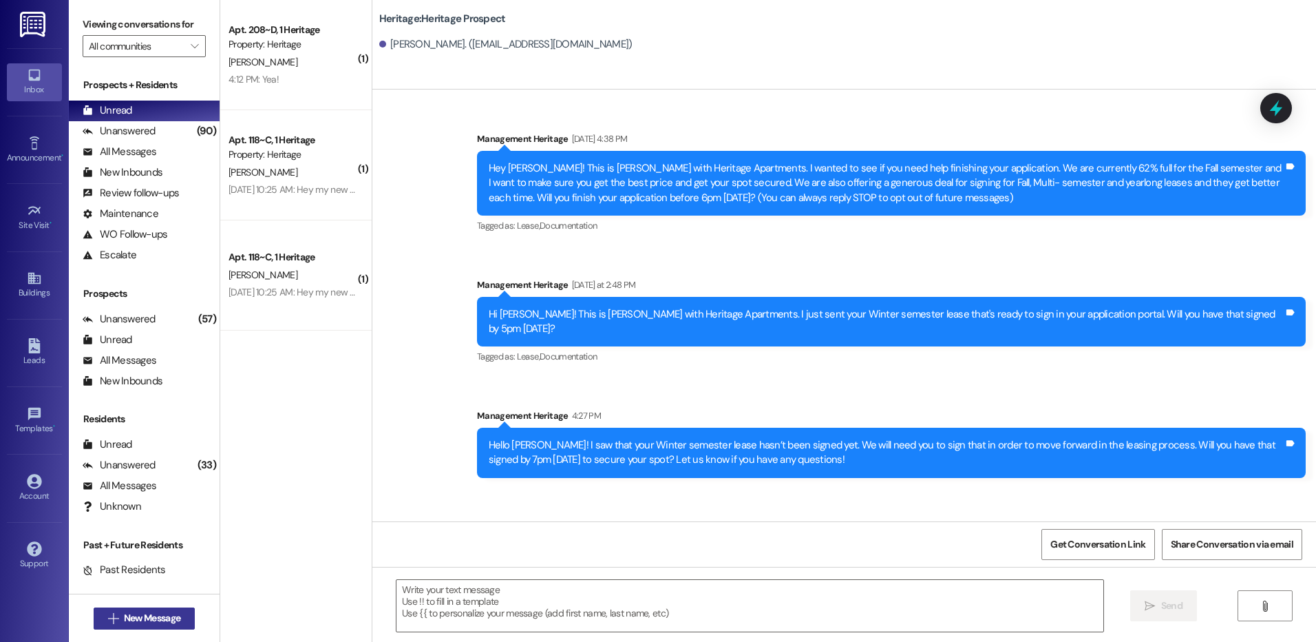
click at [169, 617] on span "New Message" at bounding box center [152, 618] width 56 height 14
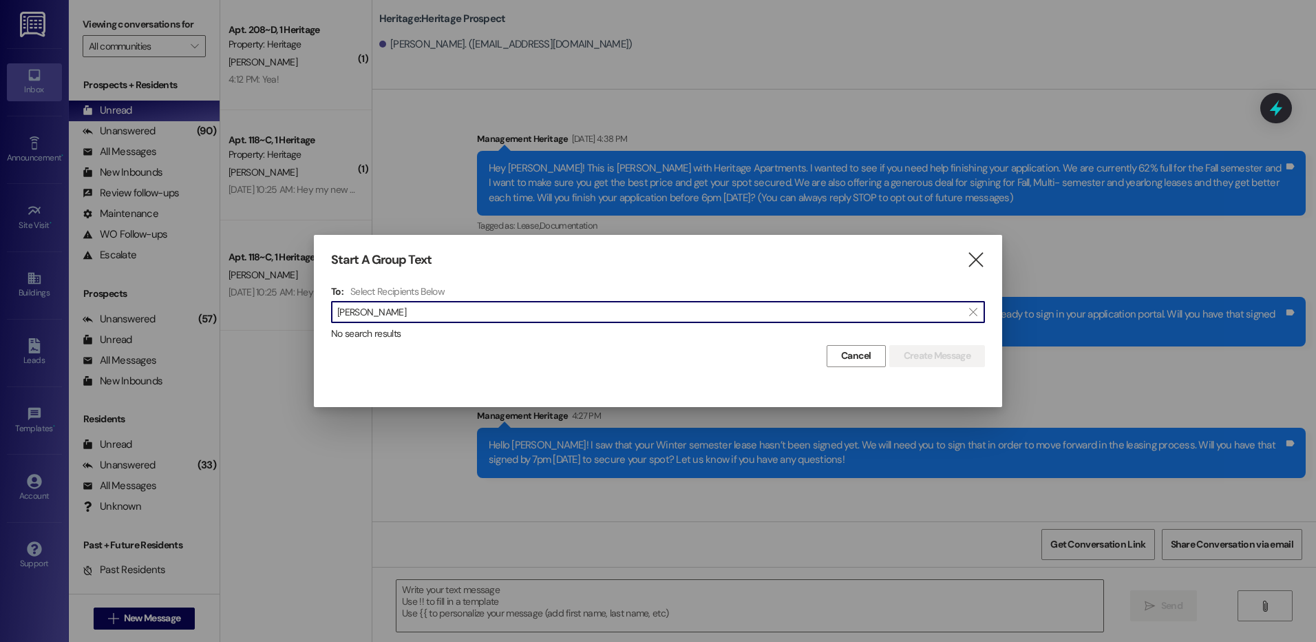
drag, startPoint x: 376, startPoint y: 316, endPoint x: 326, endPoint y: 317, distance: 49.6
click at [326, 317] on div "Start A Group Text  To: Select Recipients Below  [PERSON_NAME] du  No search…" at bounding box center [658, 309] width 688 height 149
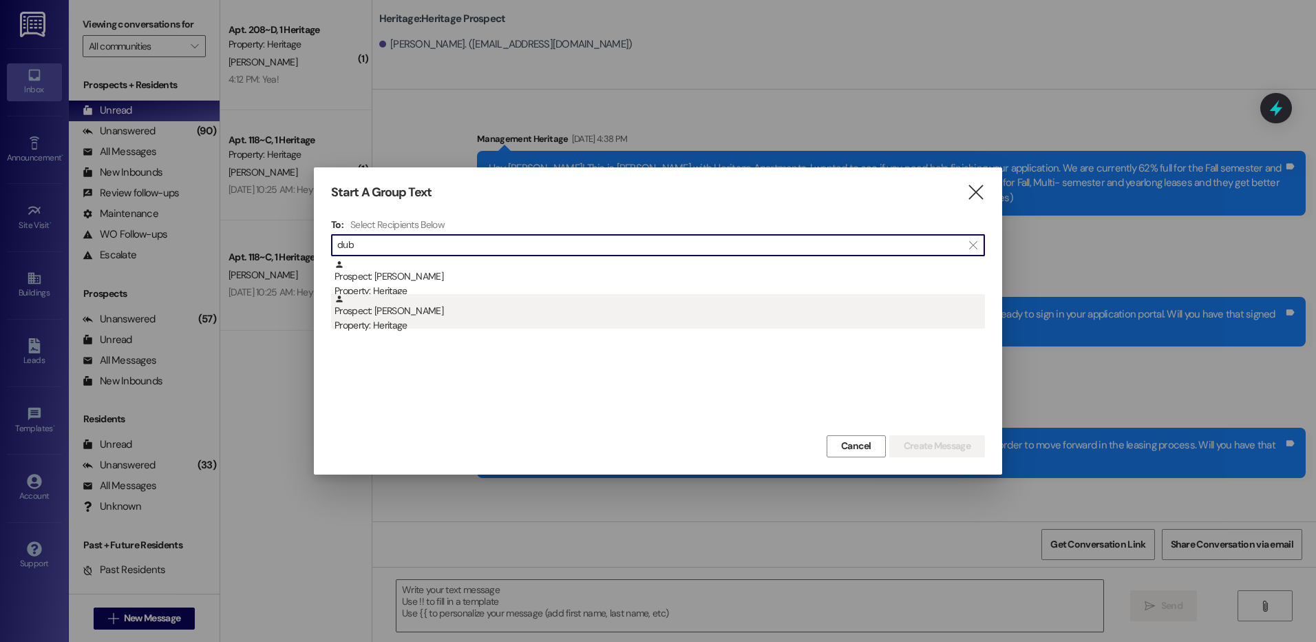
type input "dub"
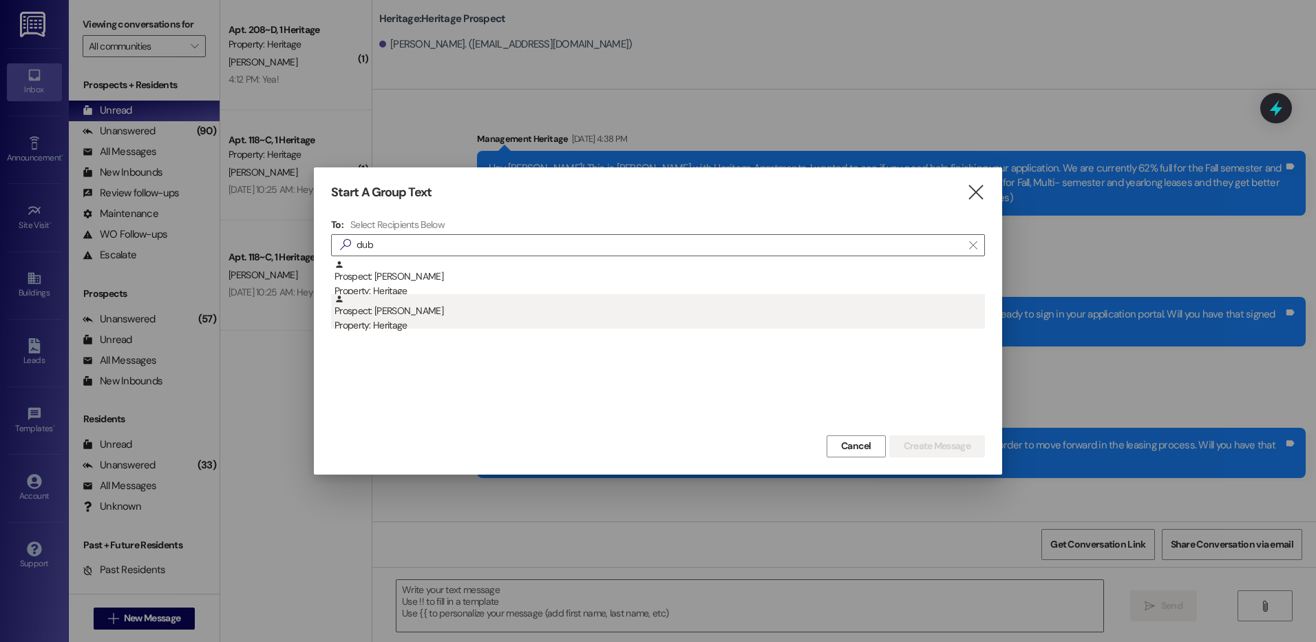
click at [476, 319] on div "Property: Heritage" at bounding box center [660, 325] width 651 height 14
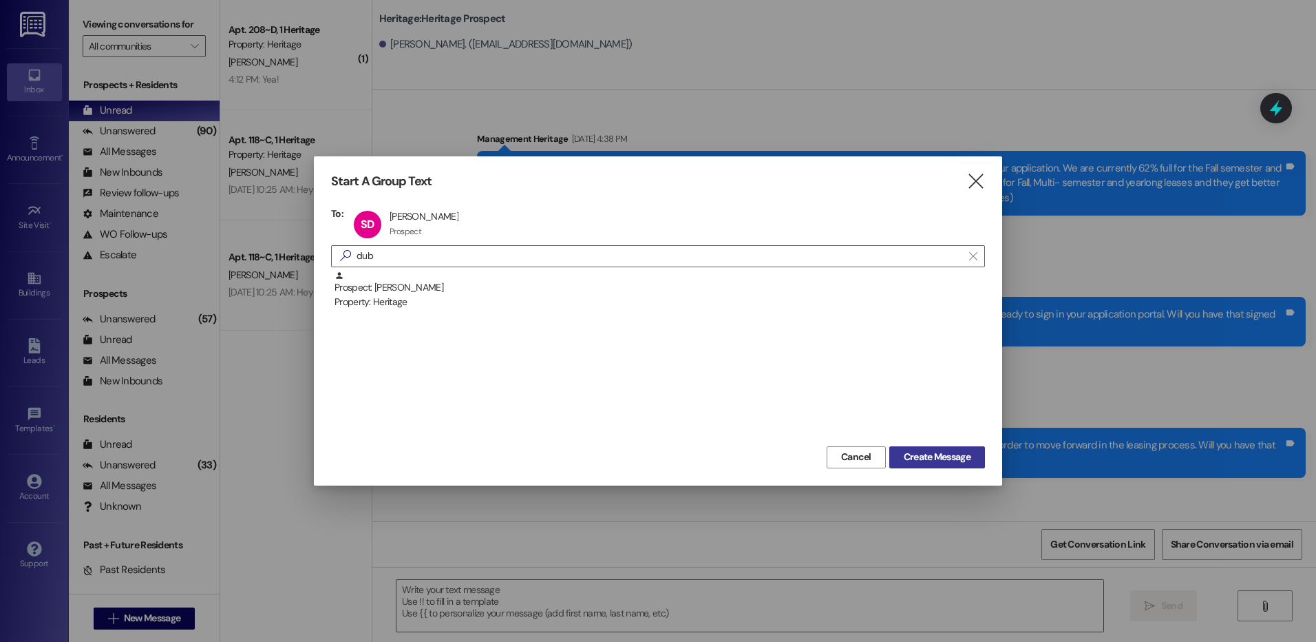
click at [895, 458] on button "Create Message" at bounding box center [937, 457] width 96 height 22
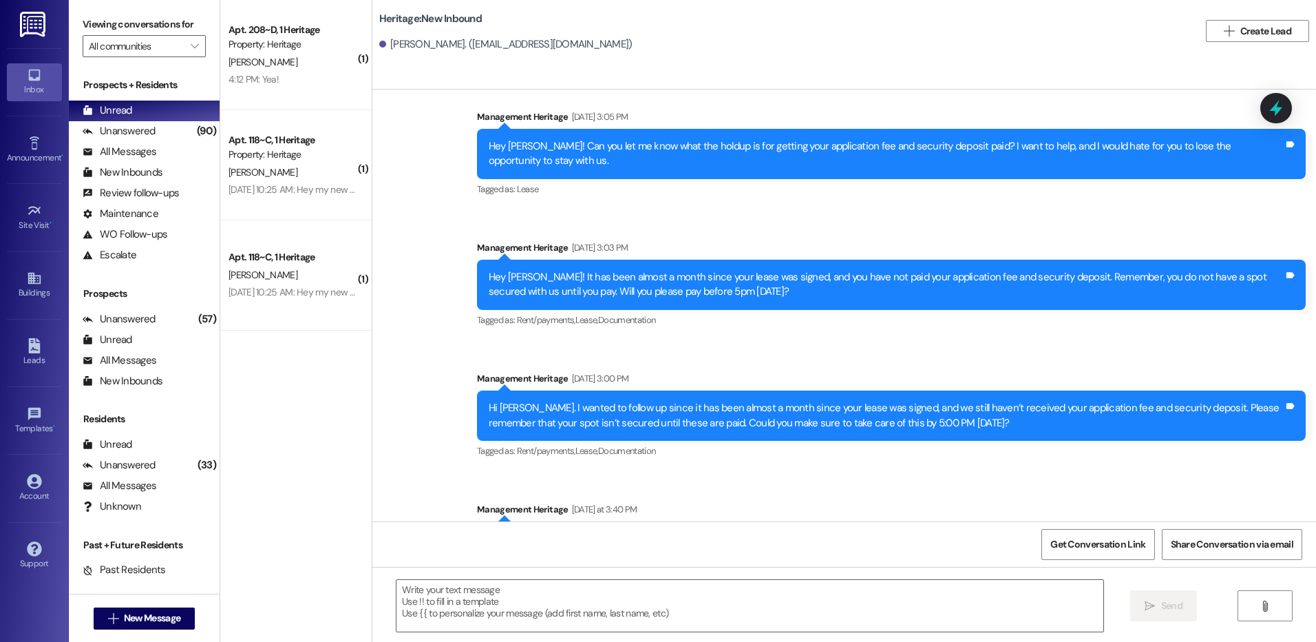
scroll to position [2478, 0]
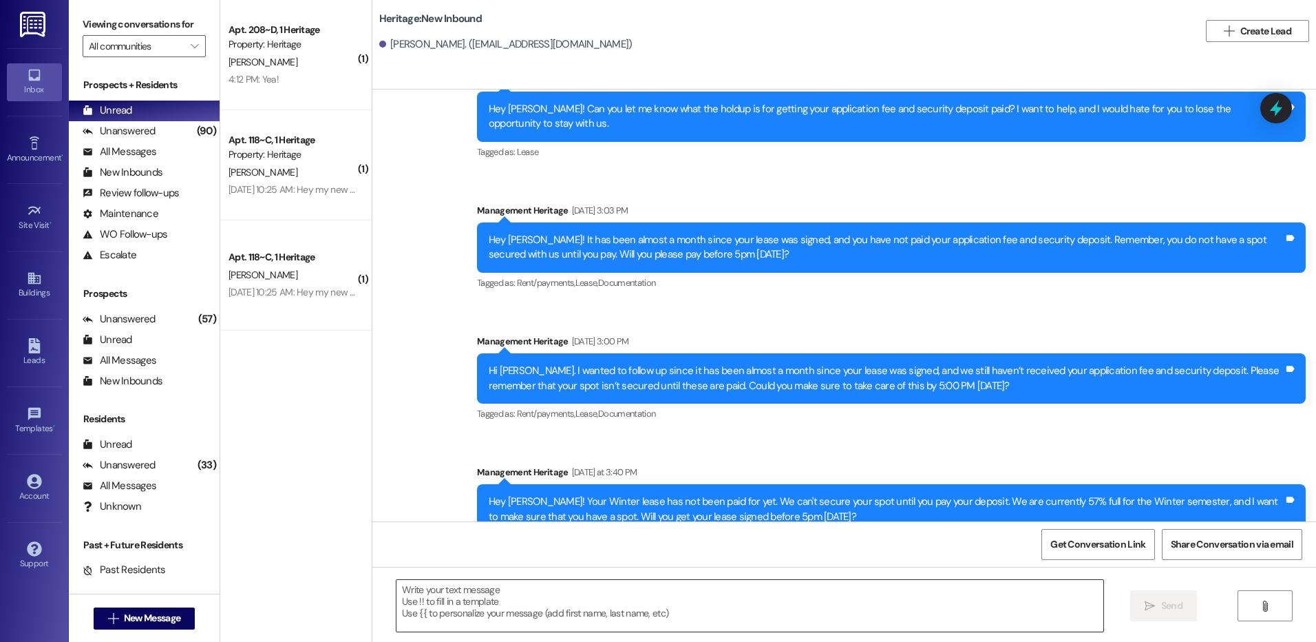
click at [496, 618] on textarea at bounding box center [750, 606] width 706 height 52
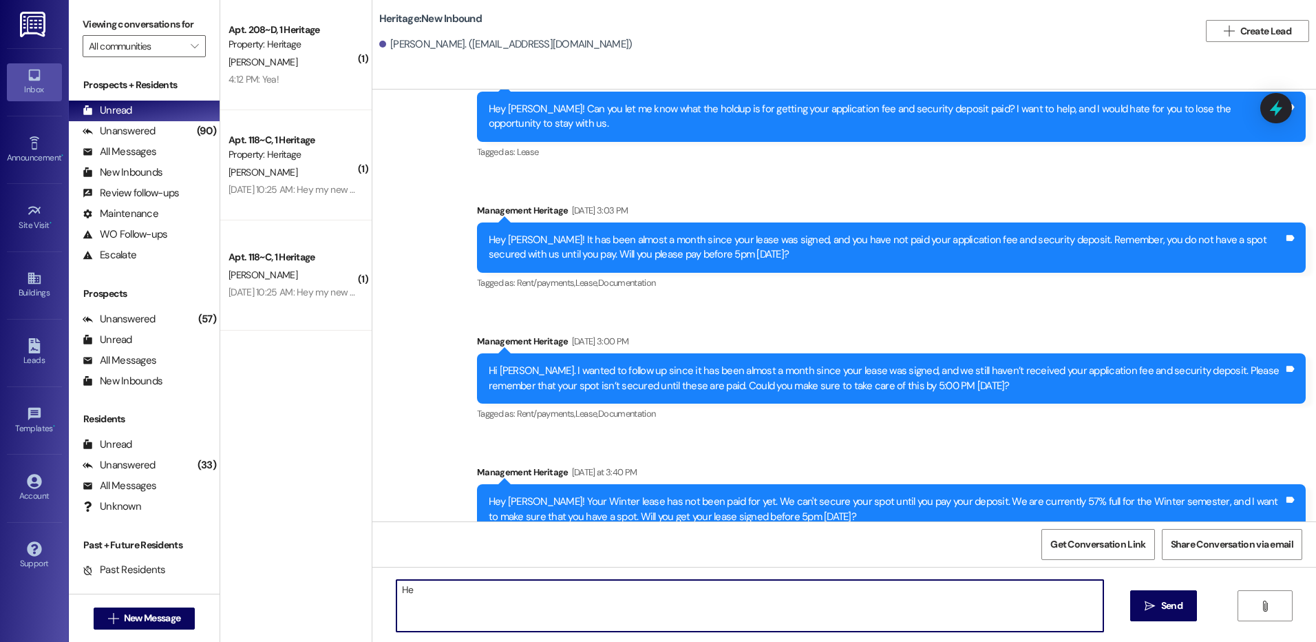
type textarea "H"
drag, startPoint x: 409, startPoint y: 606, endPoint x: 406, endPoint y: 594, distance: 12.7
click at [408, 606] on textarea at bounding box center [750, 606] width 706 height 52
paste textarea "Hi ___! This is [PERSON_NAME] with Heritage Apartments. We haven’t heard from y…"
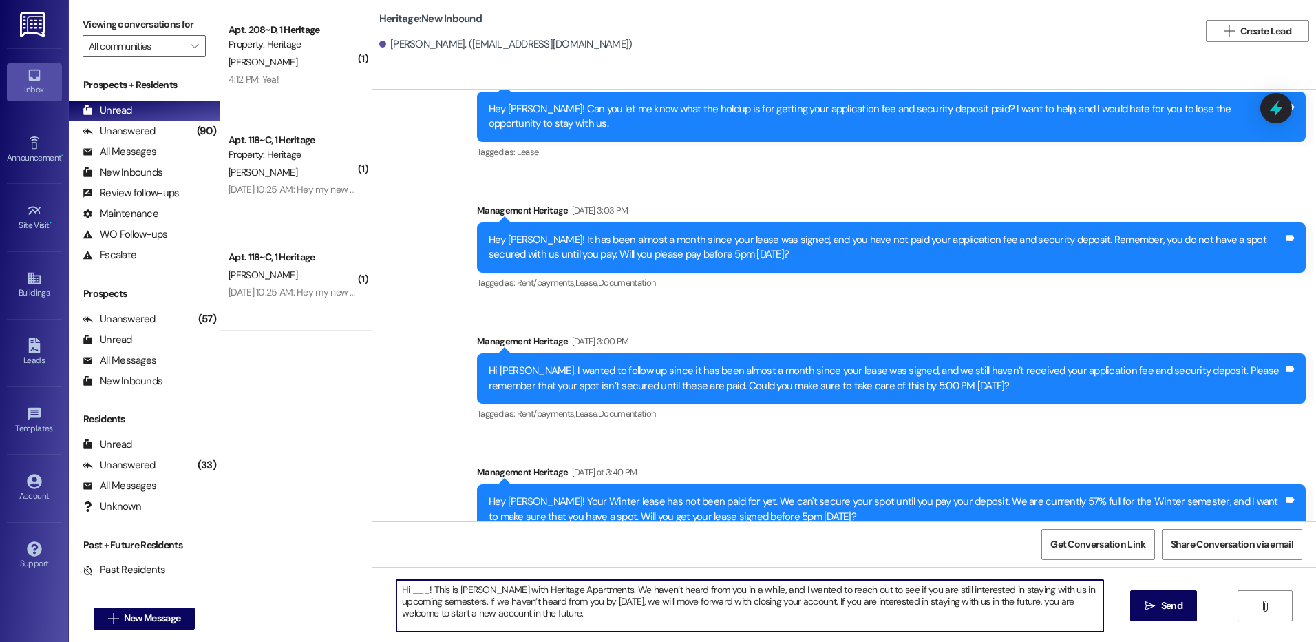
click at [416, 586] on textarea "Hi ___! This is [PERSON_NAME] with Heritage Apartments. We haven’t heard from y…" at bounding box center [750, 606] width 706 height 52
click at [412, 584] on textarea "Hi ___! This is [PERSON_NAME] with Heritage Apartments. We haven’t heard from y…" at bounding box center [750, 606] width 706 height 52
click at [1004, 591] on textarea "Hi [PERSON_NAME]! This is [PERSON_NAME] with Heritage Apartments. We haven’t he…" at bounding box center [750, 606] width 706 height 52
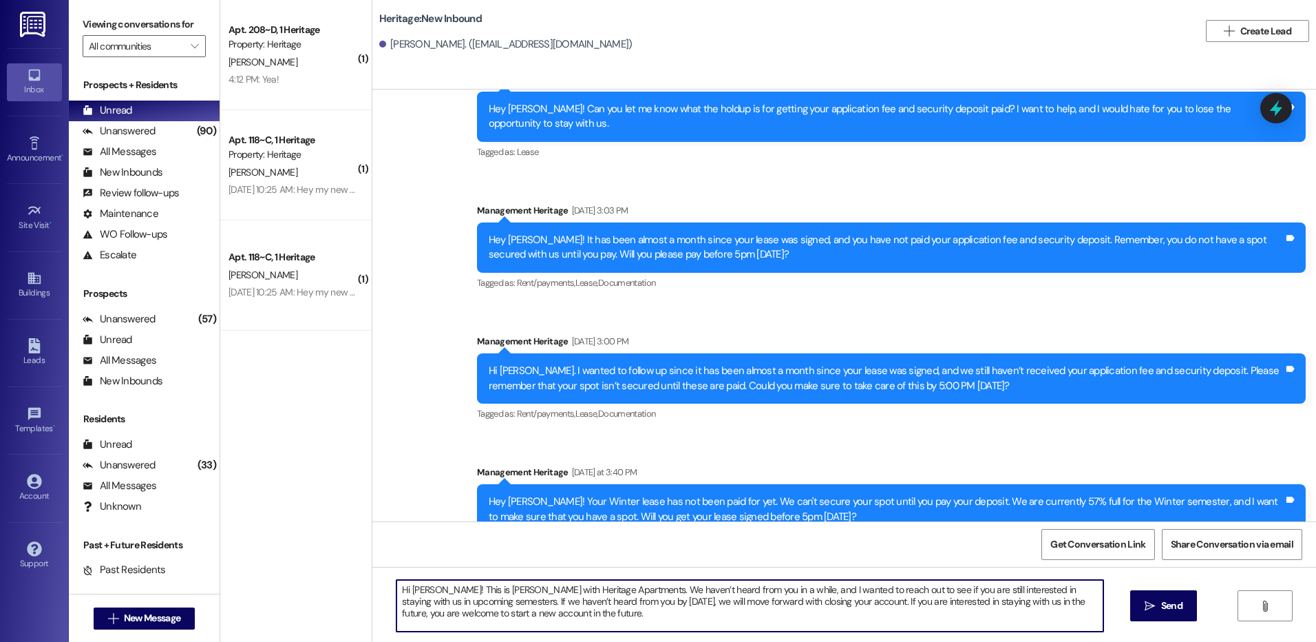
click at [1004, 591] on textarea "Hi [PERSON_NAME]! This is [PERSON_NAME] with Heritage Apartments. We haven’t he…" at bounding box center [750, 606] width 706 height 52
type textarea "Hi [PERSON_NAME]! This is [PERSON_NAME] with Heritage Apartments. We haven’t he…"
click at [1186, 606] on button " Send" at bounding box center [1163, 605] width 67 height 31
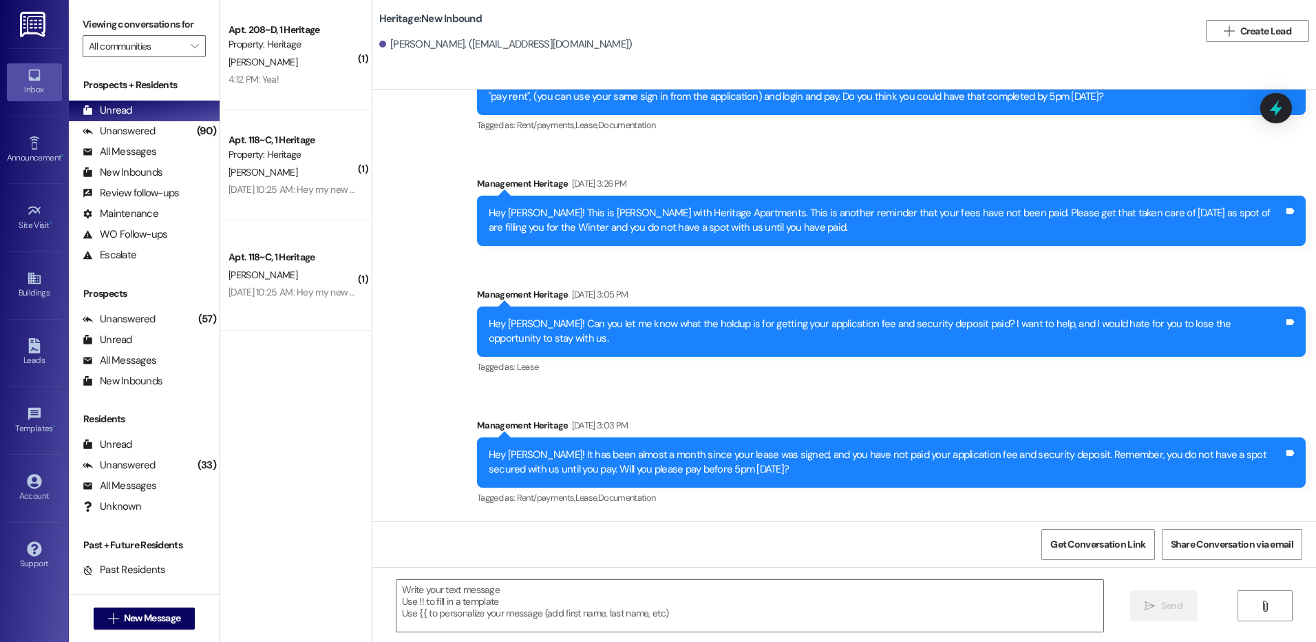
scroll to position [2604, 0]
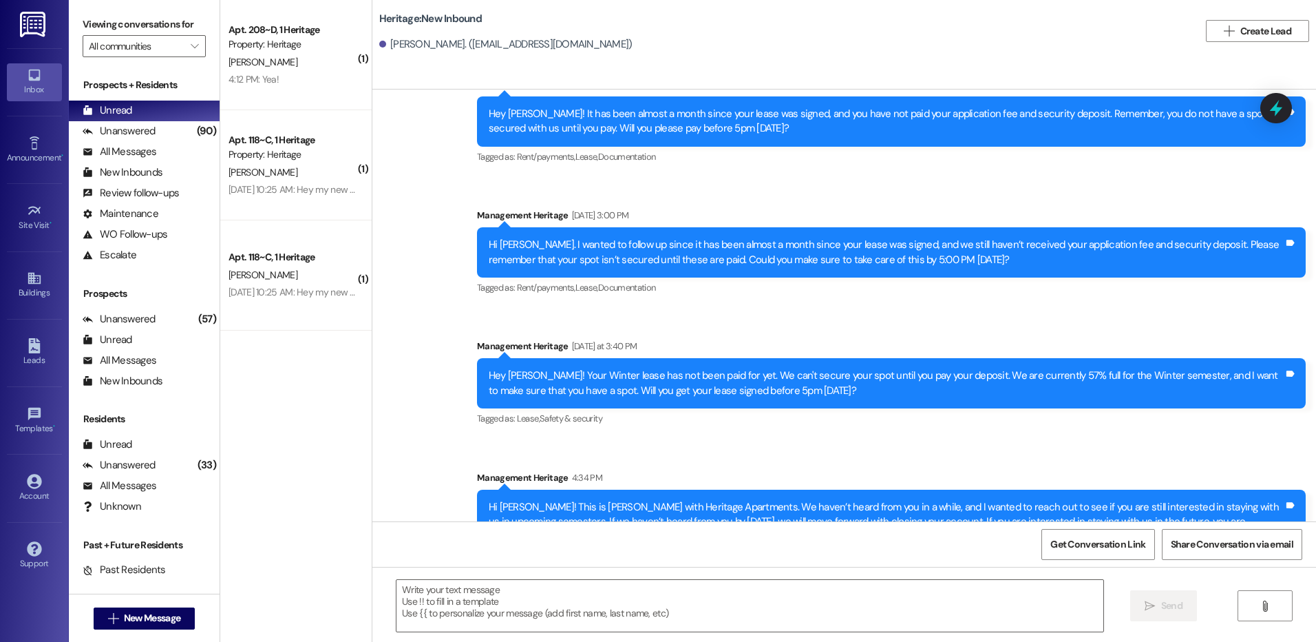
click at [158, 632] on div " New Message" at bounding box center [145, 618] width 102 height 34
click at [162, 625] on button " New Message" at bounding box center [145, 618] width 102 height 22
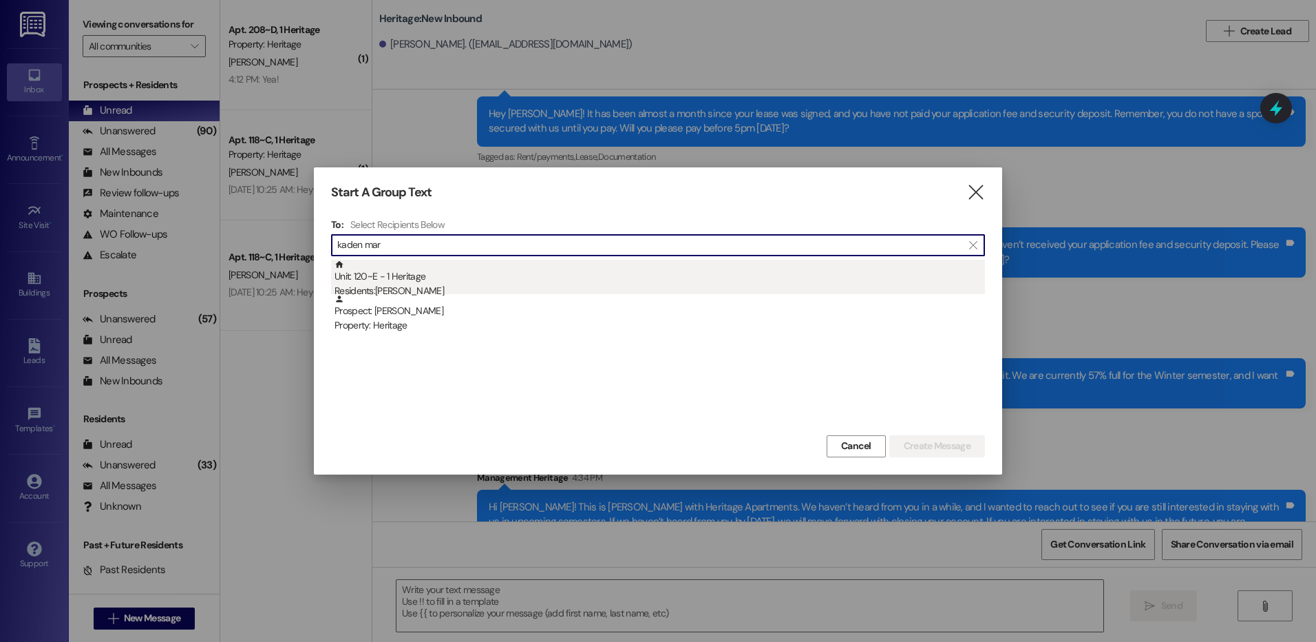
type input "kaden mar"
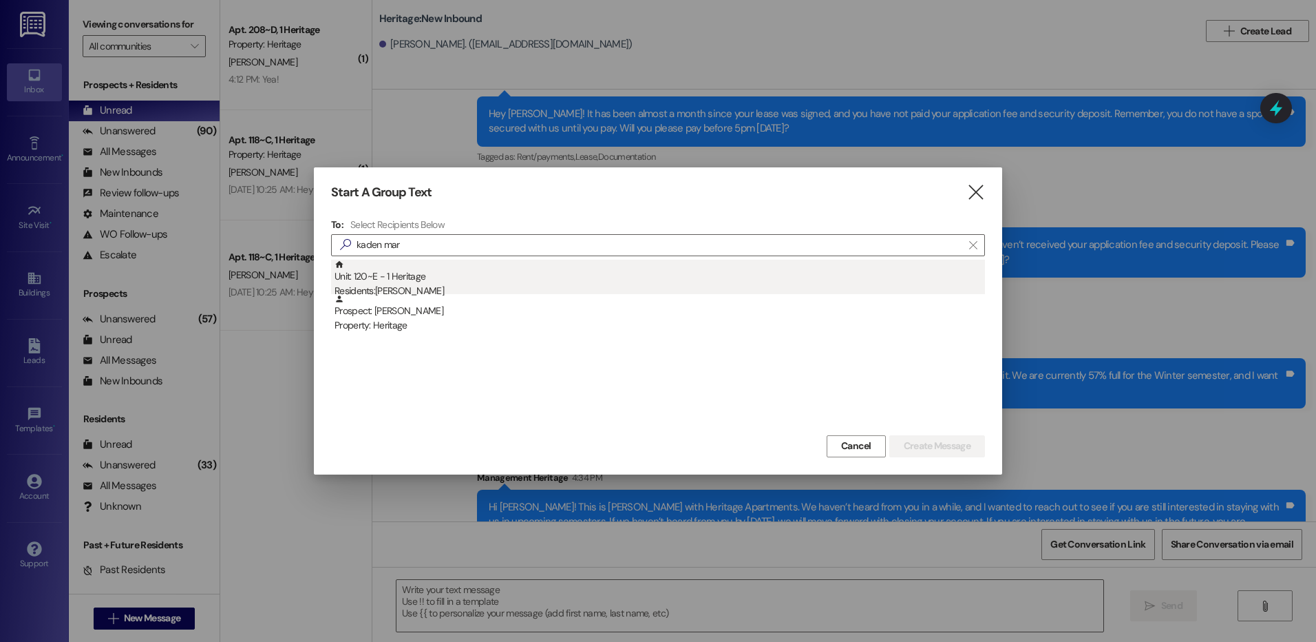
click at [463, 285] on div "Residents: [PERSON_NAME]" at bounding box center [660, 291] width 651 height 14
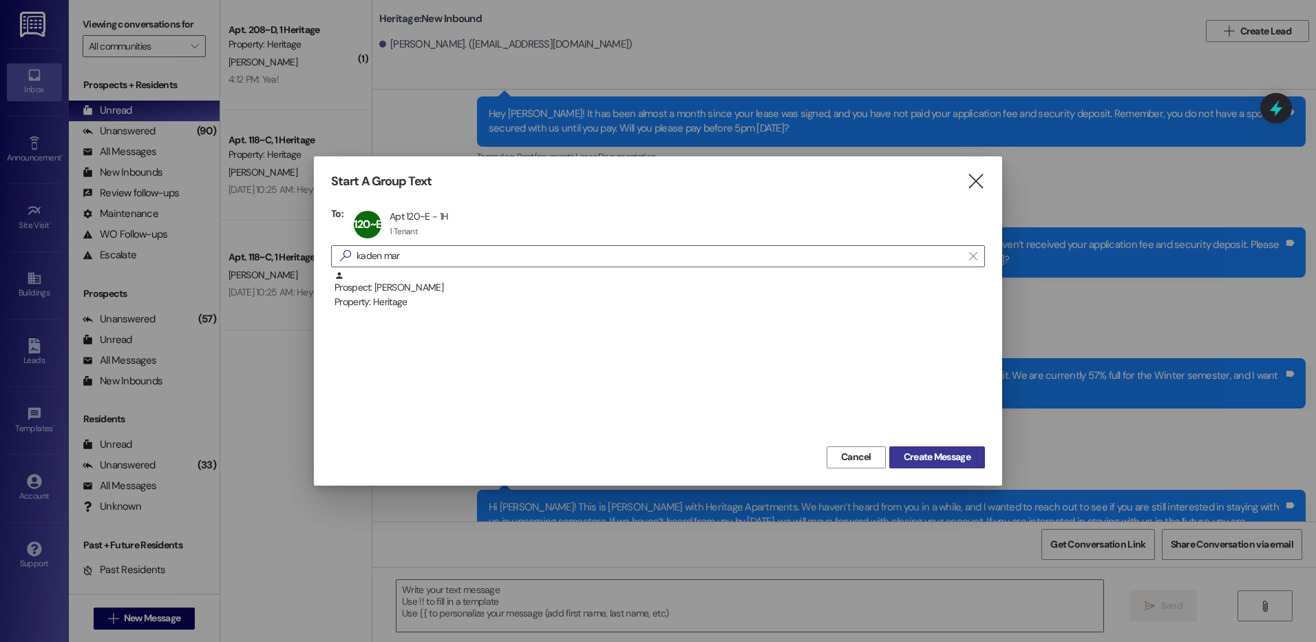
click at [922, 458] on span "Create Message" at bounding box center [937, 457] width 67 height 14
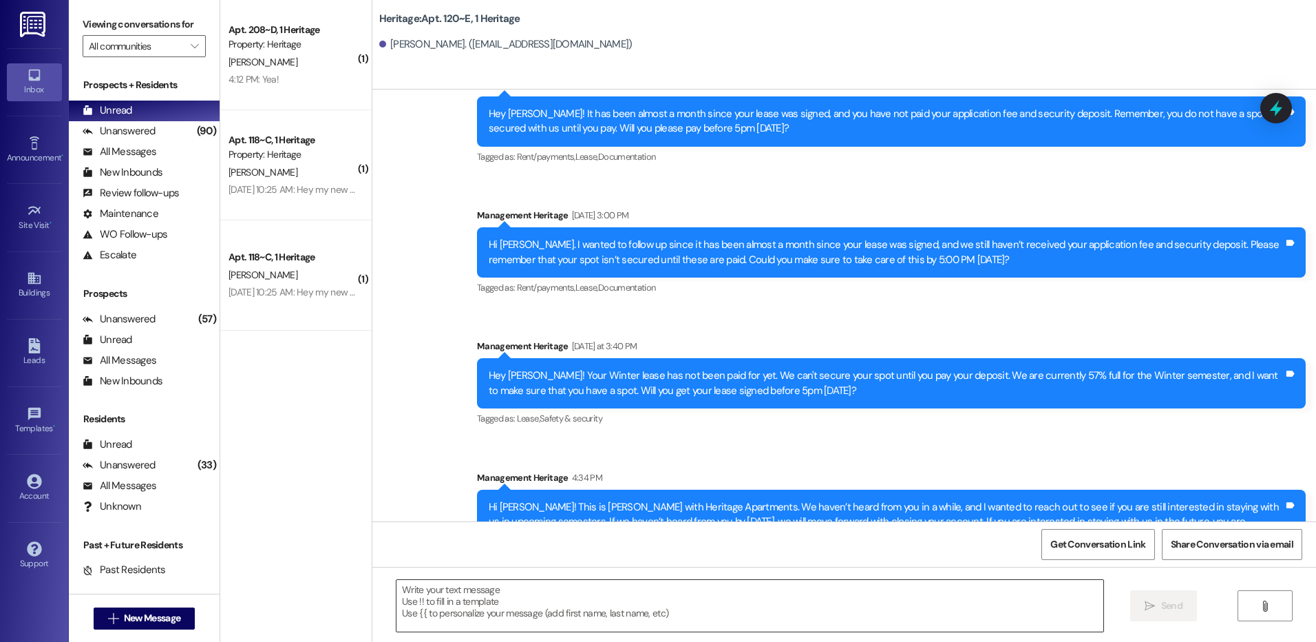
scroll to position [775, 0]
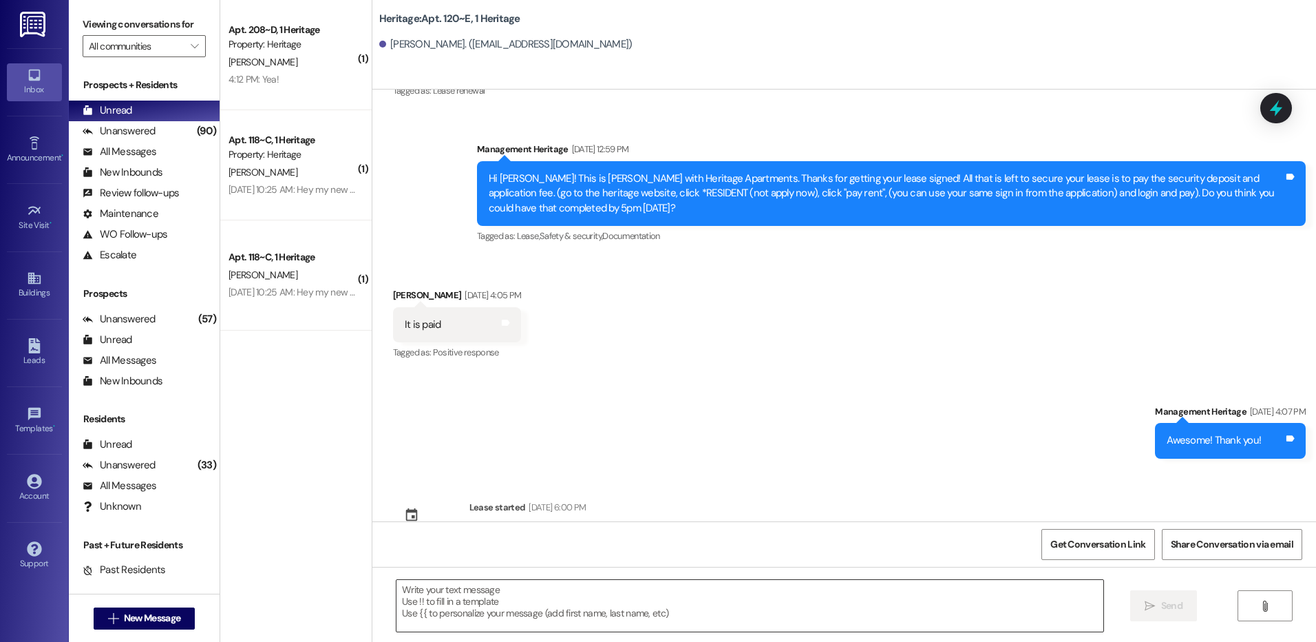
click at [451, 602] on textarea at bounding box center [750, 606] width 706 height 52
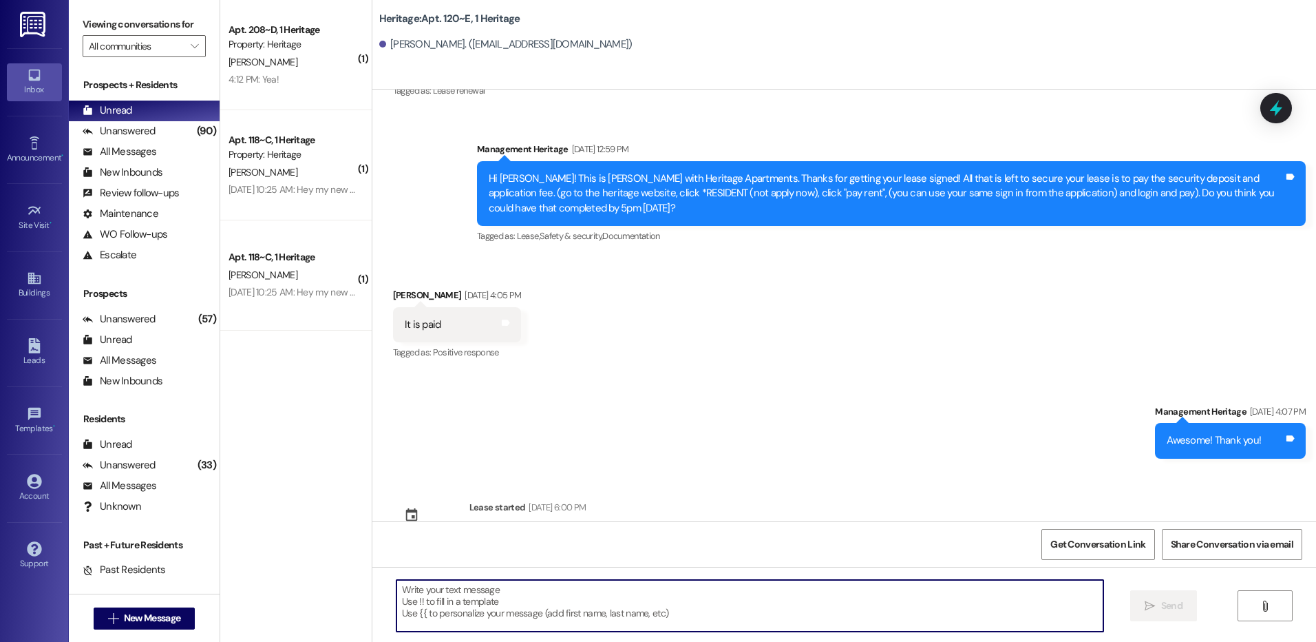
paste textarea "Hi _____! Your _____ renewal lease is ready to sign in your resident portal! Wi…"
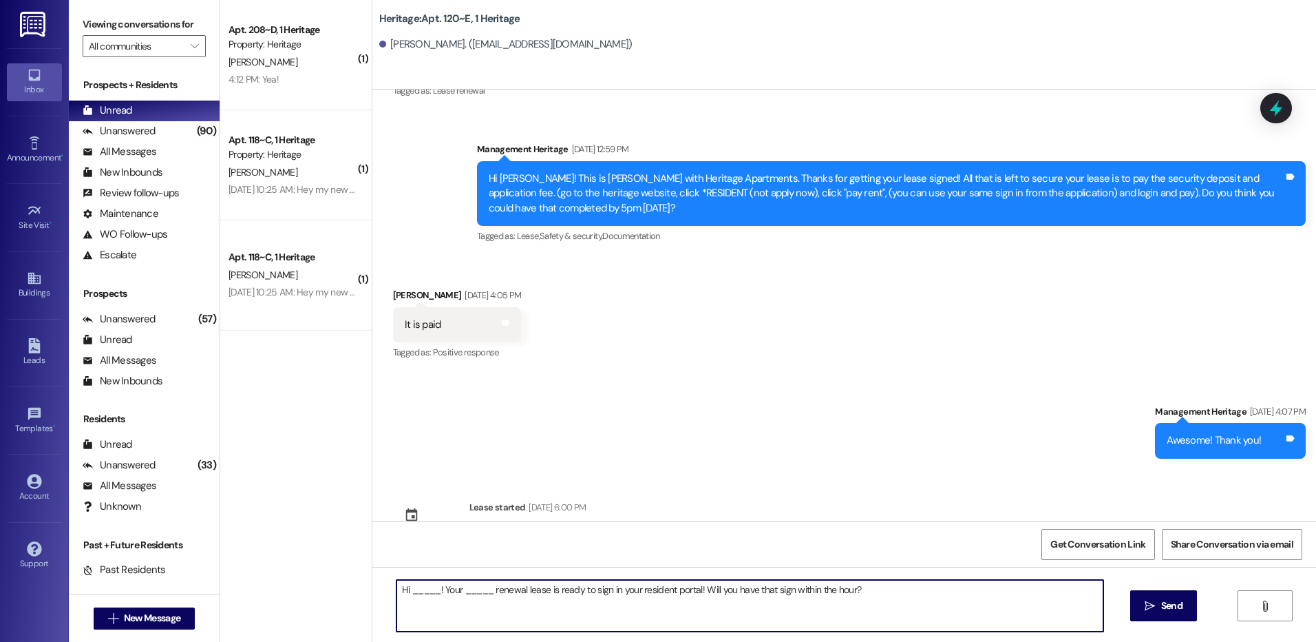
click at [418, 596] on textarea "Hi _____! Your _____ renewal lease is ready to sign in your resident portal! Wi…" at bounding box center [750, 606] width 706 height 52
click at [459, 589] on textarea "Hi [PERSON_NAME]! Your _____ renewal lease is ready to sign in your resident po…" at bounding box center [750, 606] width 706 height 52
click at [719, 593] on textarea "Hi [PERSON_NAME]! Your Winter renewal lease is ready to sign in your resident p…" at bounding box center [750, 606] width 706 height 52
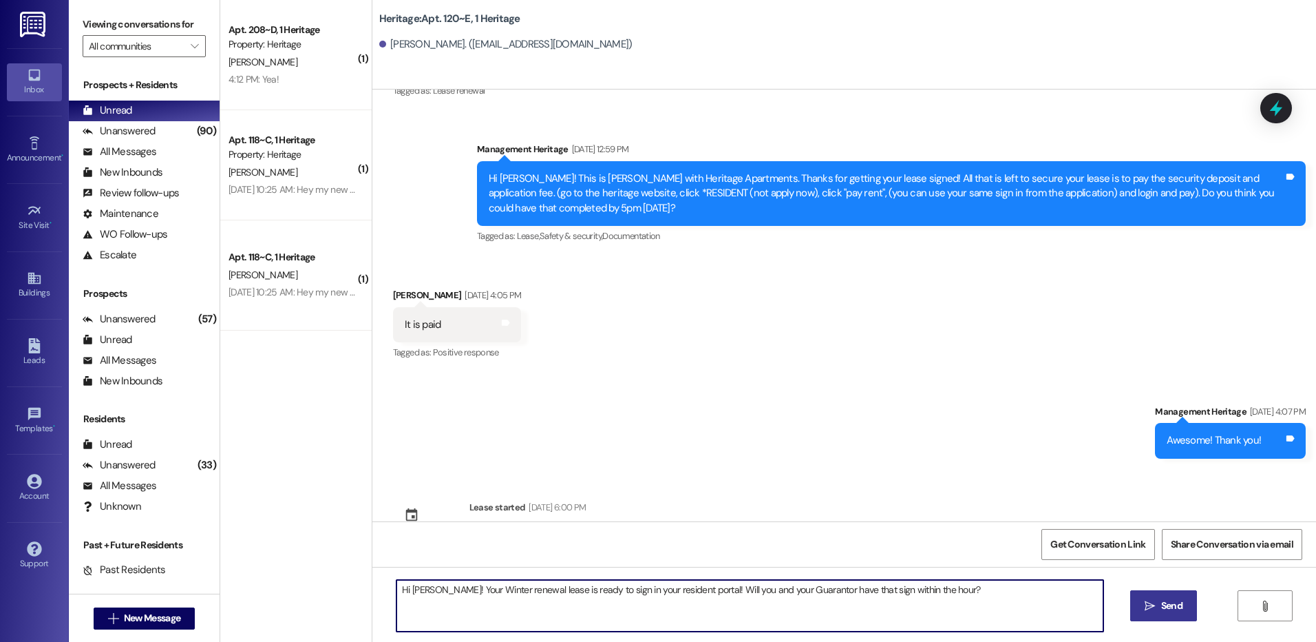
type textarea "Hi [PERSON_NAME]! Your Winter renewal lease is ready to sign in your resident p…"
click at [1161, 593] on button " Send" at bounding box center [1163, 605] width 67 height 31
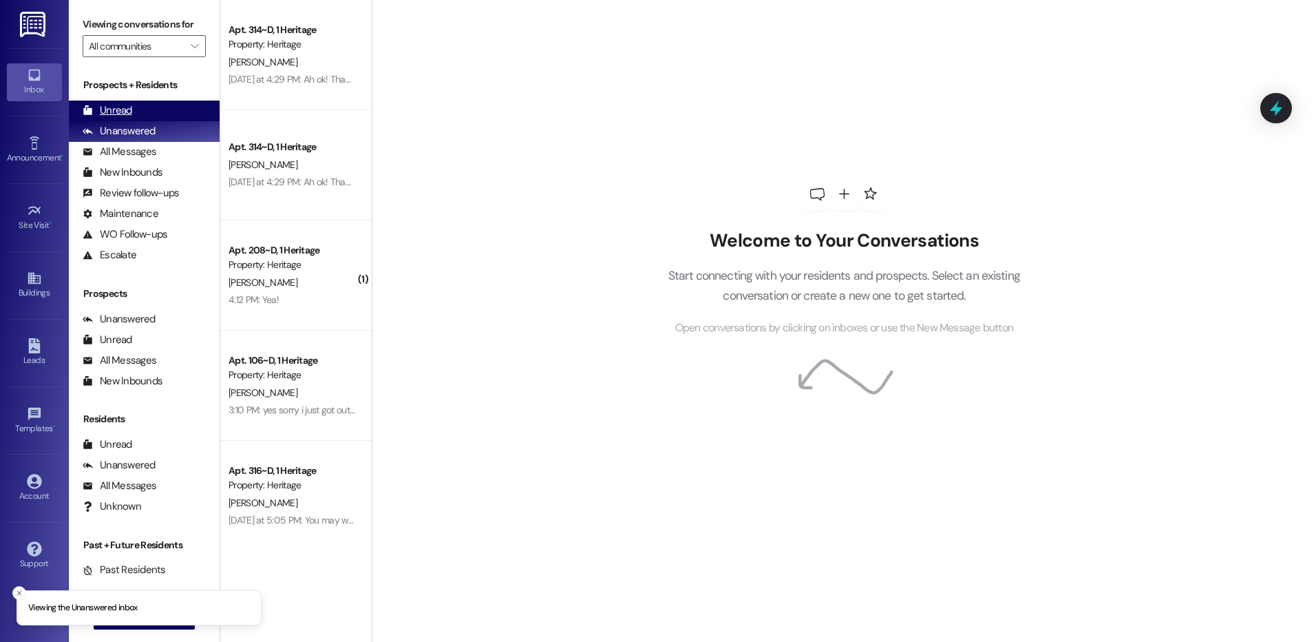
click at [112, 103] on div "Unread (0)" at bounding box center [144, 111] width 151 height 21
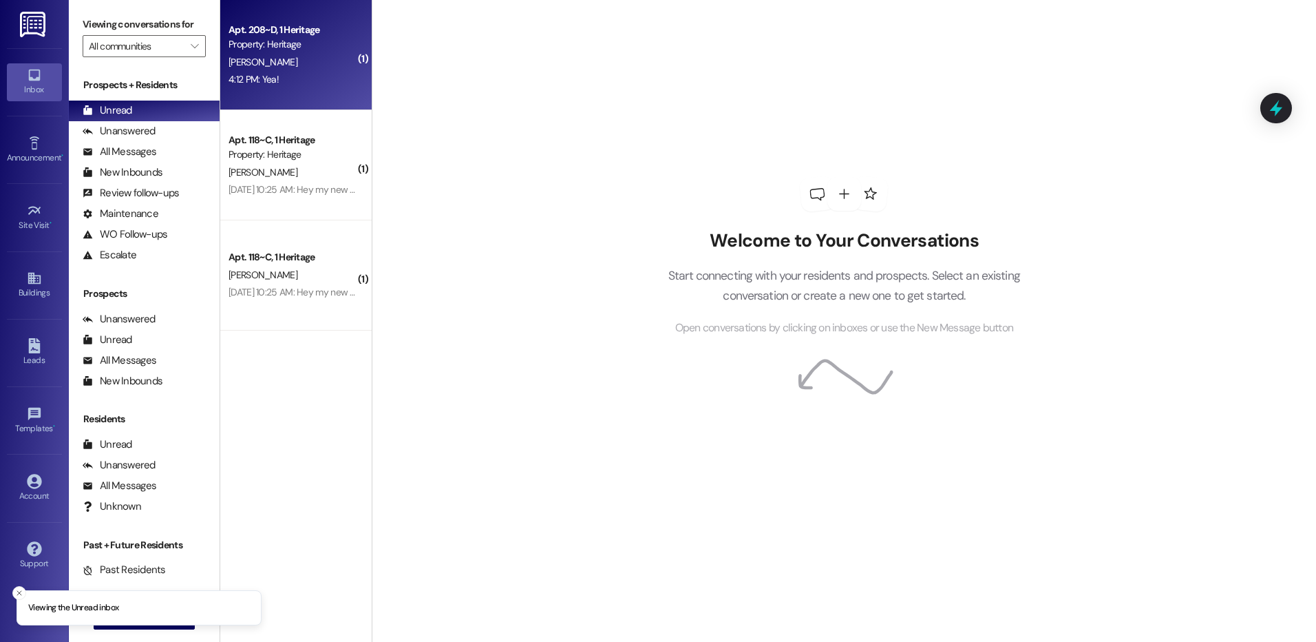
click at [292, 45] on div "Property: Heritage" at bounding box center [292, 44] width 127 height 14
